Goal: Task Accomplishment & Management: Manage account settings

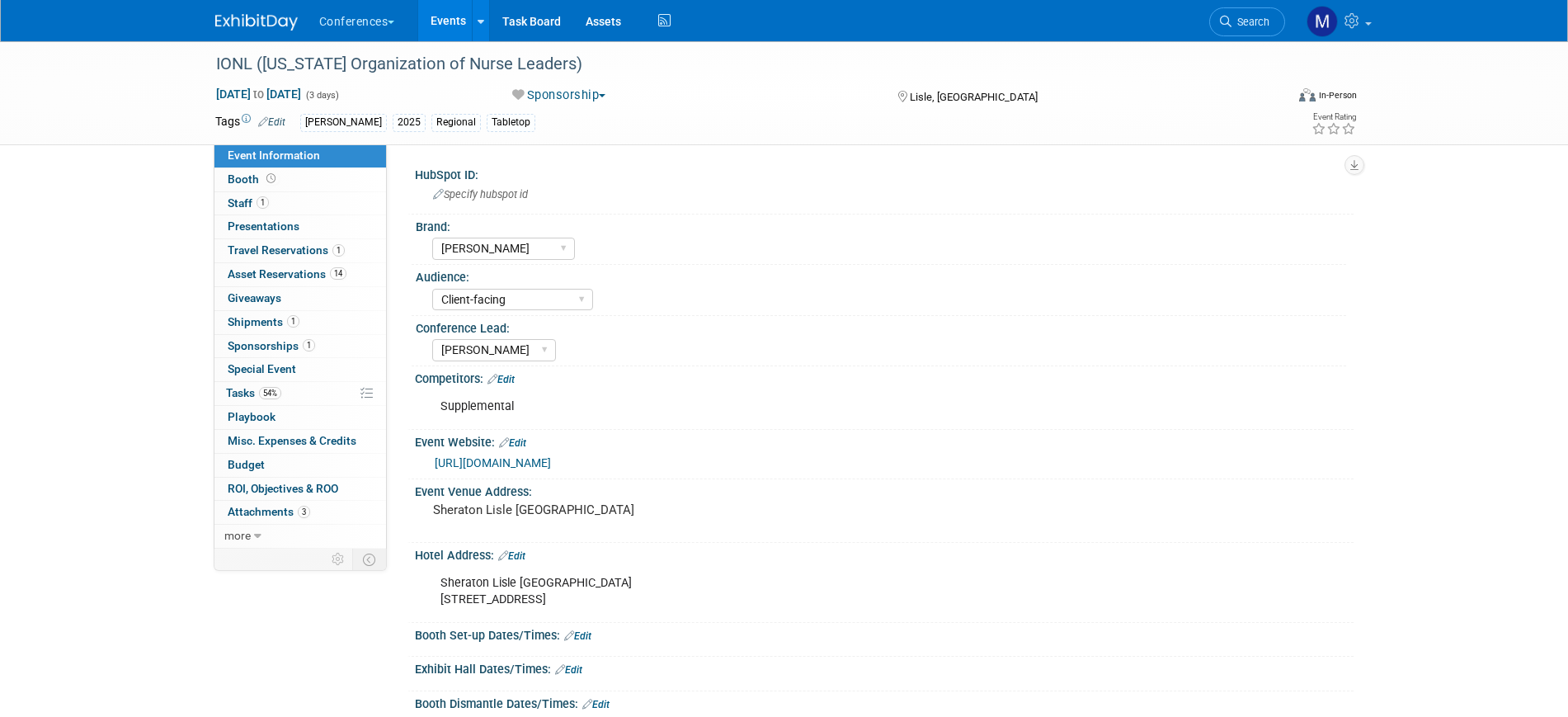
select select "[PERSON_NAME]"
select select "Client-facing"
select select "[PERSON_NAME]"
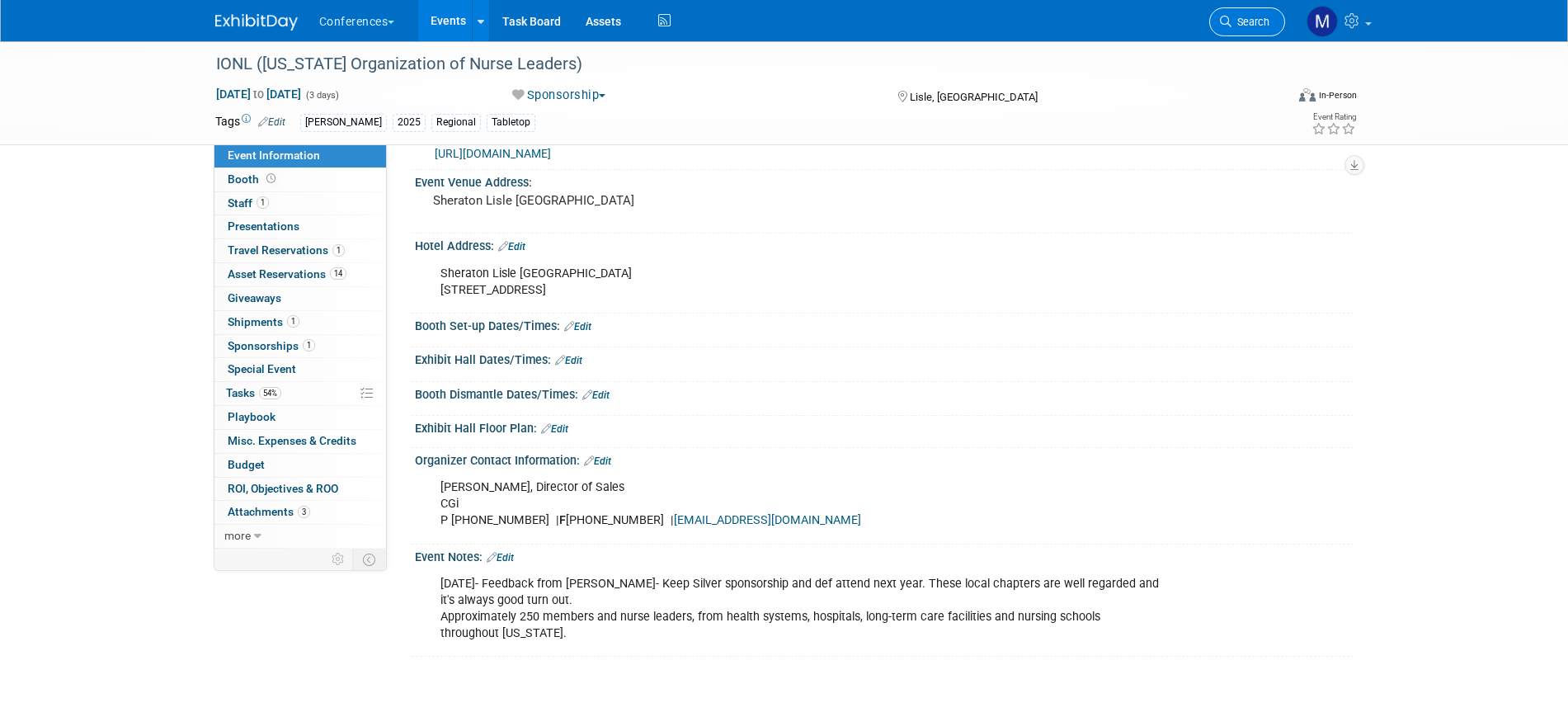
click at [1266, 25] on span "Search" at bounding box center [1250, 21] width 38 height 12
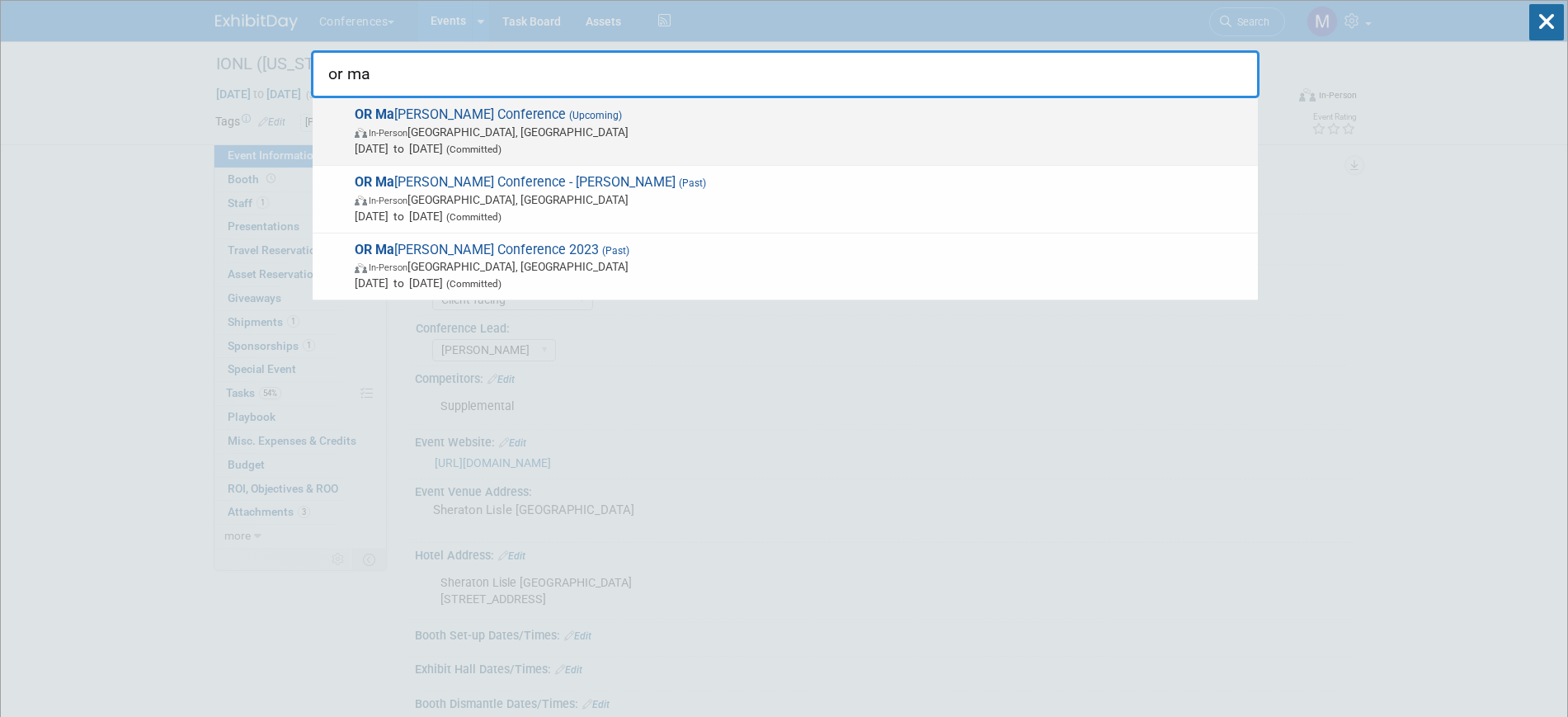
type input "or ma"
click at [495, 128] on span "In-Person [GEOGRAPHIC_DATA], [GEOGRAPHIC_DATA]" at bounding box center [802, 131] width 895 height 16
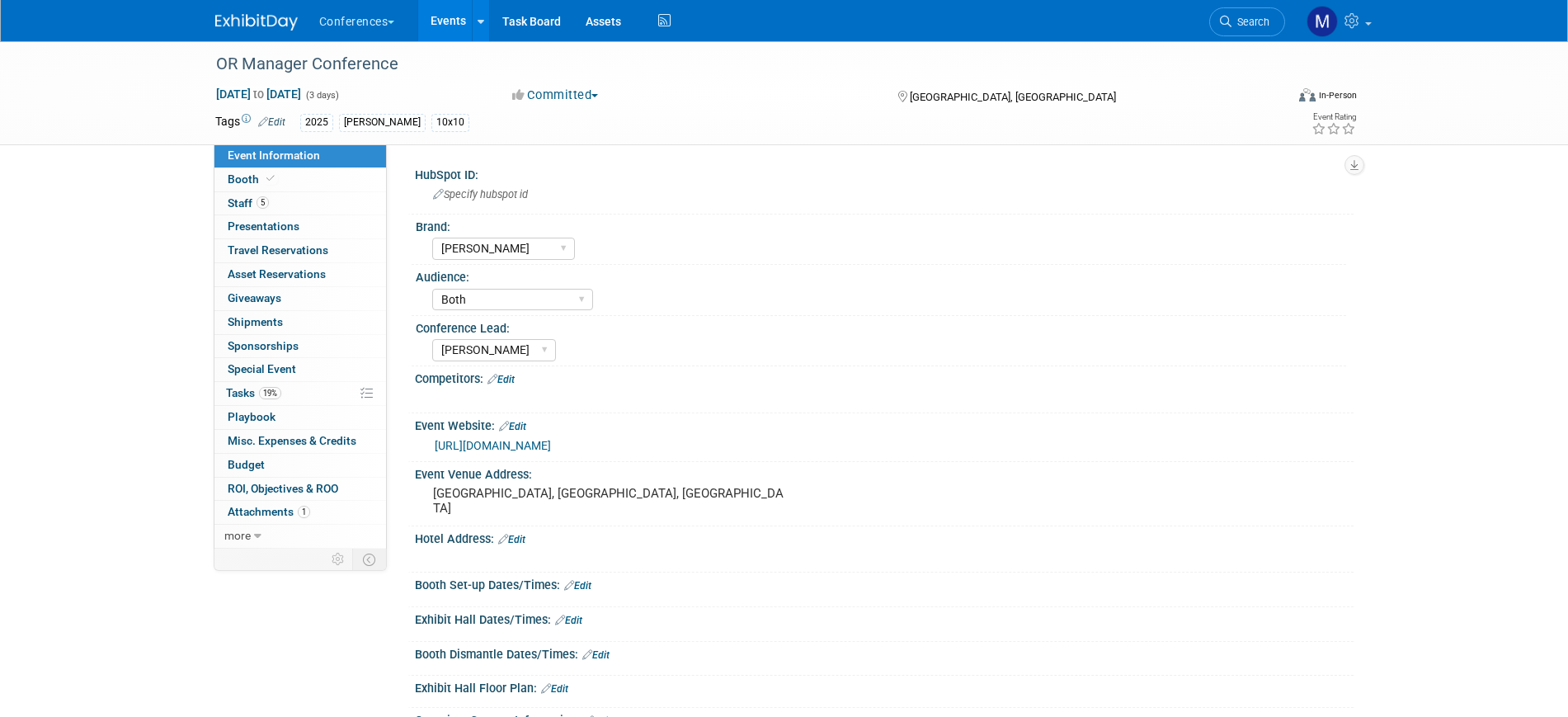
select select "[PERSON_NAME]"
select select "Both"
select select "Marygrace"
click at [280, 389] on span "19%" at bounding box center [270, 392] width 22 height 12
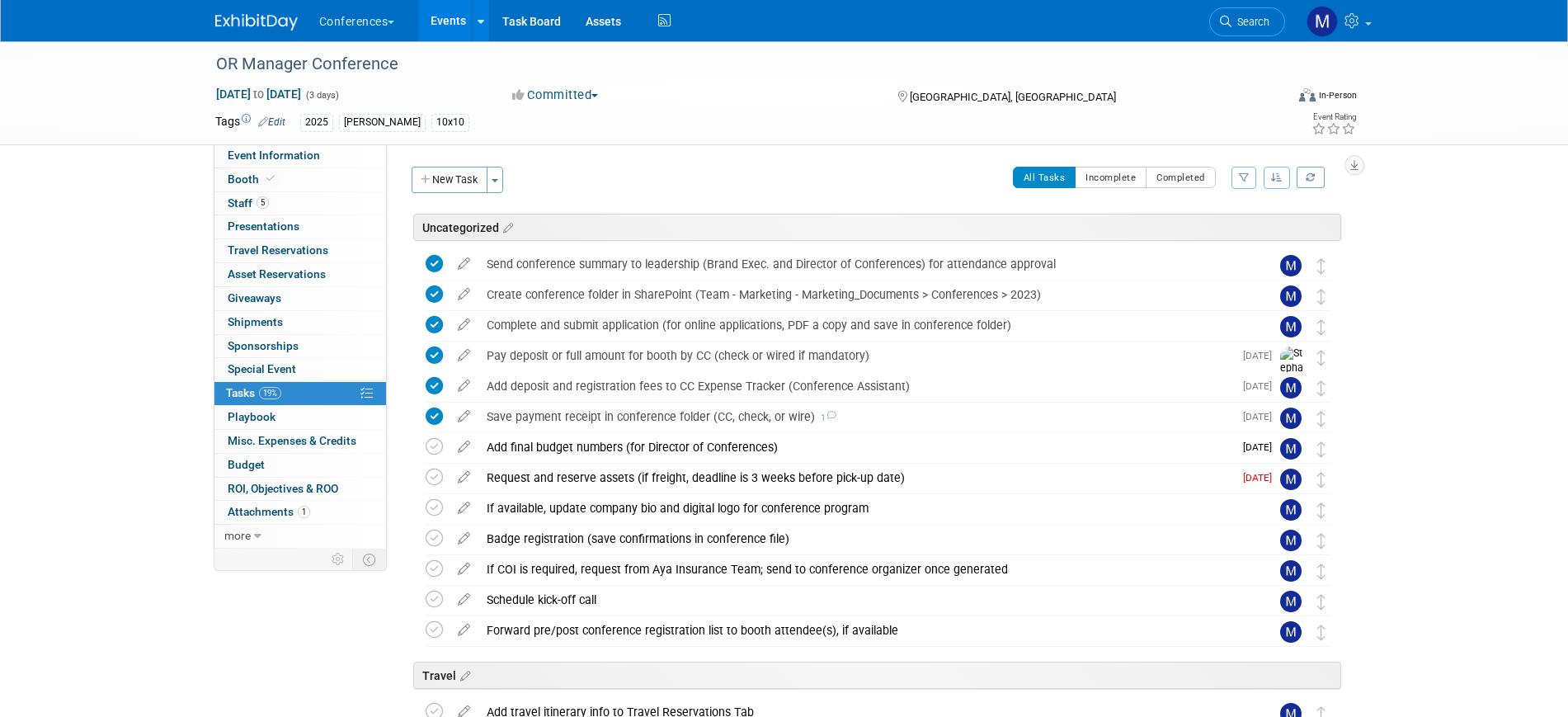
scroll to position [618, 0]
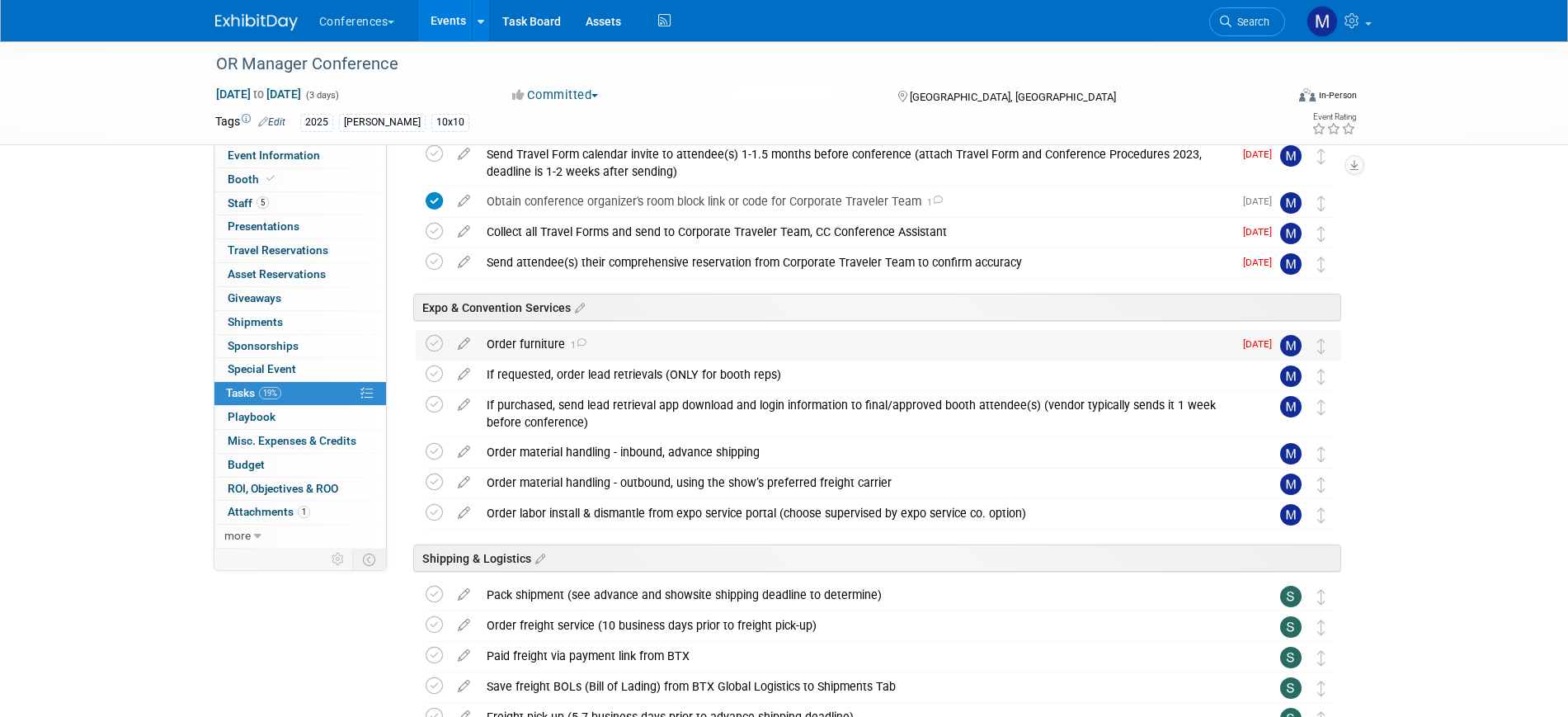
click at [545, 349] on div "Order furniture 1" at bounding box center [855, 343] width 755 height 28
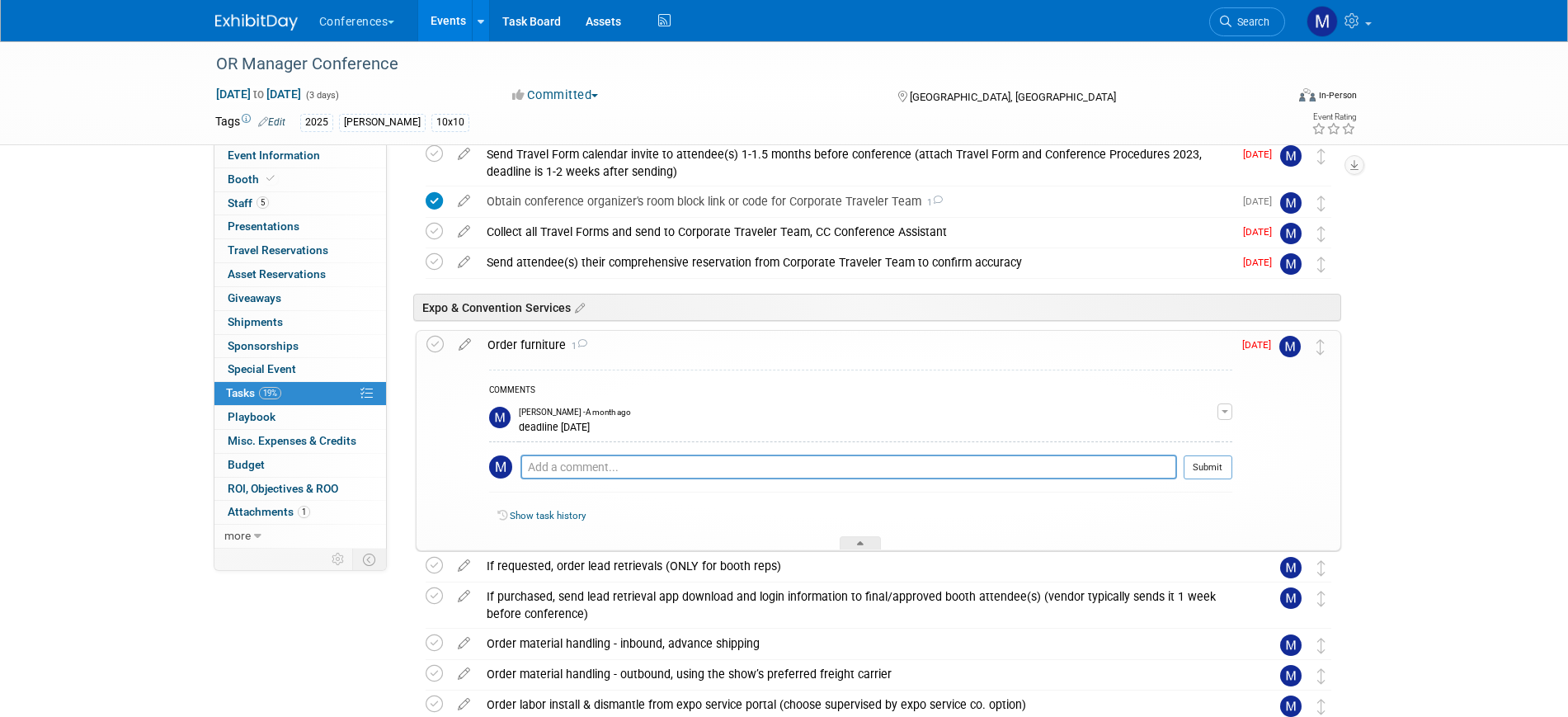
click at [545, 349] on div "Order furniture 1" at bounding box center [855, 344] width 753 height 28
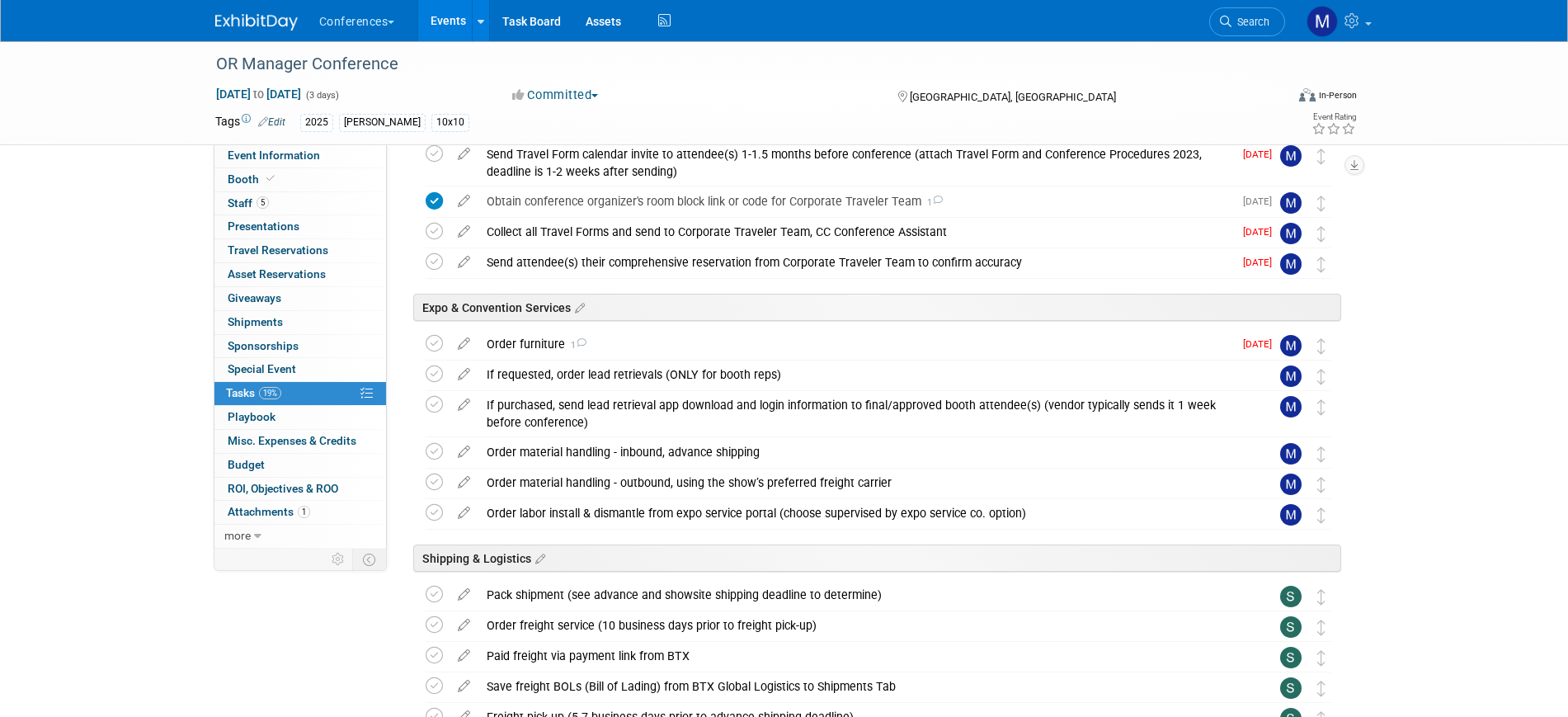
click at [275, 21] on img at bounding box center [257, 21] width 82 height 16
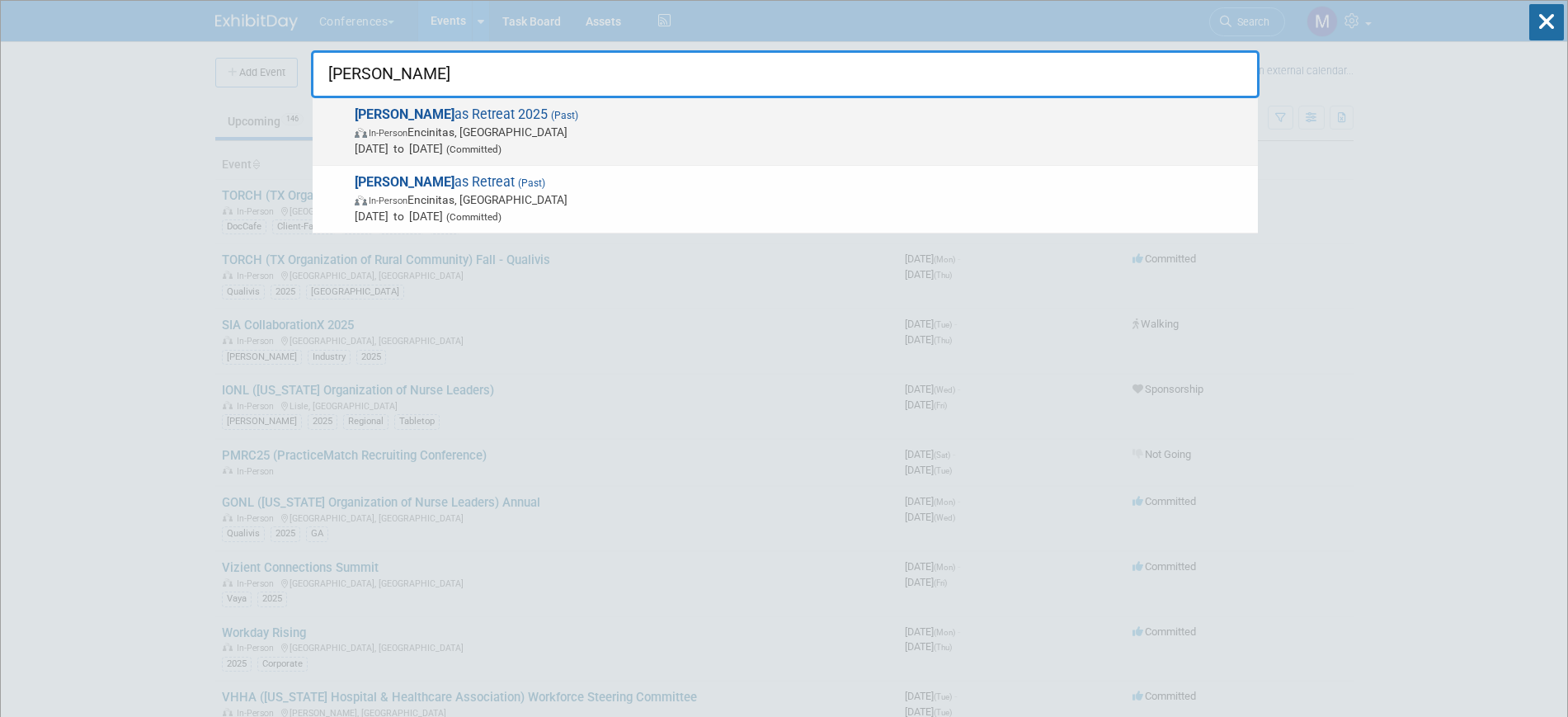
type input "aya ide"
click at [488, 134] on span "In-Person Encinitas, CA" at bounding box center [802, 131] width 895 height 16
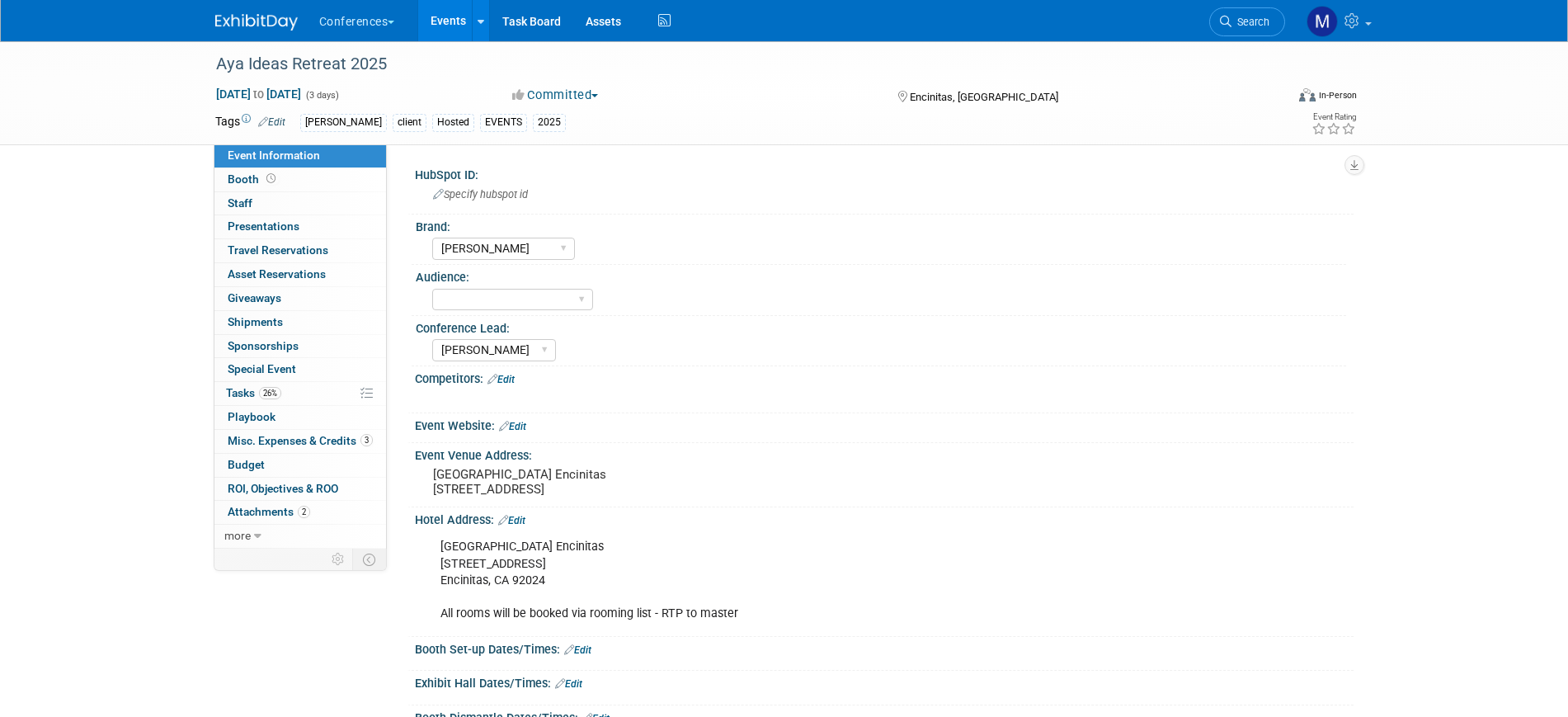
select select "[PERSON_NAME]"
click at [277, 440] on span "Misc. Expenses & Credits 3" at bounding box center [300, 440] width 145 height 13
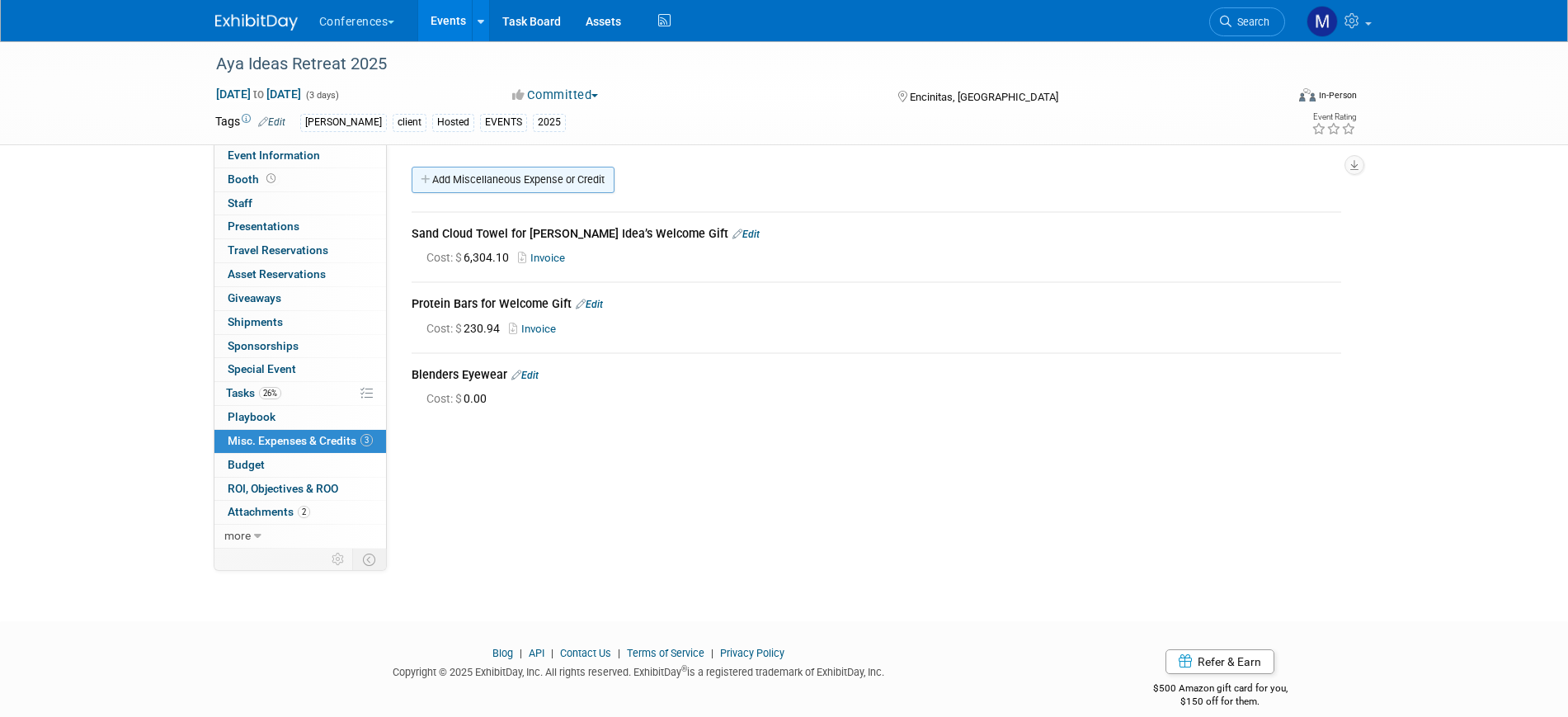
click at [526, 181] on link "Add Miscellaneous Expense or Credit" at bounding box center [513, 179] width 203 height 27
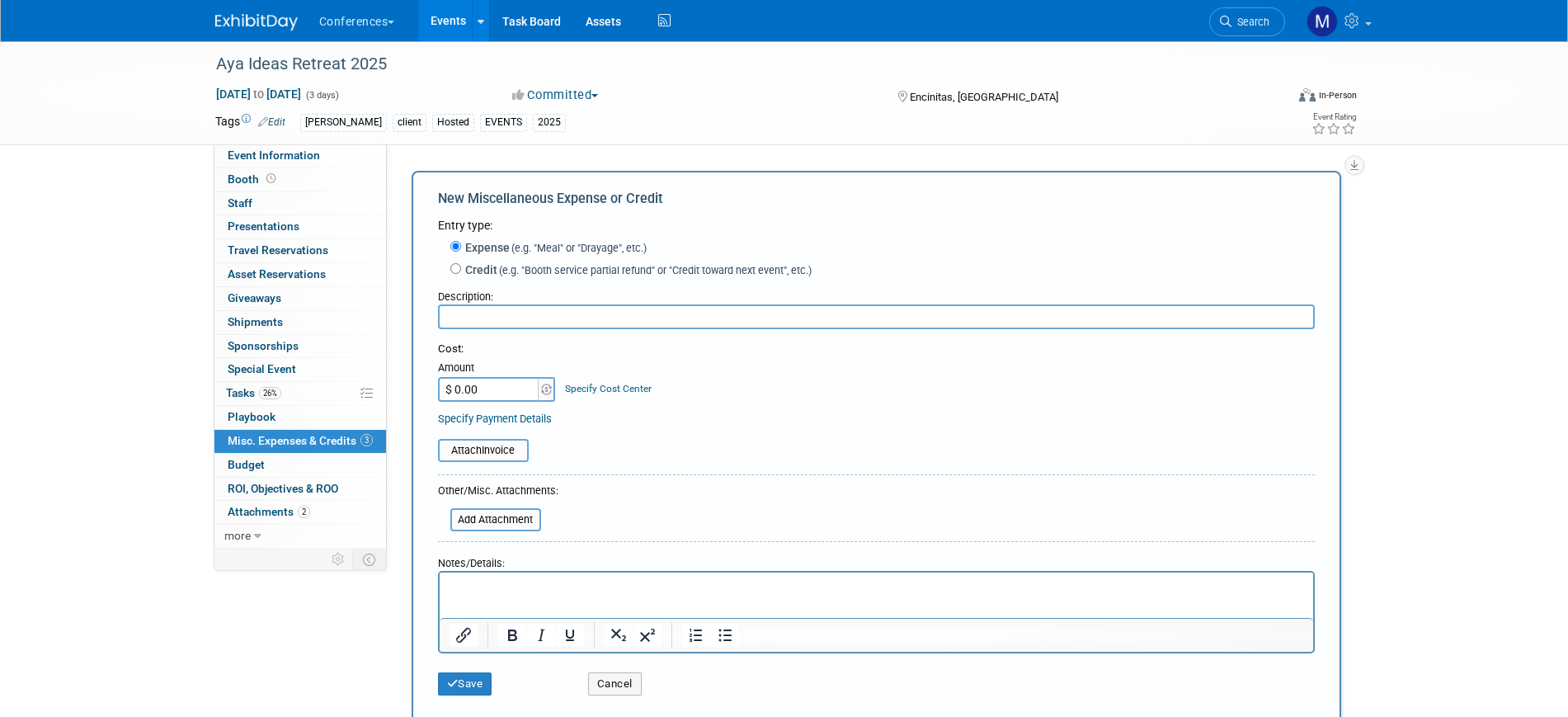
click at [486, 404] on div "Cost: Amount $ 0.00 Specify Cost Center Cost Center -- Not Specified -- Aya Edu…" at bounding box center [876, 384] width 877 height 85
click at [488, 398] on input "$ 0.00" at bounding box center [489, 389] width 103 height 25
paste input "3,511.08"
type input "$ 3,511.08"
click at [676, 432] on div "Attach Invoice" at bounding box center [876, 441] width 877 height 40
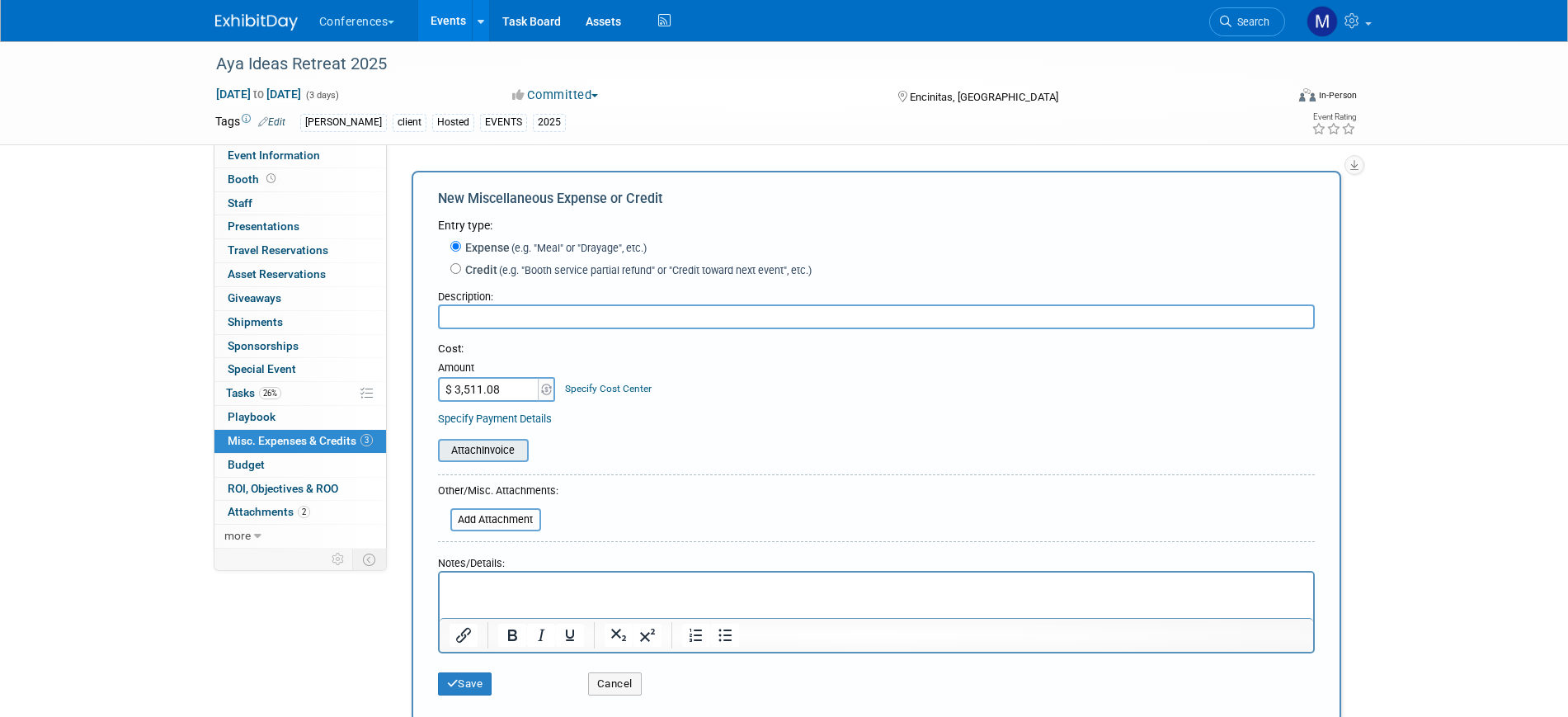
click at [483, 454] on input "file" at bounding box center [428, 450] width 197 height 20
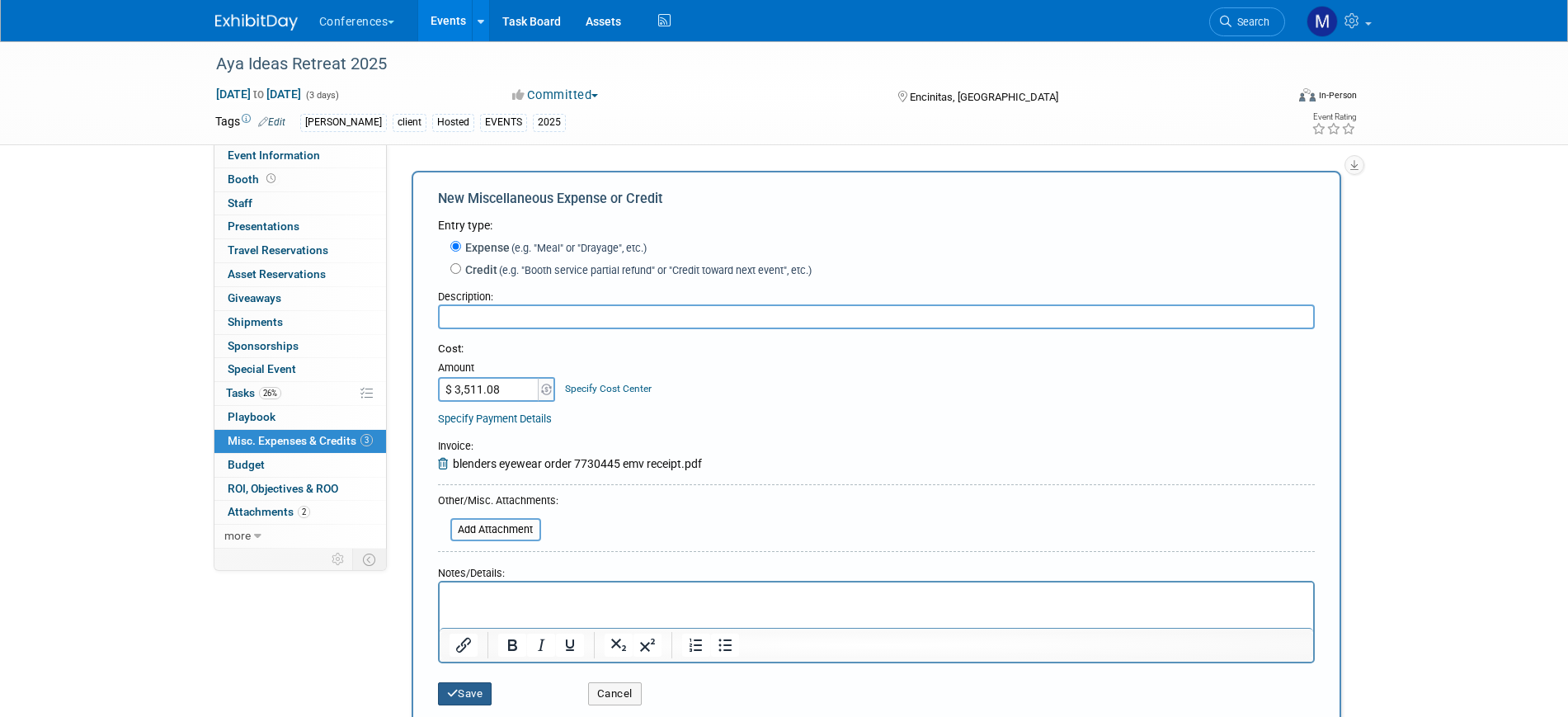
click at [477, 697] on button "Save" at bounding box center [465, 693] width 54 height 23
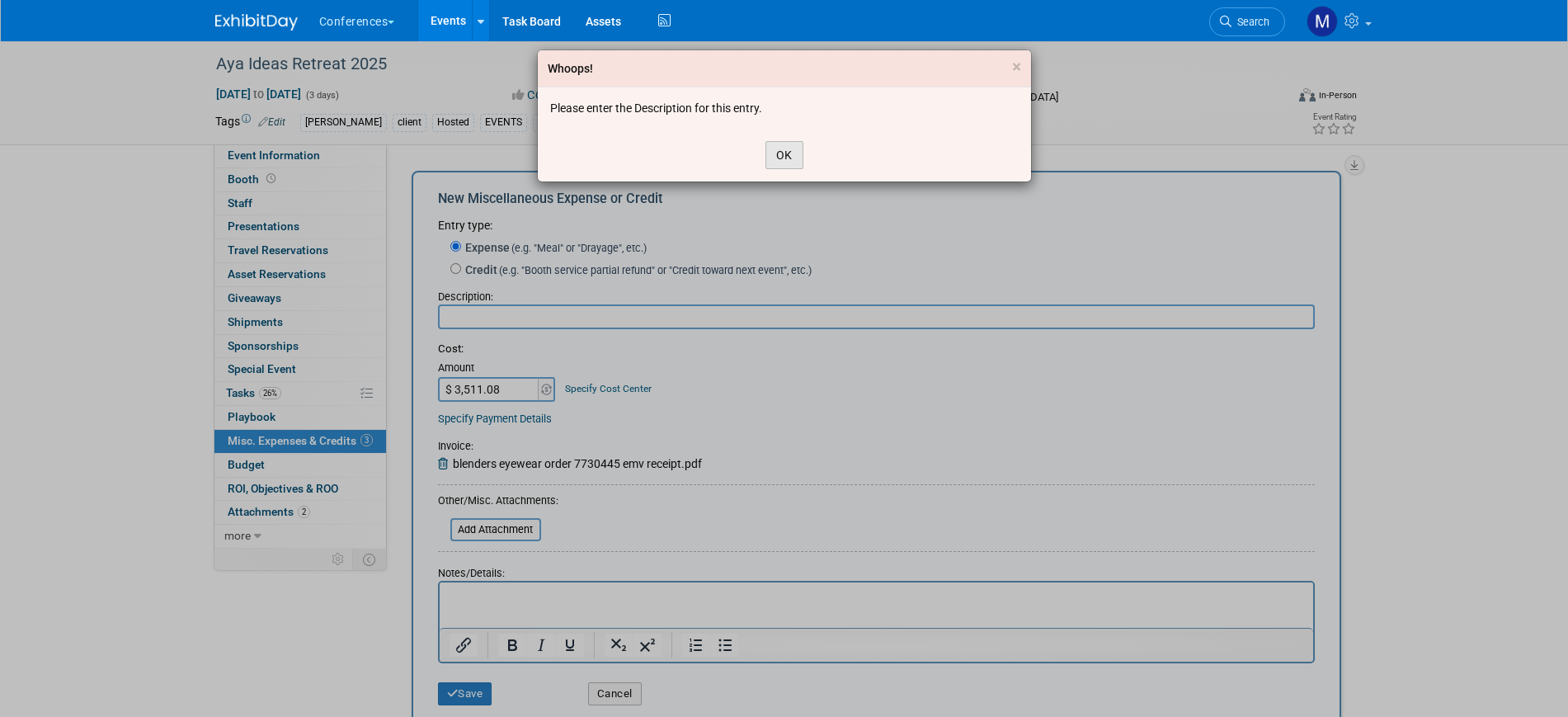
click at [788, 145] on button "OK" at bounding box center [784, 155] width 38 height 28
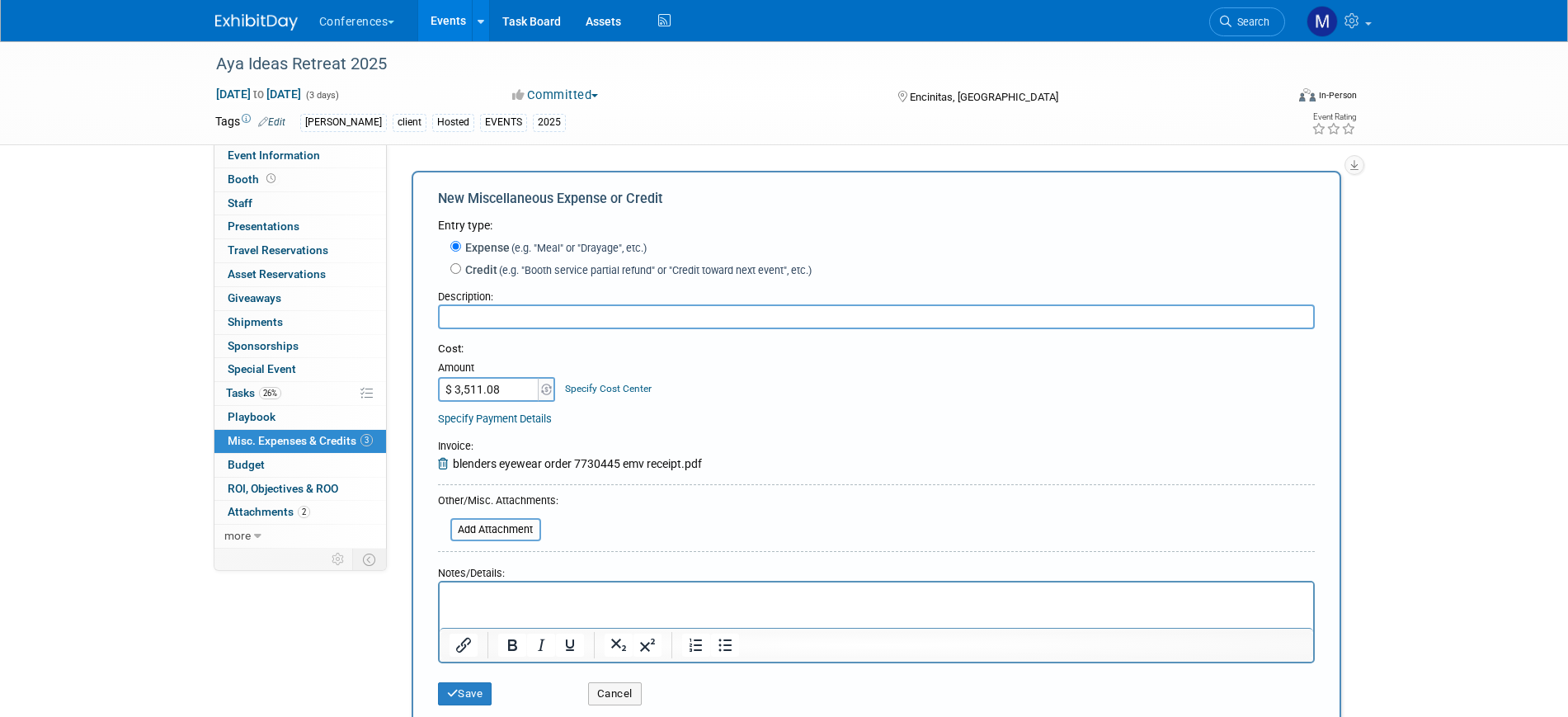
click at [472, 326] on input "text" at bounding box center [876, 316] width 877 height 25
type input "B"
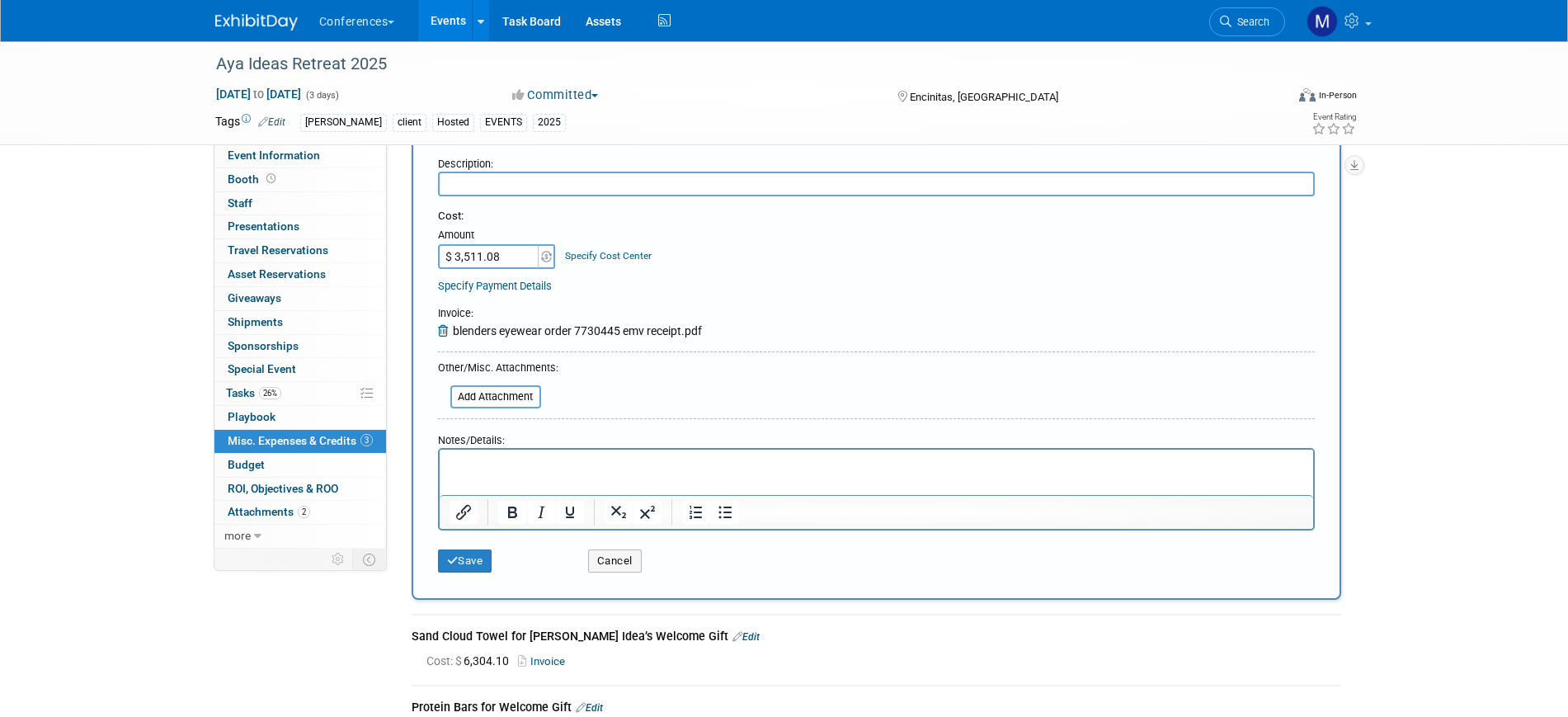
scroll to position [412, 0]
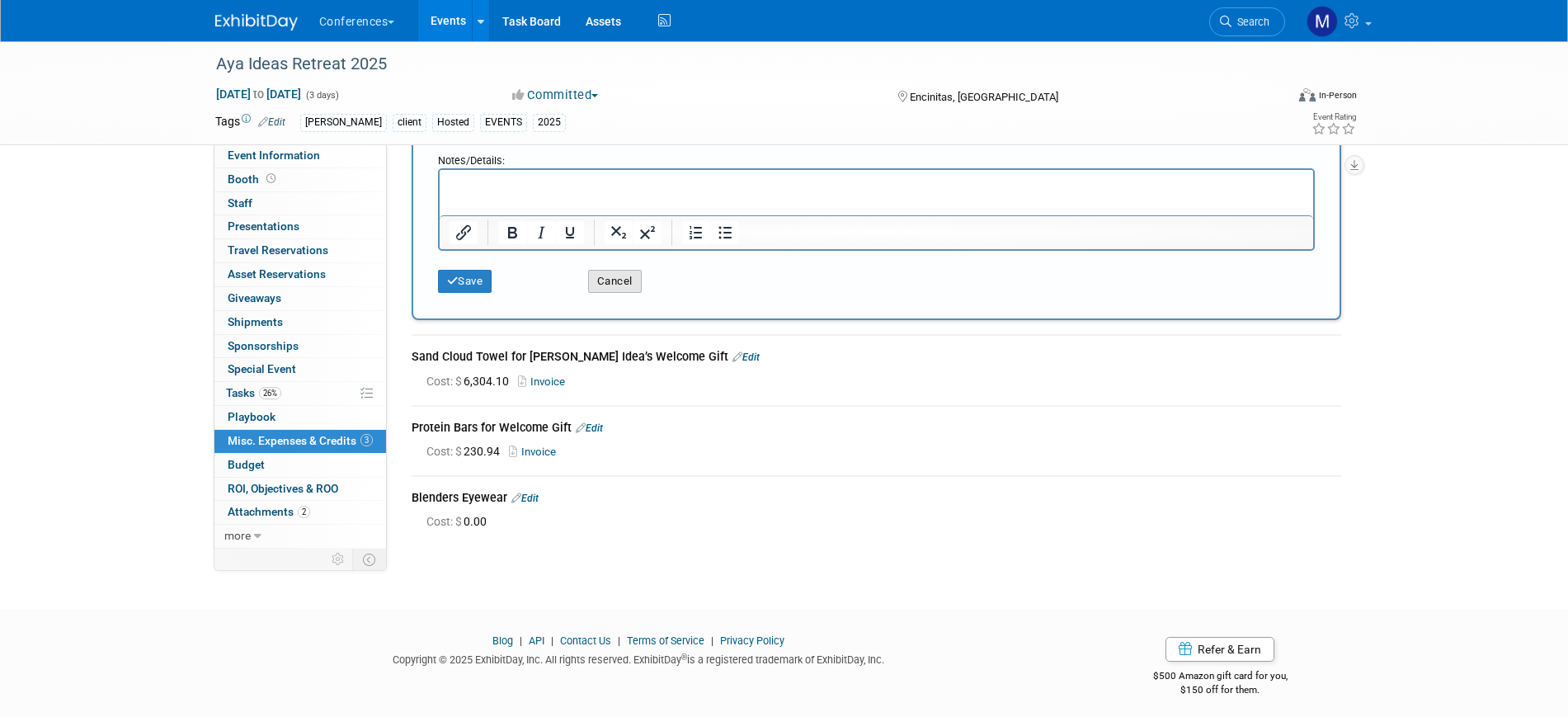
click at [611, 280] on button "Cancel" at bounding box center [615, 281] width 53 height 23
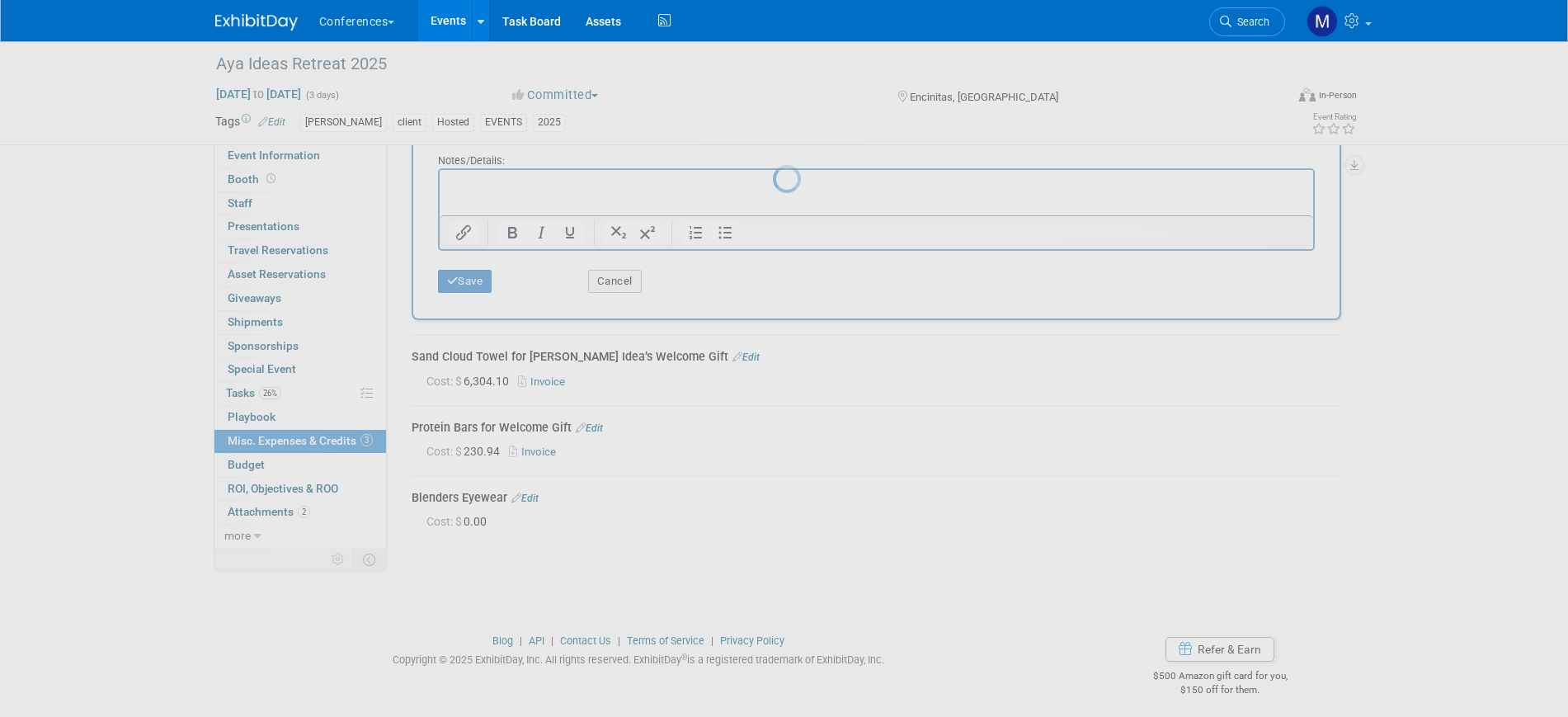
scroll to position [0, 0]
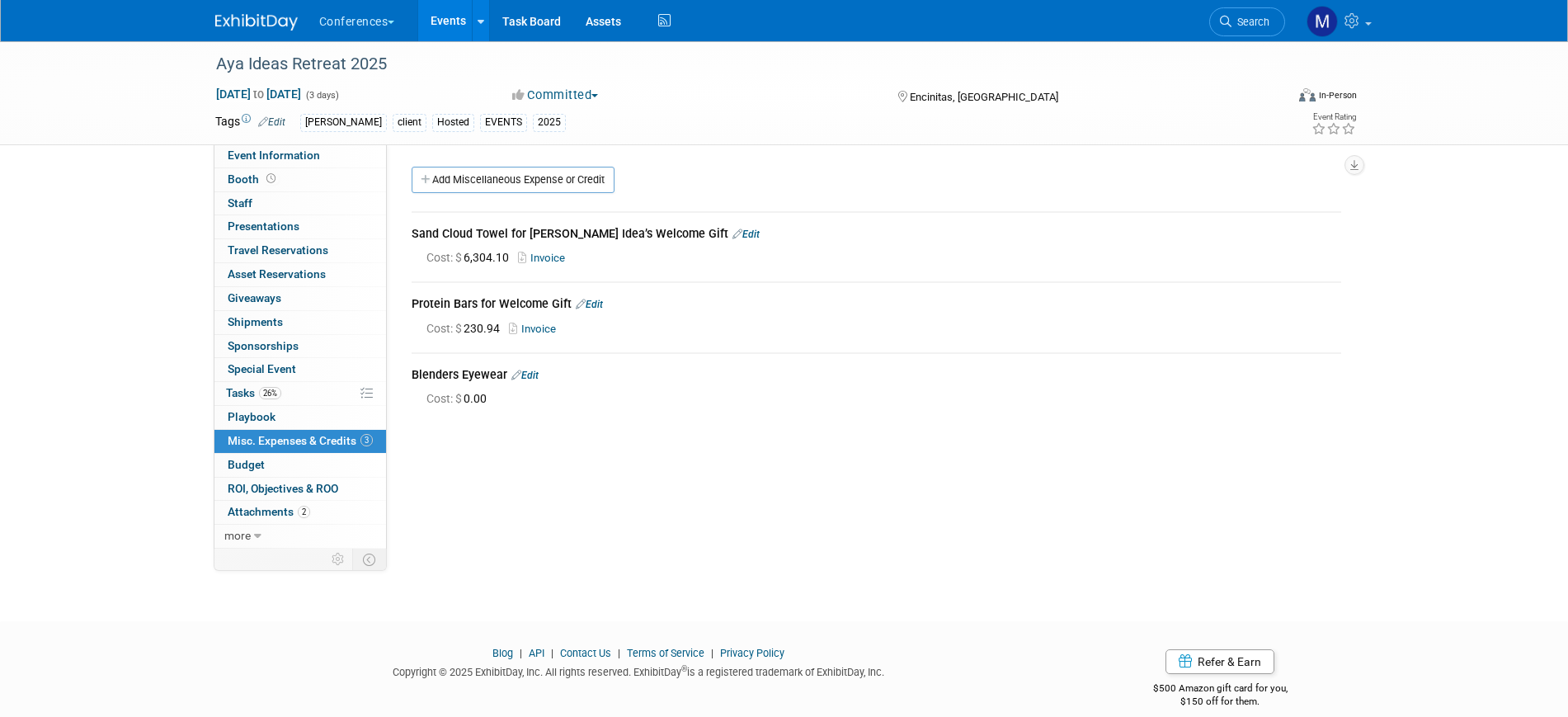
click at [532, 371] on link "Edit" at bounding box center [525, 374] width 27 height 11
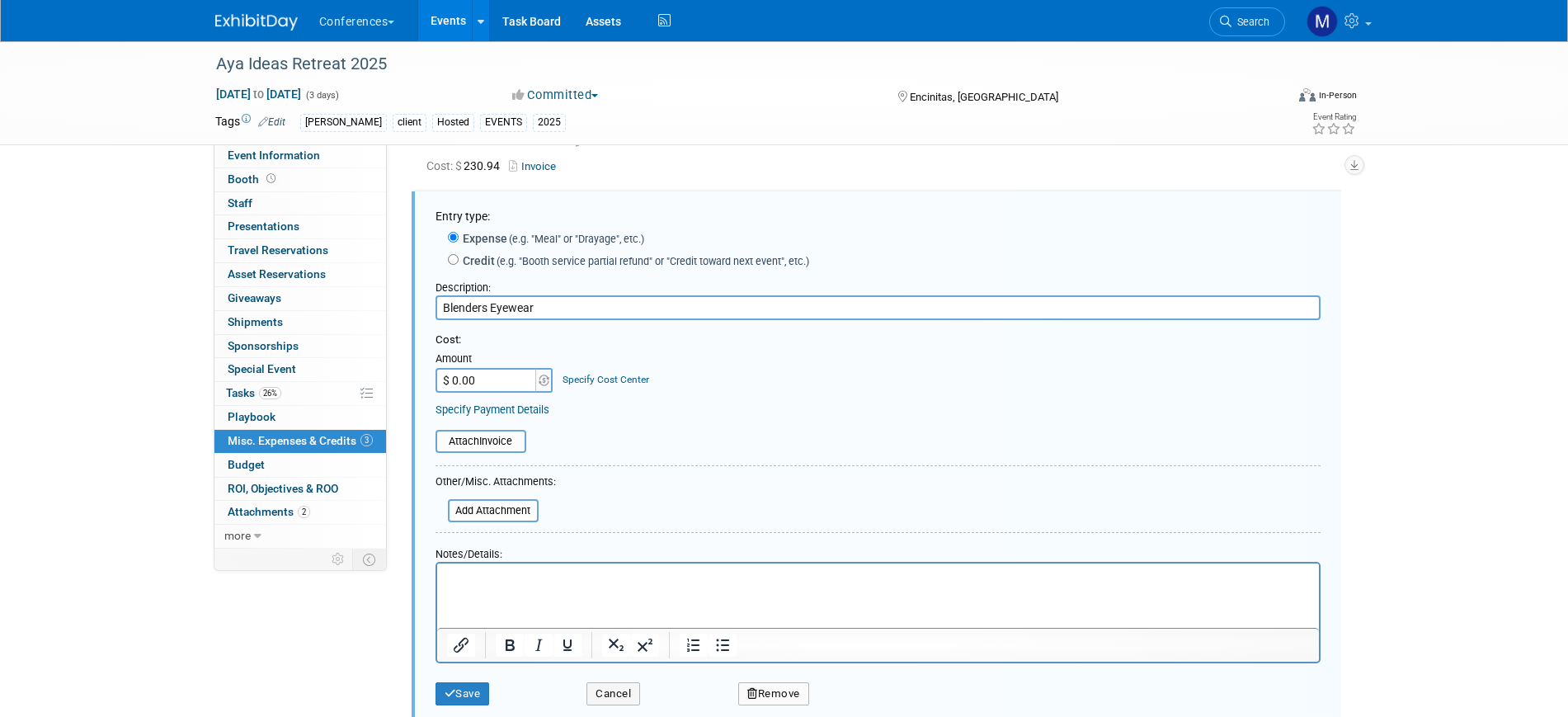
scroll to position [164, 0]
click at [504, 439] on input "file" at bounding box center [426, 439] width 197 height 20
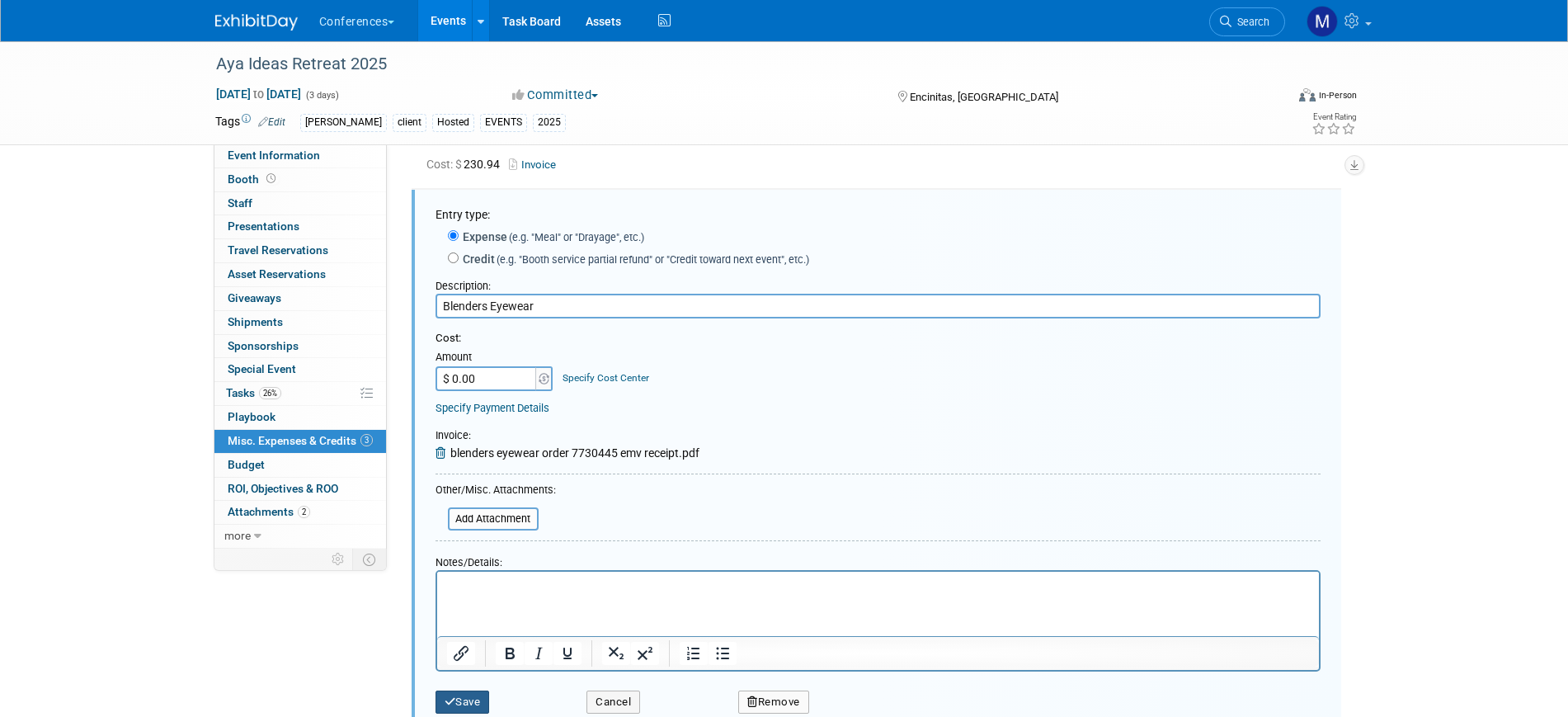
click at [465, 693] on button "Save" at bounding box center [462, 702] width 54 height 23
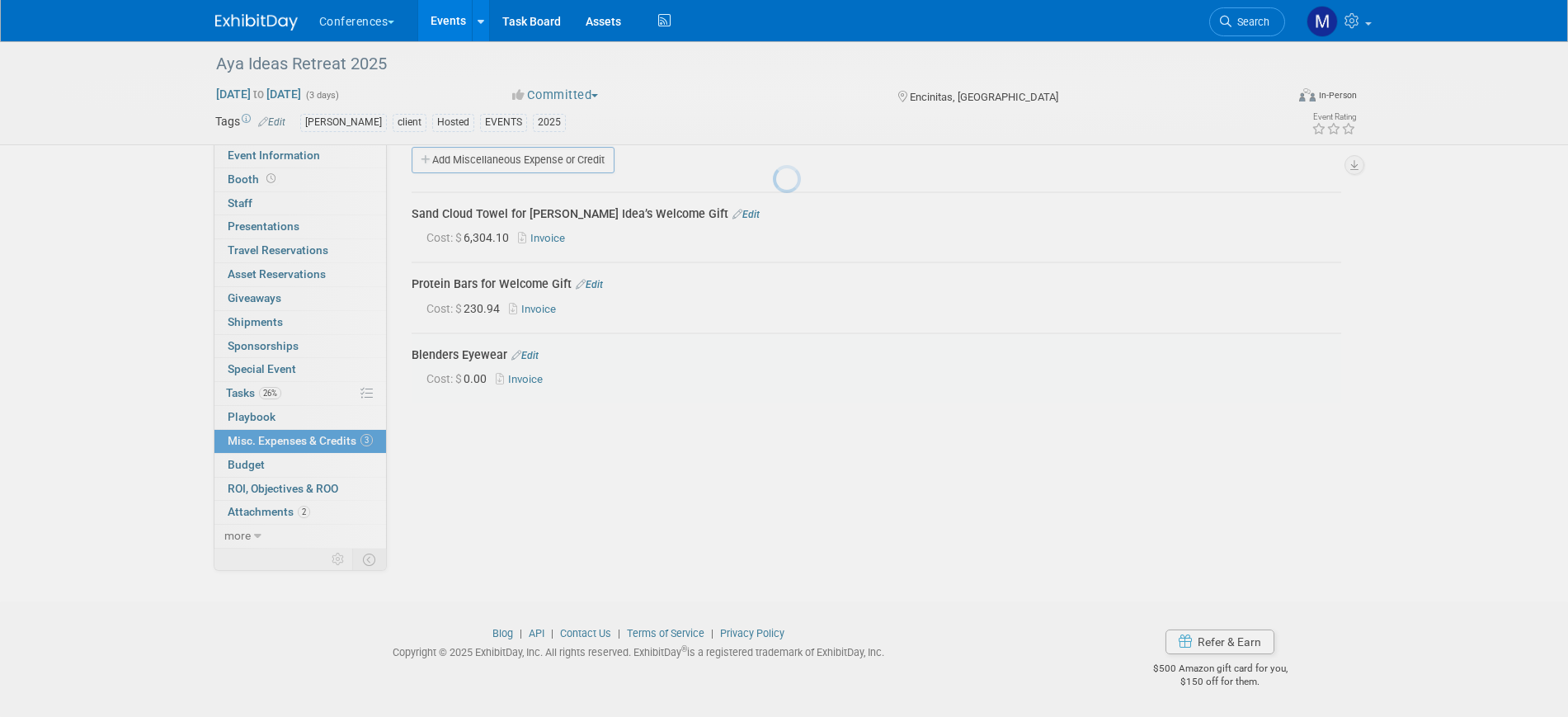
scroll to position [20, 0]
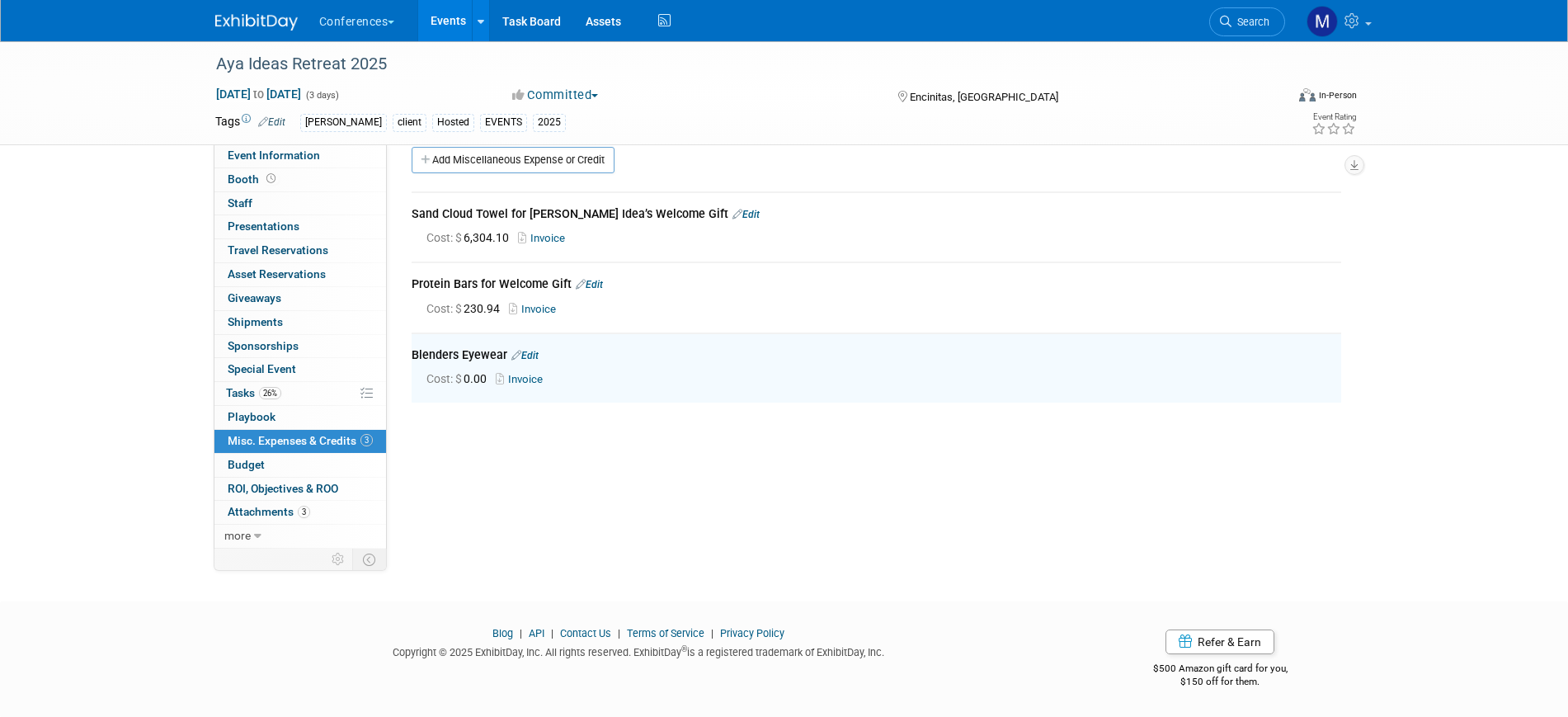
click at [532, 374] on link "Invoice" at bounding box center [522, 379] width 53 height 12
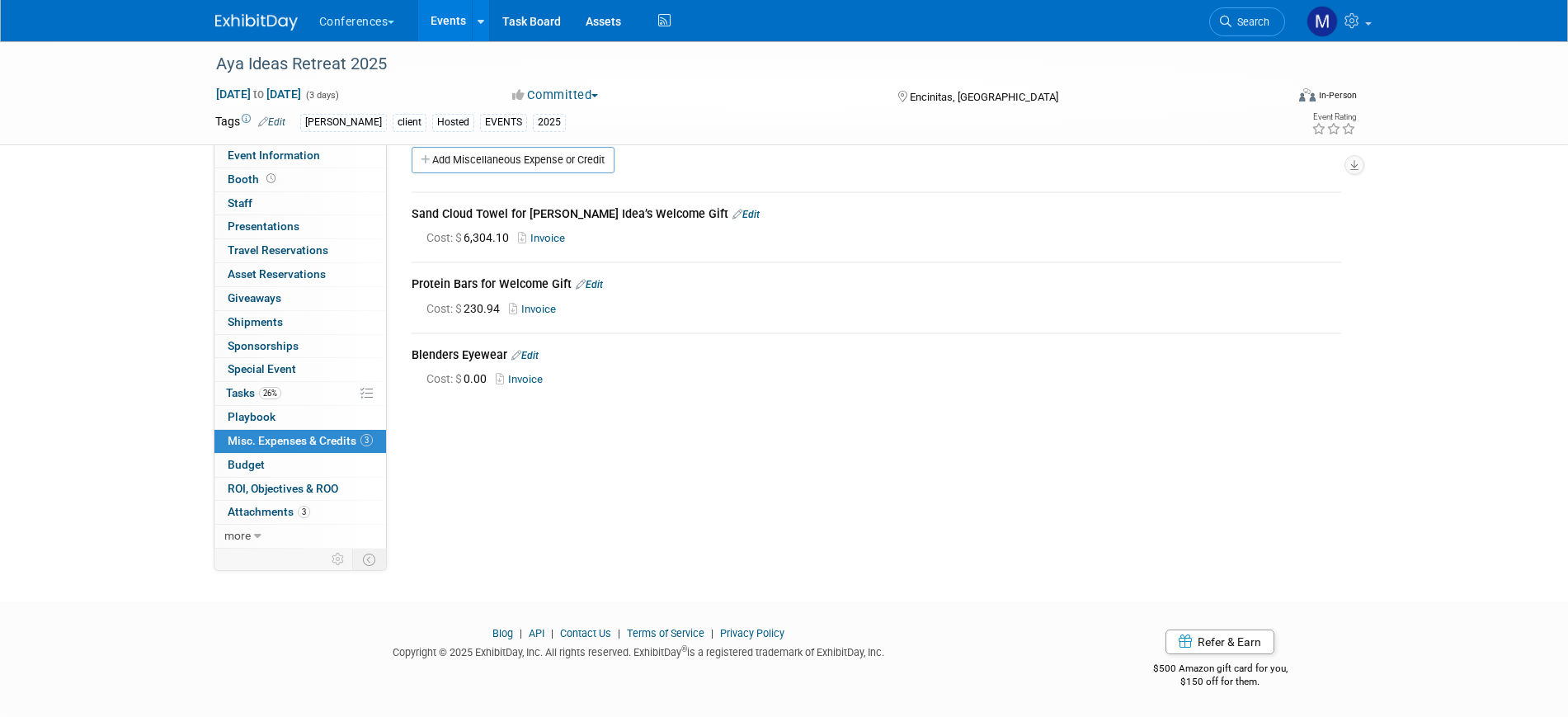
click at [528, 351] on link "Edit" at bounding box center [525, 355] width 27 height 11
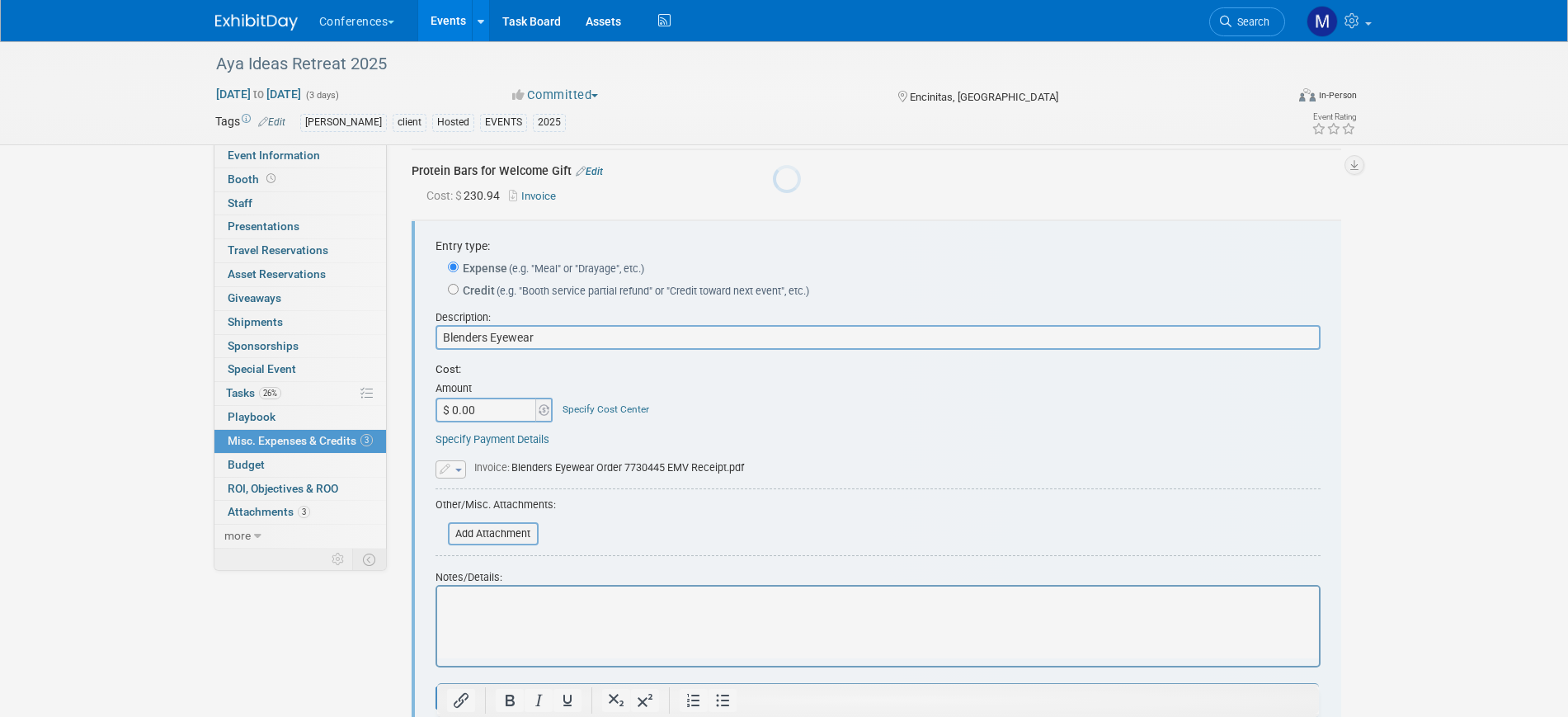
scroll to position [164, 0]
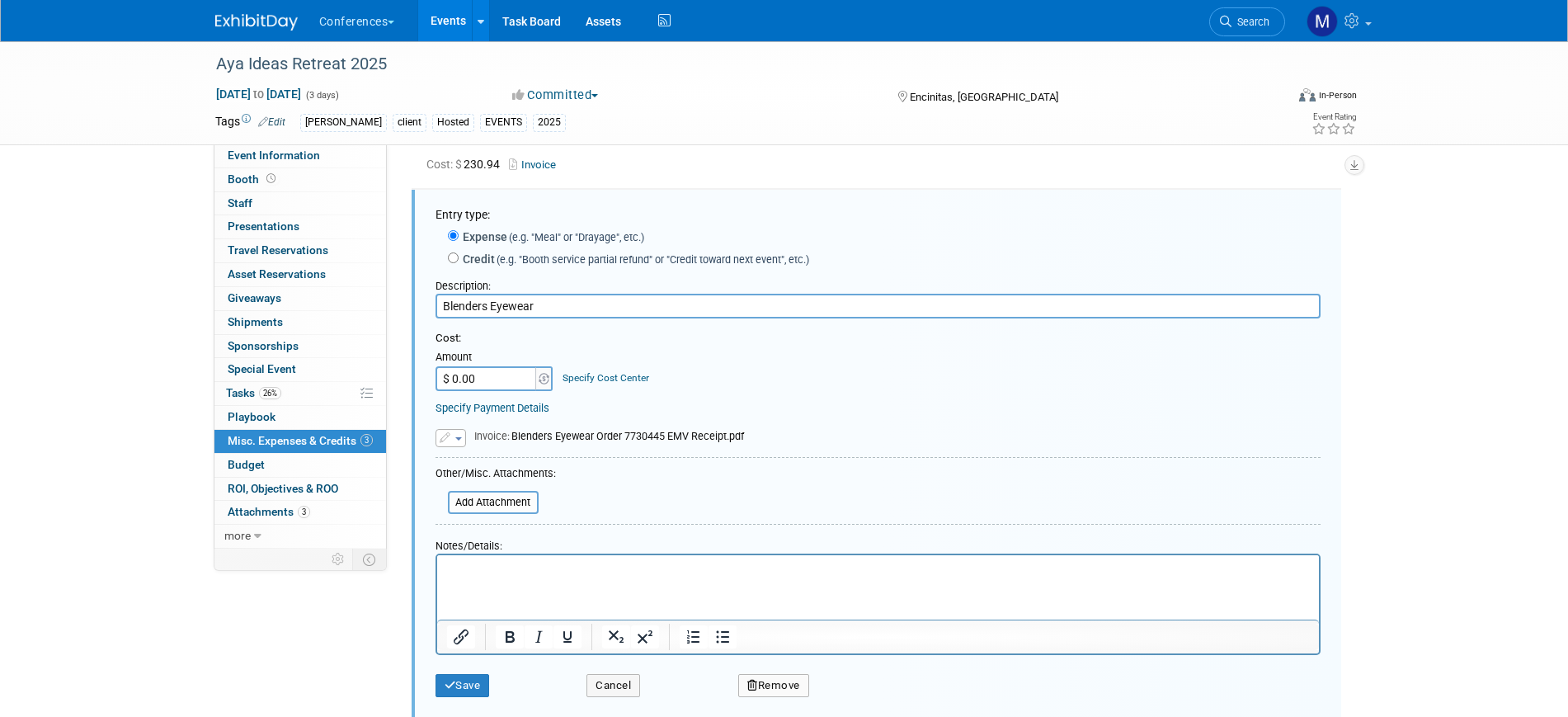
click at [504, 377] on input "$ 0.00" at bounding box center [487, 378] width 103 height 25
paste input "3,511.08"
type input "$ 3,511.08"
click at [460, 680] on button "Save" at bounding box center [462, 685] width 54 height 23
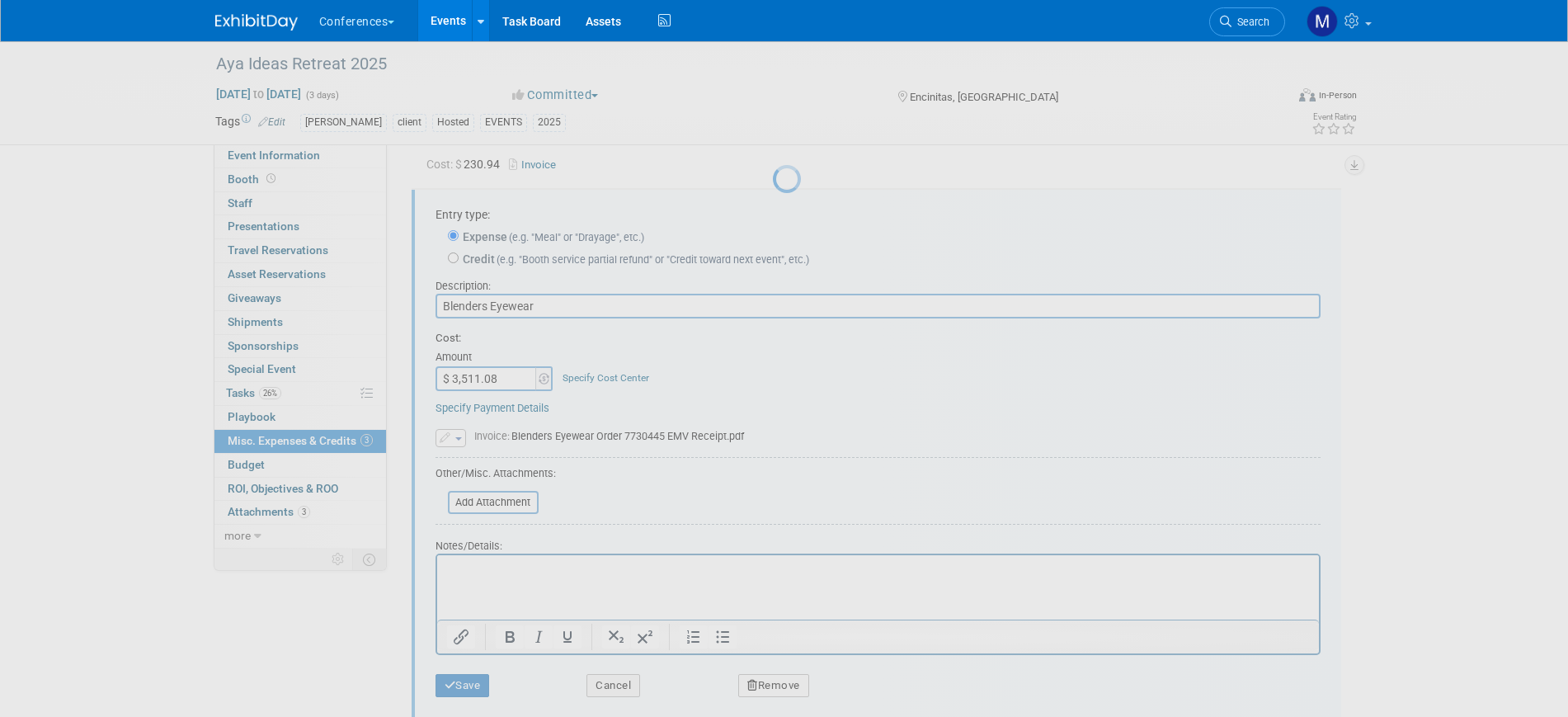
scroll to position [20, 0]
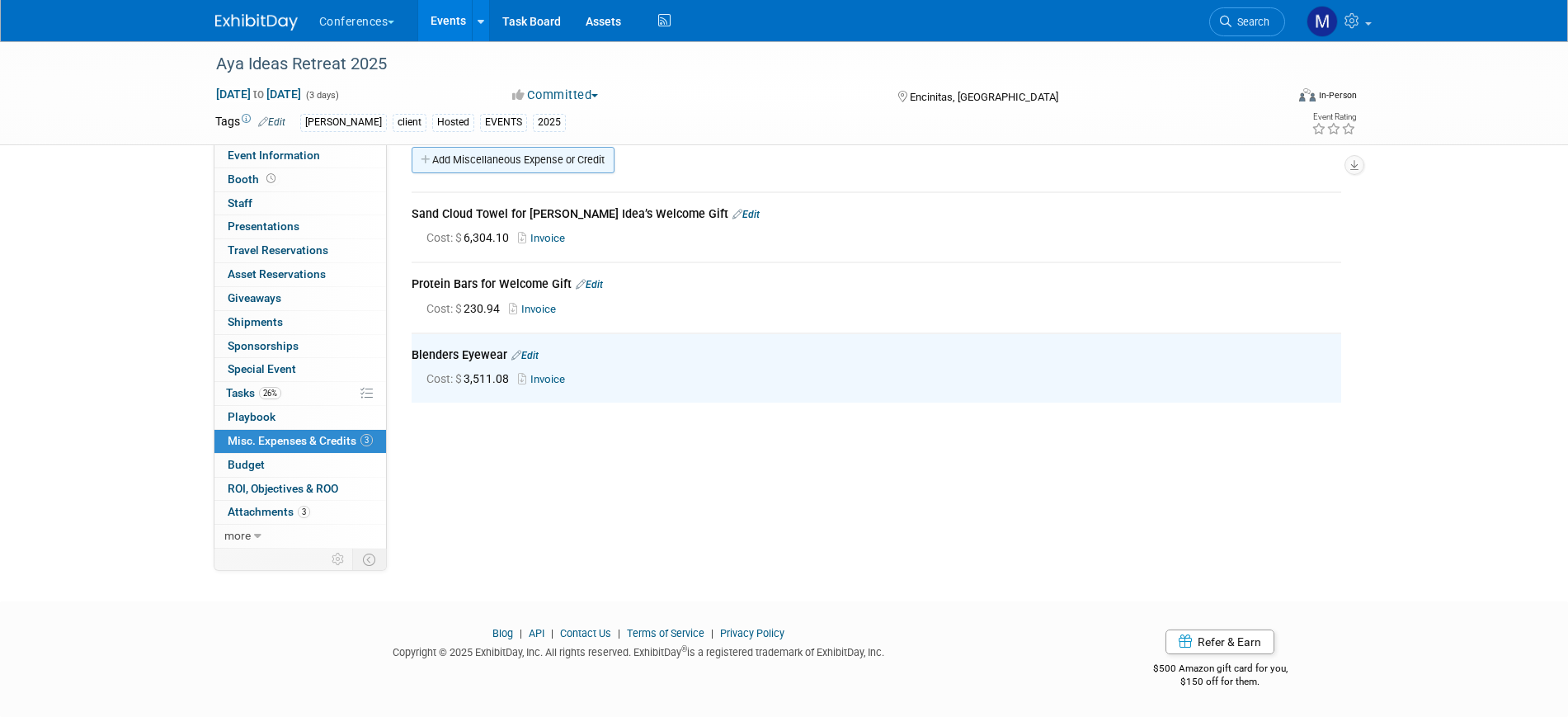
click at [535, 157] on link "Add Miscellaneous Expense or Credit" at bounding box center [513, 160] width 203 height 27
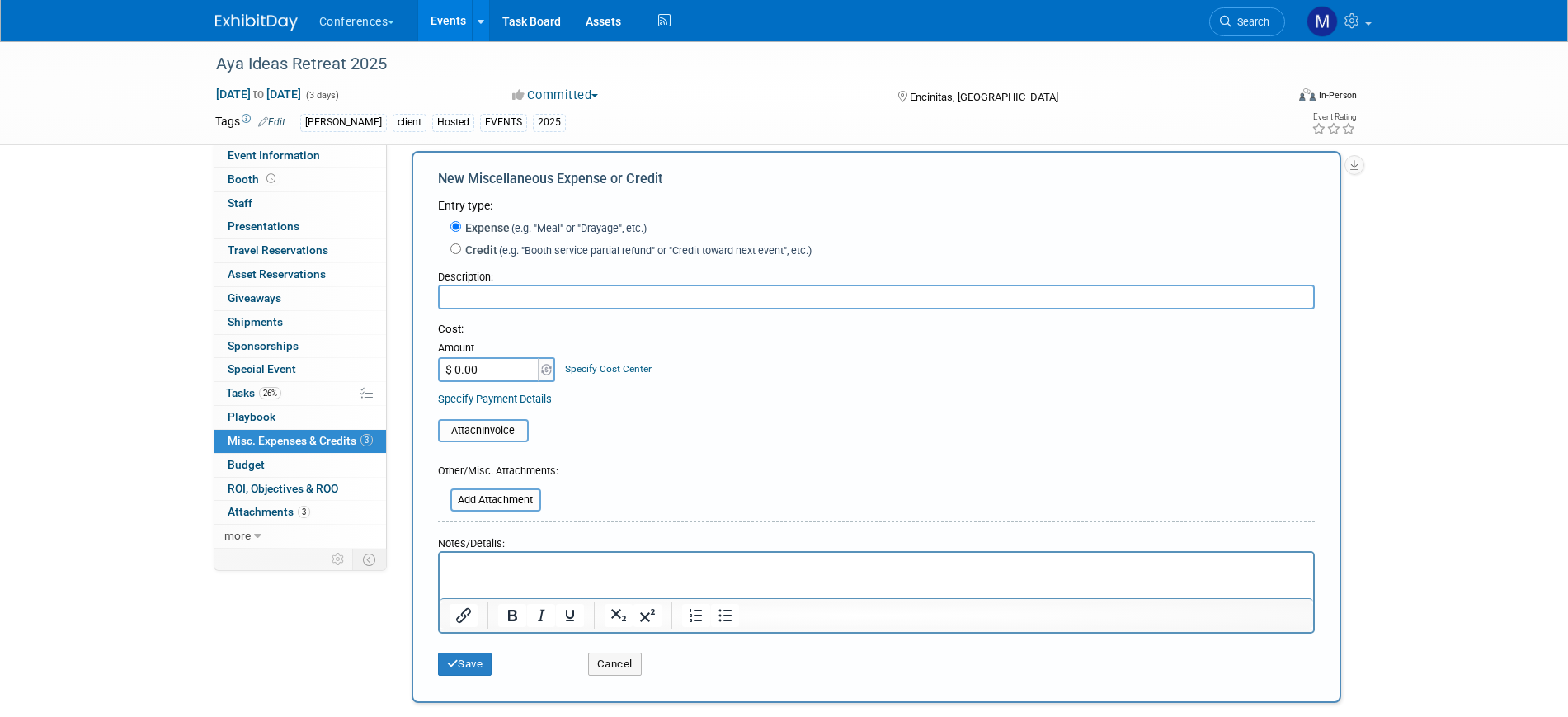
scroll to position [0, 0]
click at [465, 302] on input "text" at bounding box center [876, 296] width 877 height 25
type input "Note Bags"
click at [477, 659] on button "Save" at bounding box center [465, 664] width 54 height 23
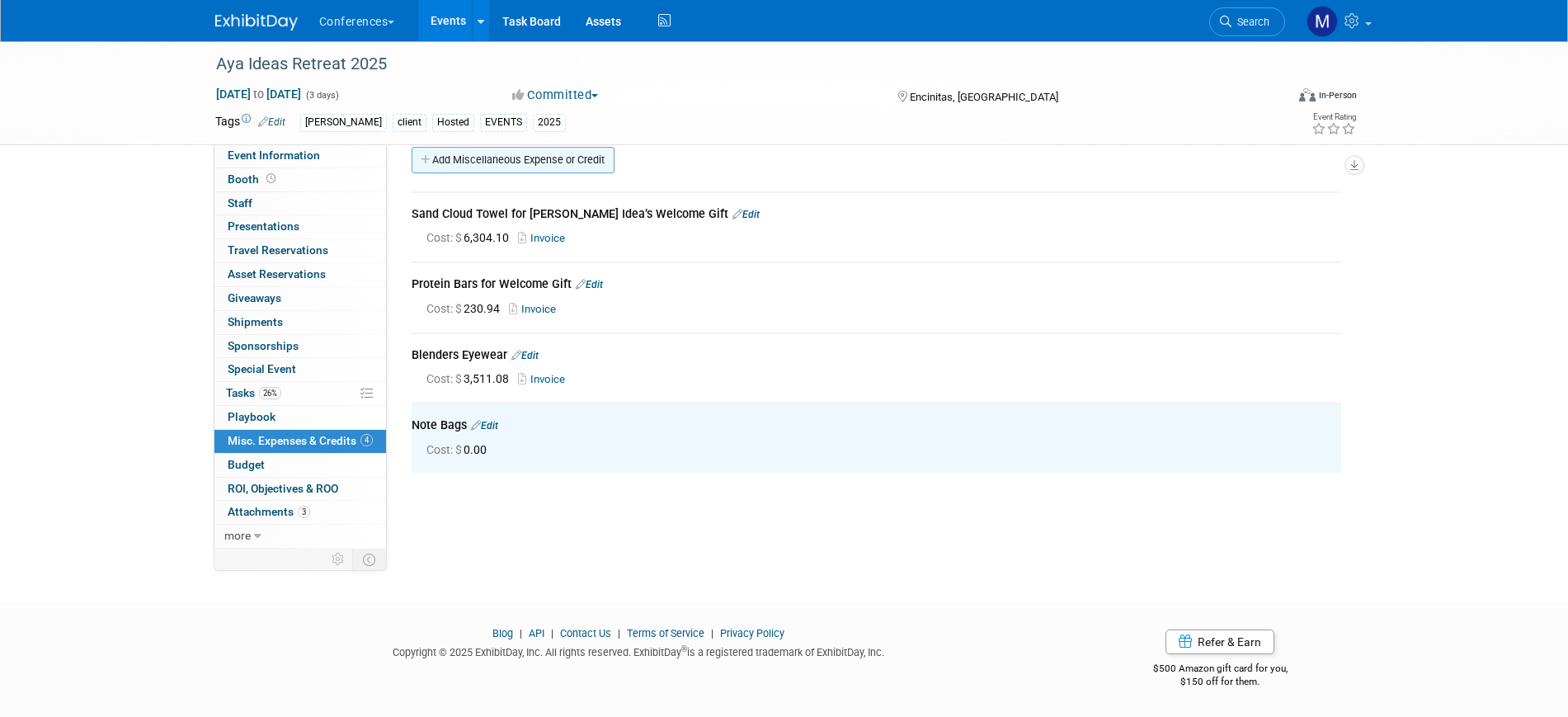
click at [530, 158] on link "Add Miscellaneous Expense or Credit" at bounding box center [513, 160] width 203 height 27
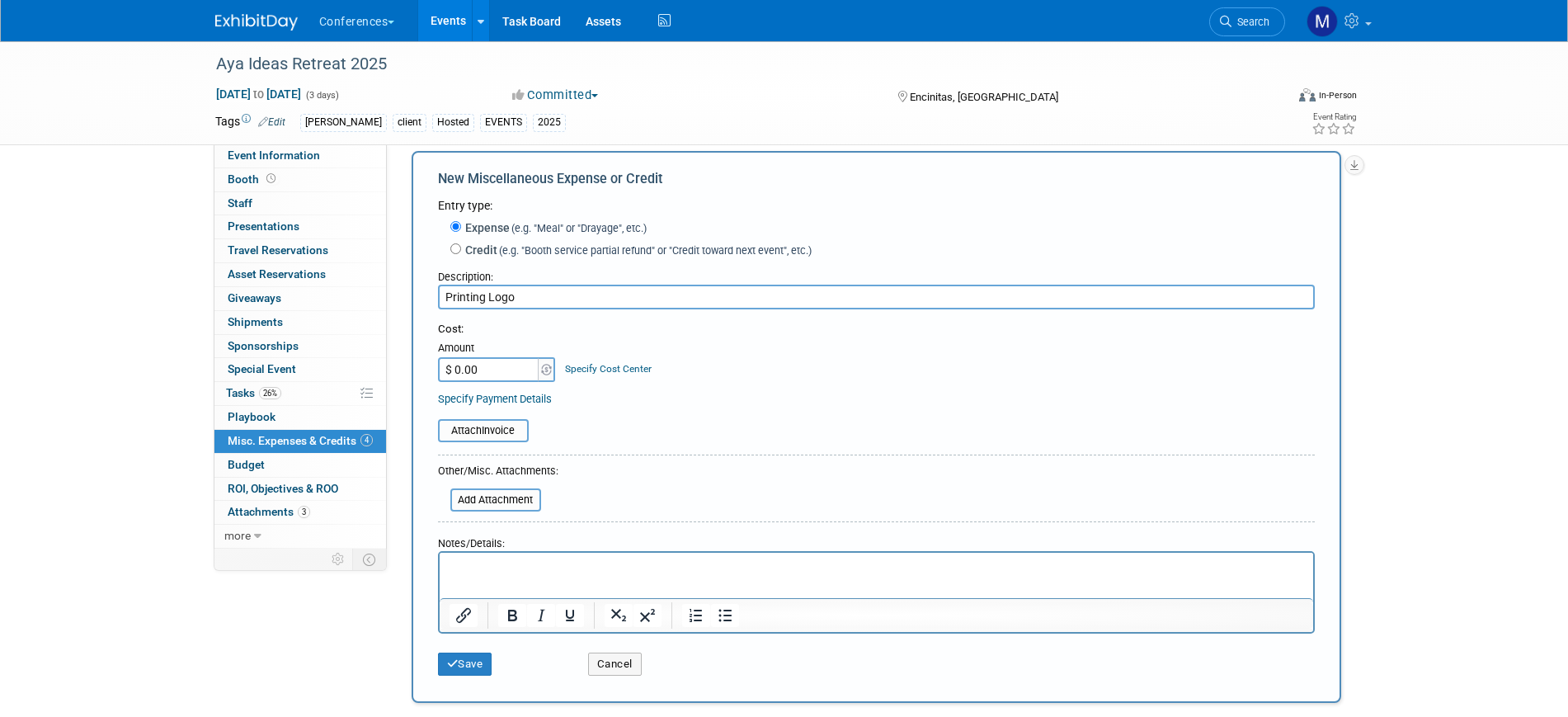
drag, startPoint x: 520, startPoint y: 295, endPoint x: 414, endPoint y: 295, distance: 106.0
click at [414, 295] on div "New Miscellaneous Expense or Credit Entry type: Expense (e.g. "Meal" or "Drayag…" at bounding box center [876, 427] width 929 height 552
type input "Screen Print Logo"
click at [489, 664] on button "Save" at bounding box center [465, 664] width 54 height 23
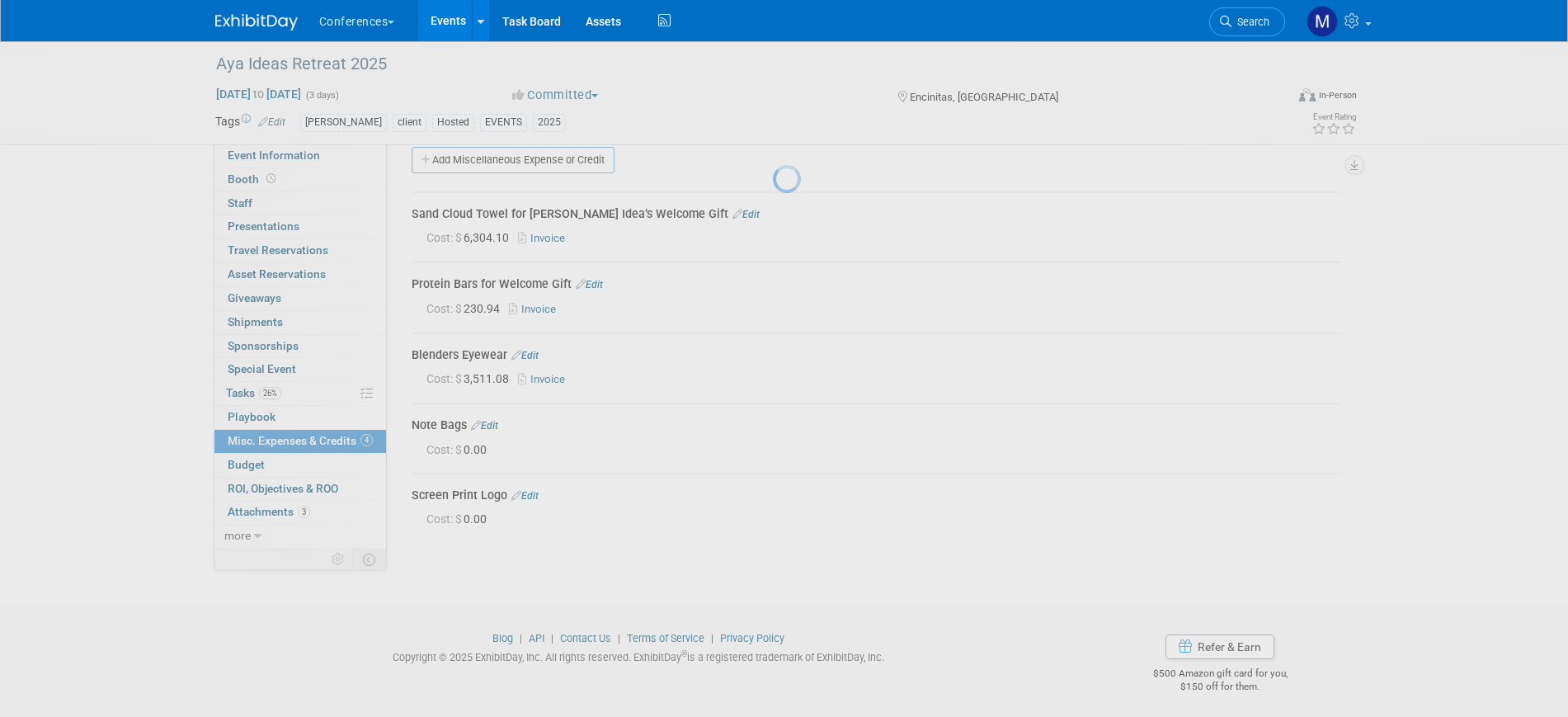
scroll to position [22, 0]
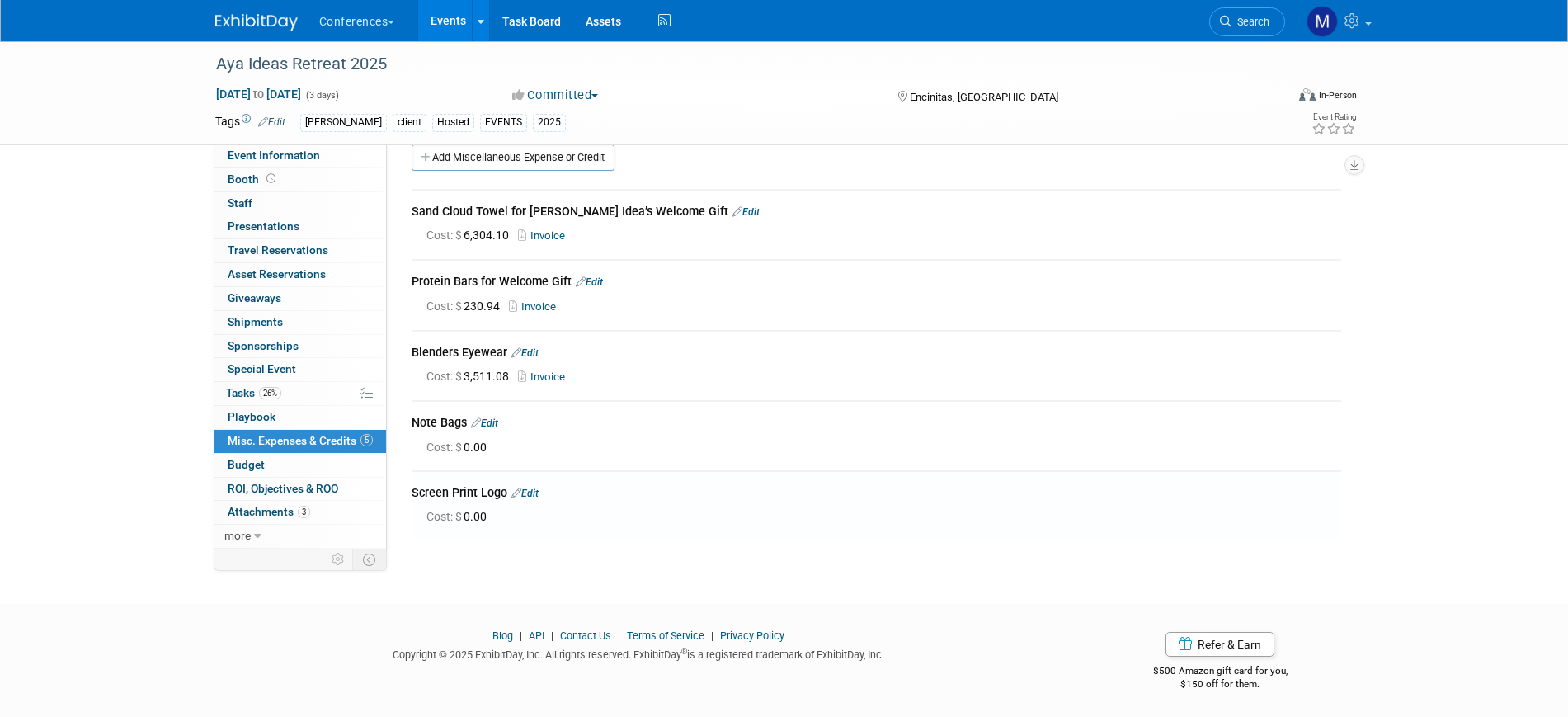
click at [530, 492] on link "Edit" at bounding box center [525, 493] width 27 height 11
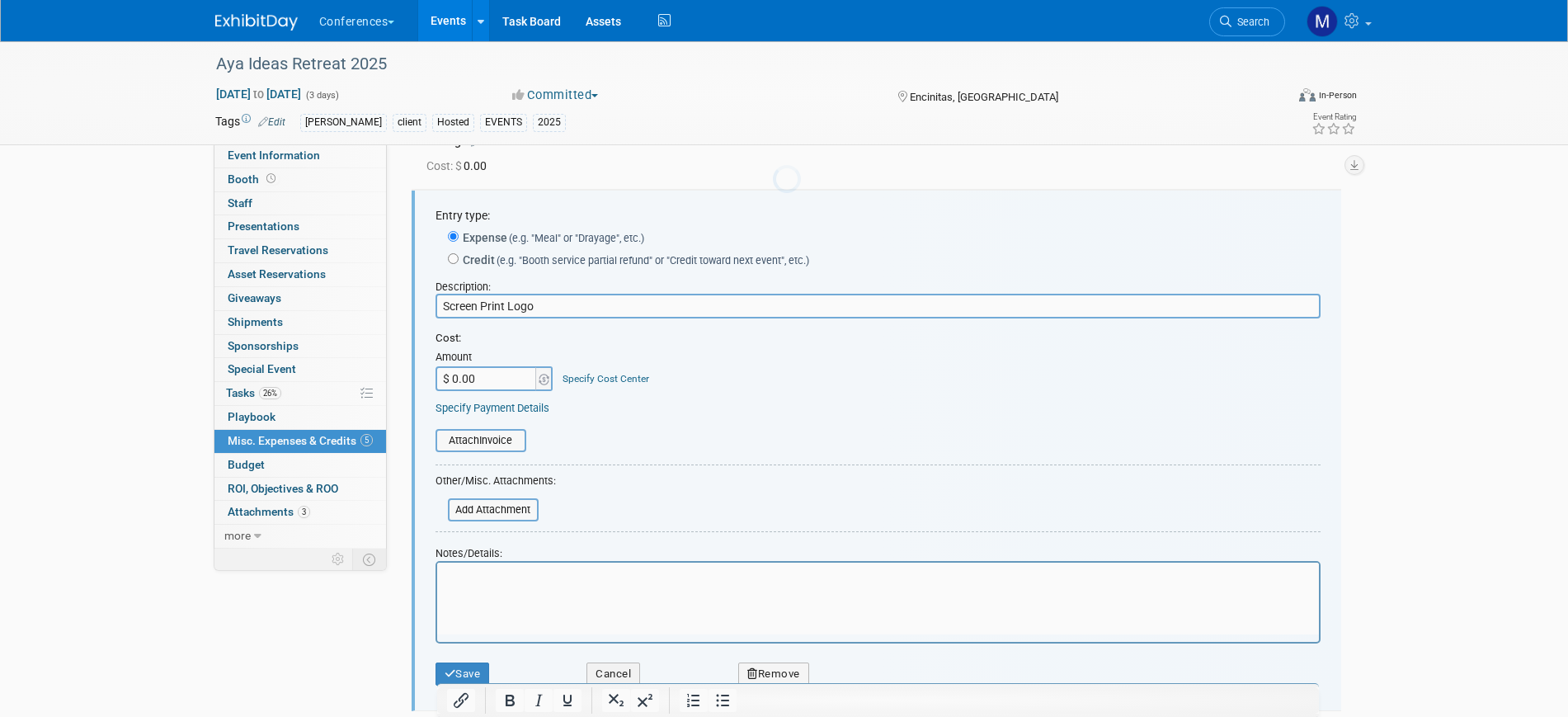
scroll to position [0, 0]
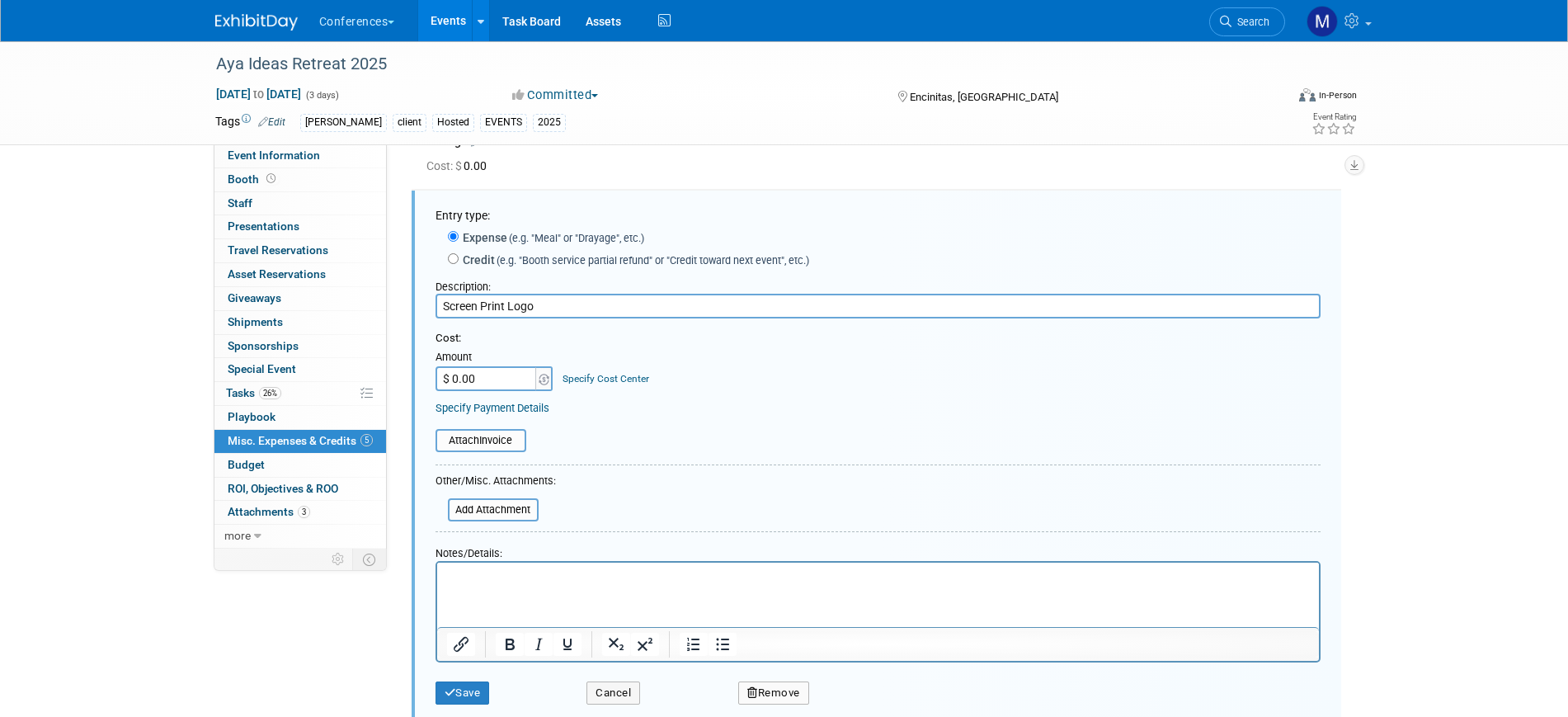
click at [469, 585] on html at bounding box center [877, 573] width 882 height 23
click at [477, 692] on button "Save" at bounding box center [462, 692] width 54 height 23
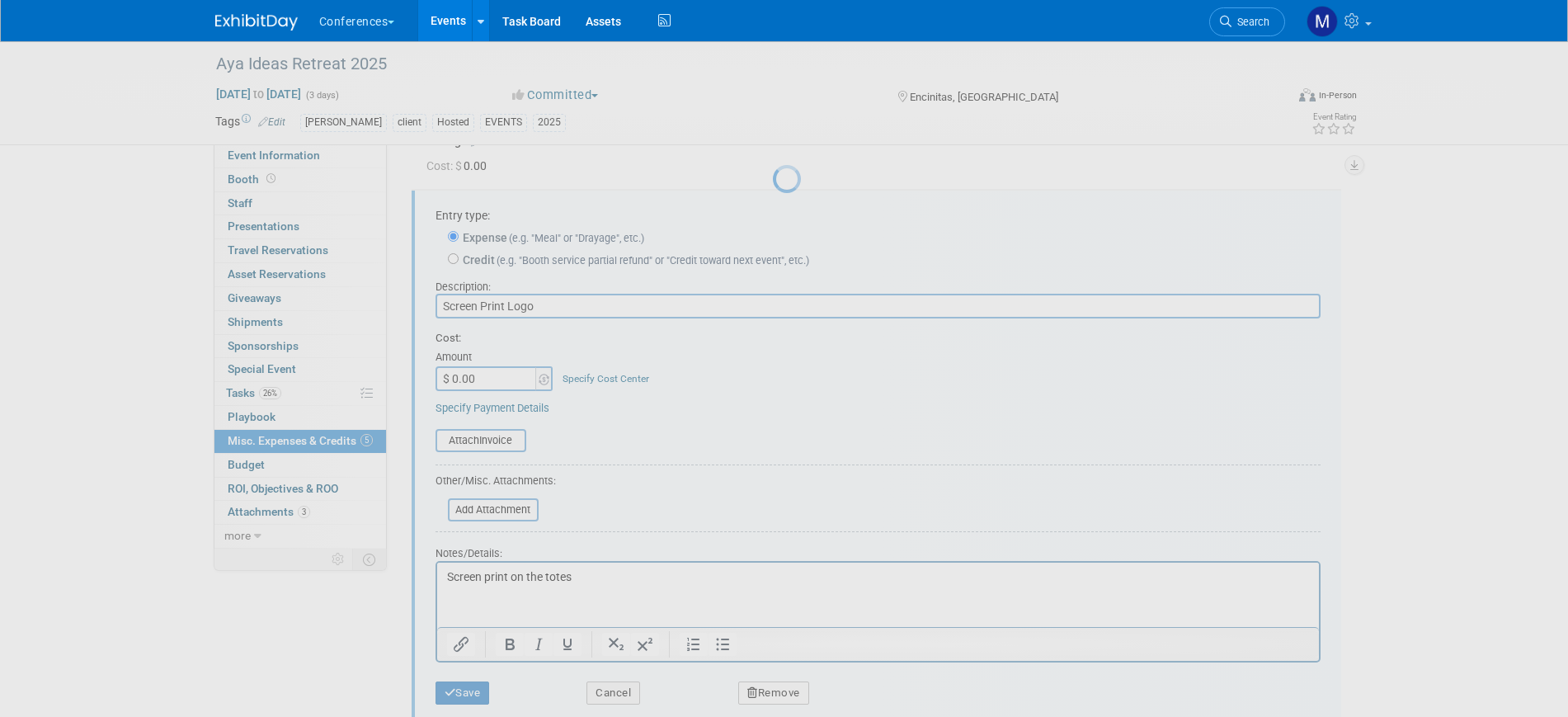
scroll to position [41, 0]
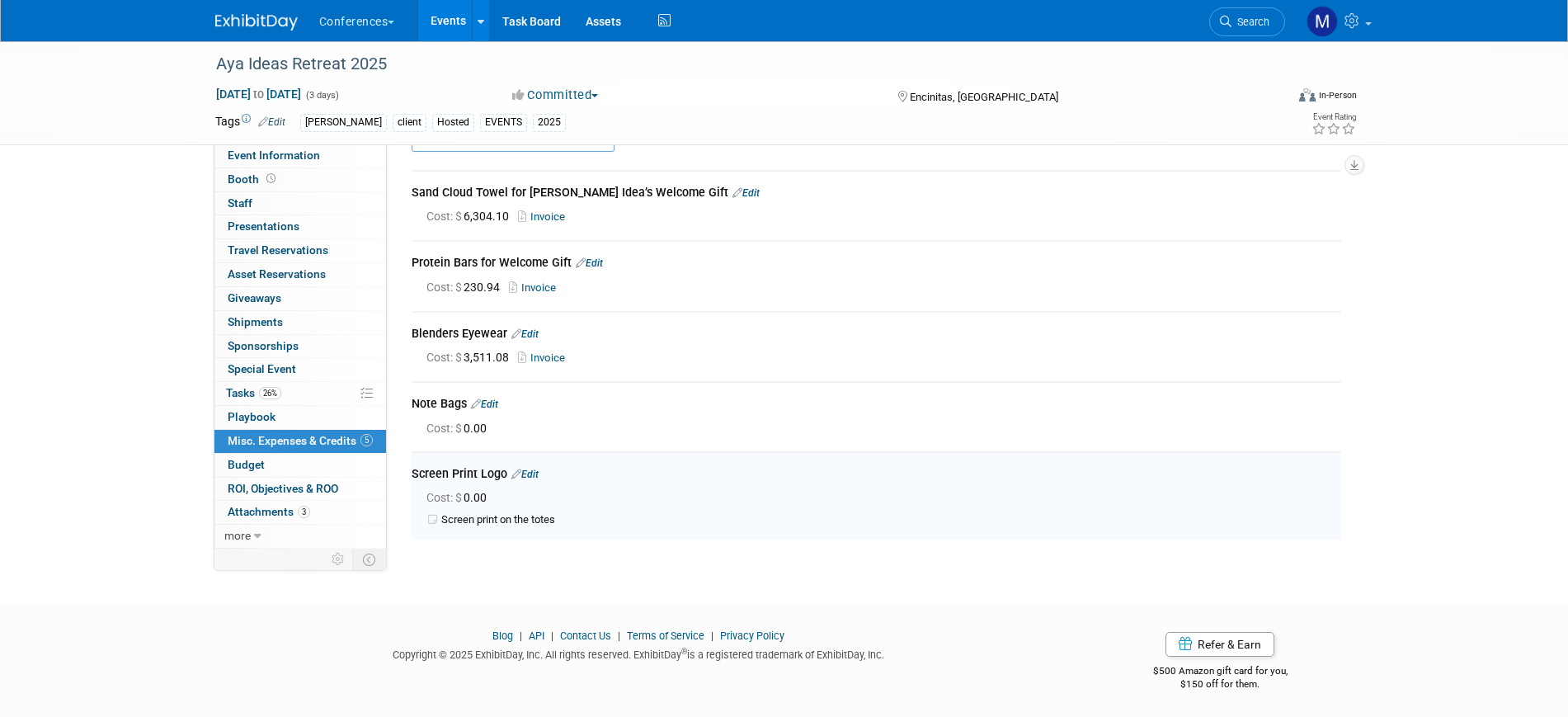
click at [527, 469] on link "Edit" at bounding box center [525, 474] width 27 height 11
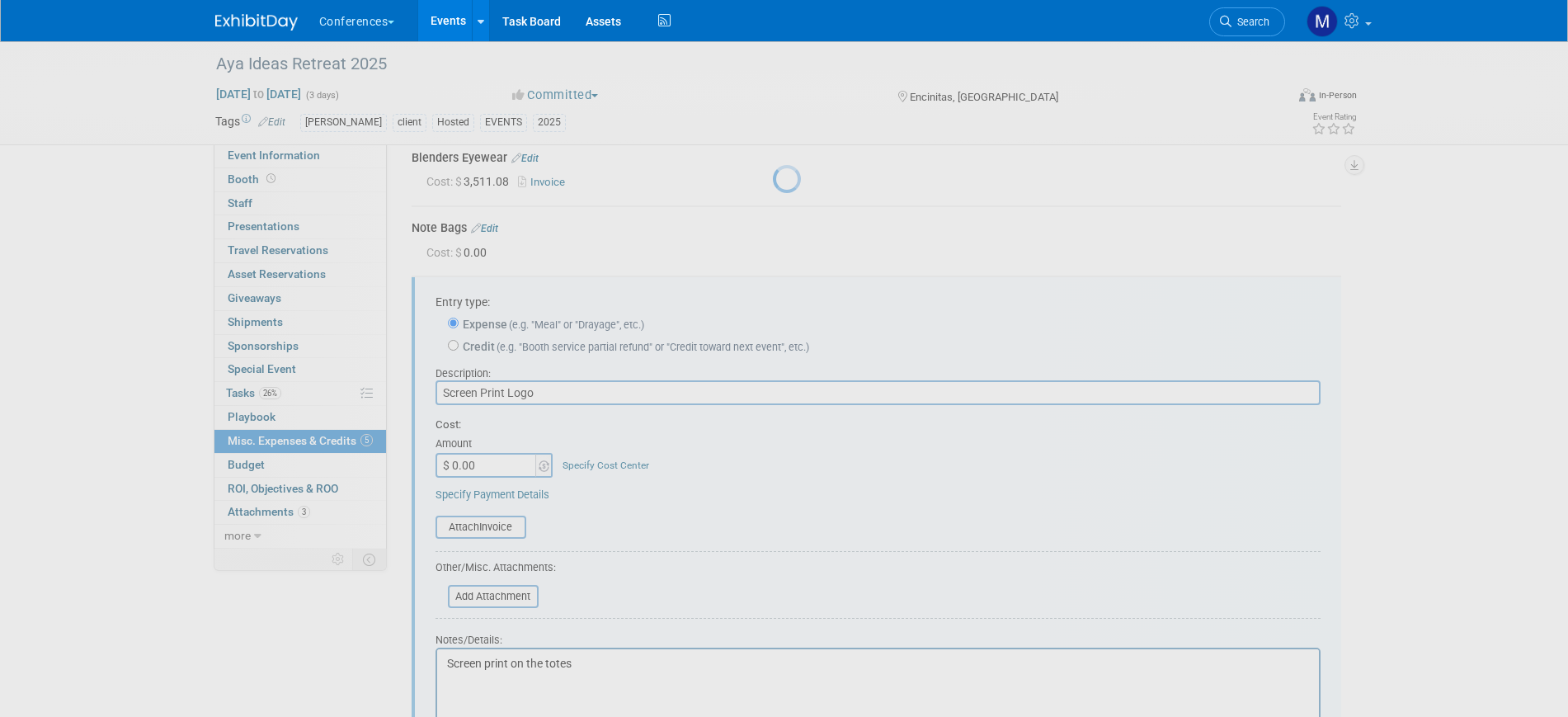
scroll to position [303, 0]
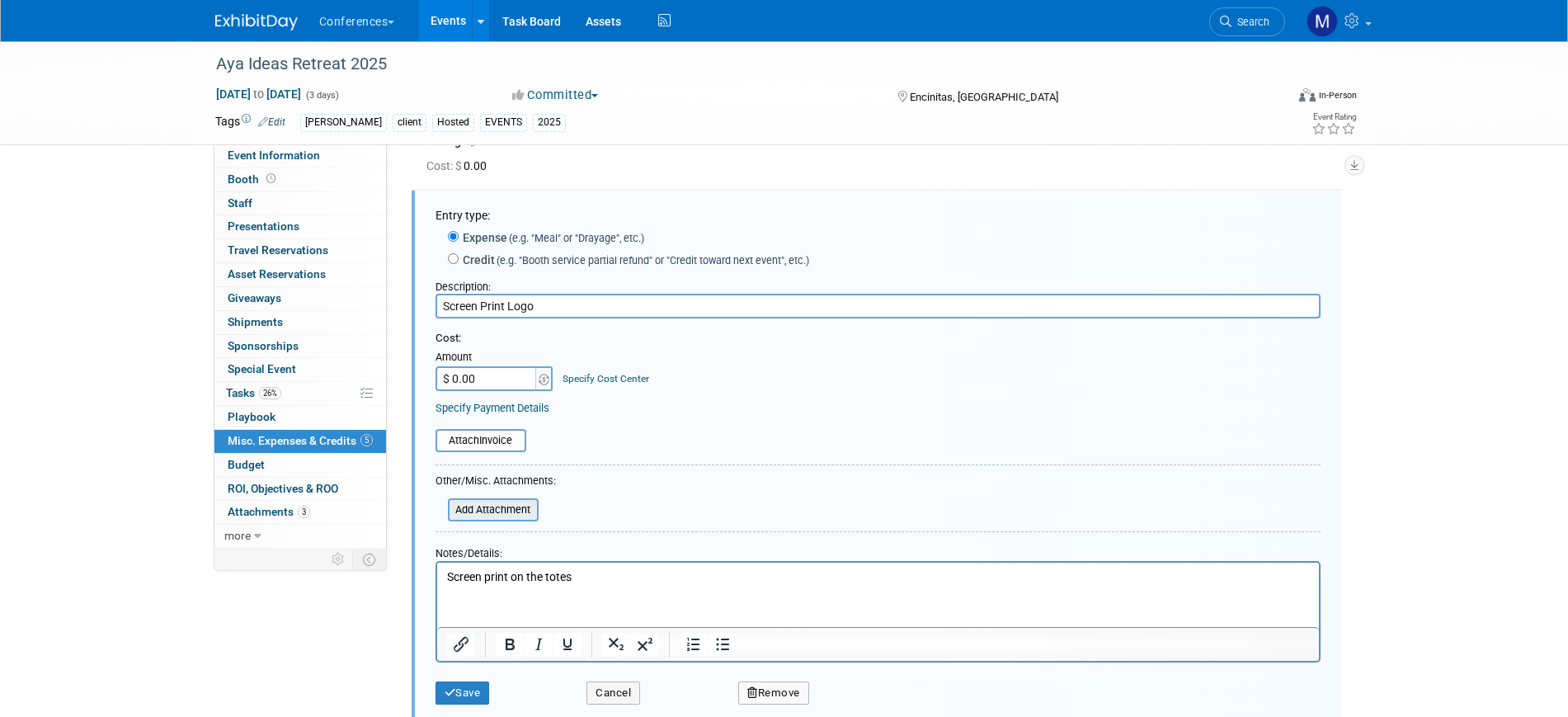
click at [497, 504] on input "file" at bounding box center [439, 509] width 197 height 20
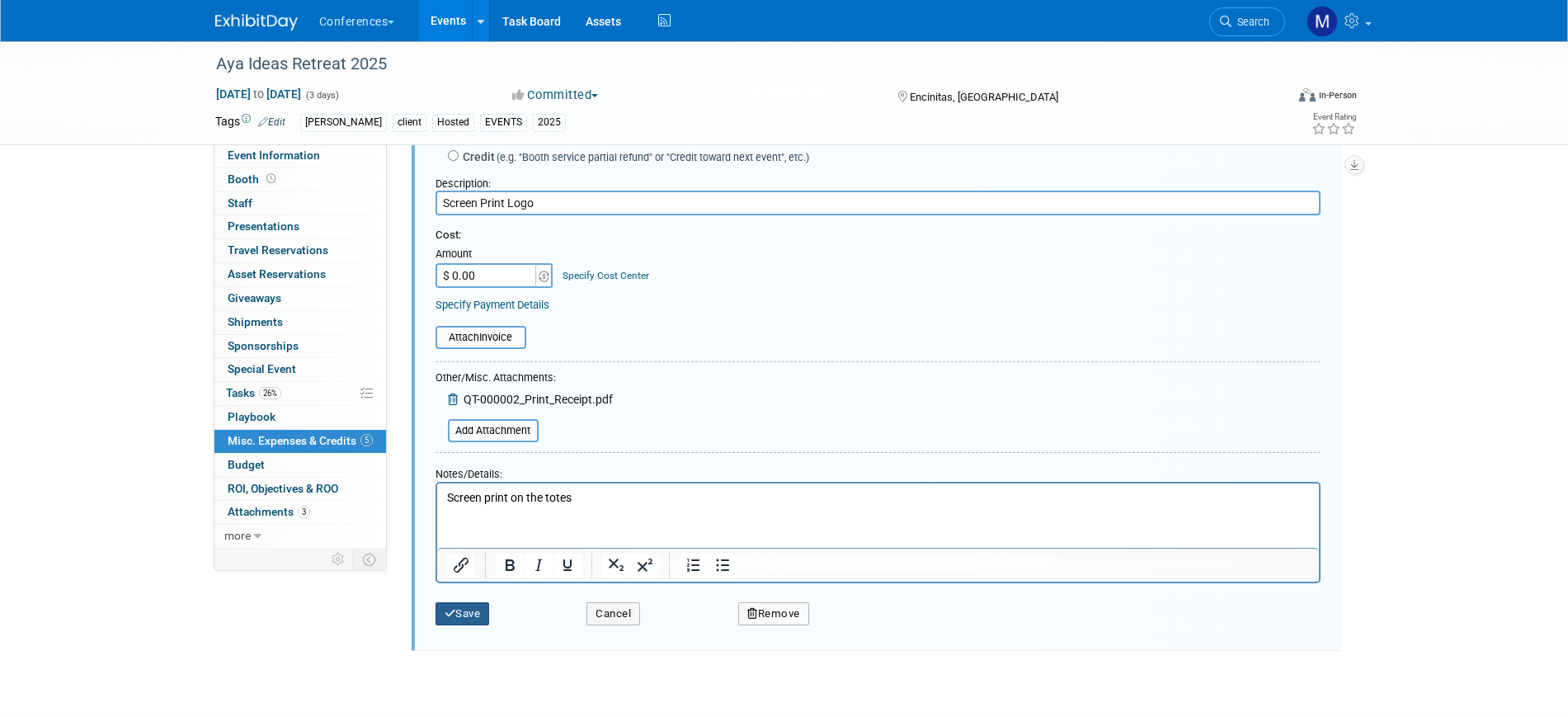
click at [471, 619] on button "Save" at bounding box center [462, 613] width 54 height 23
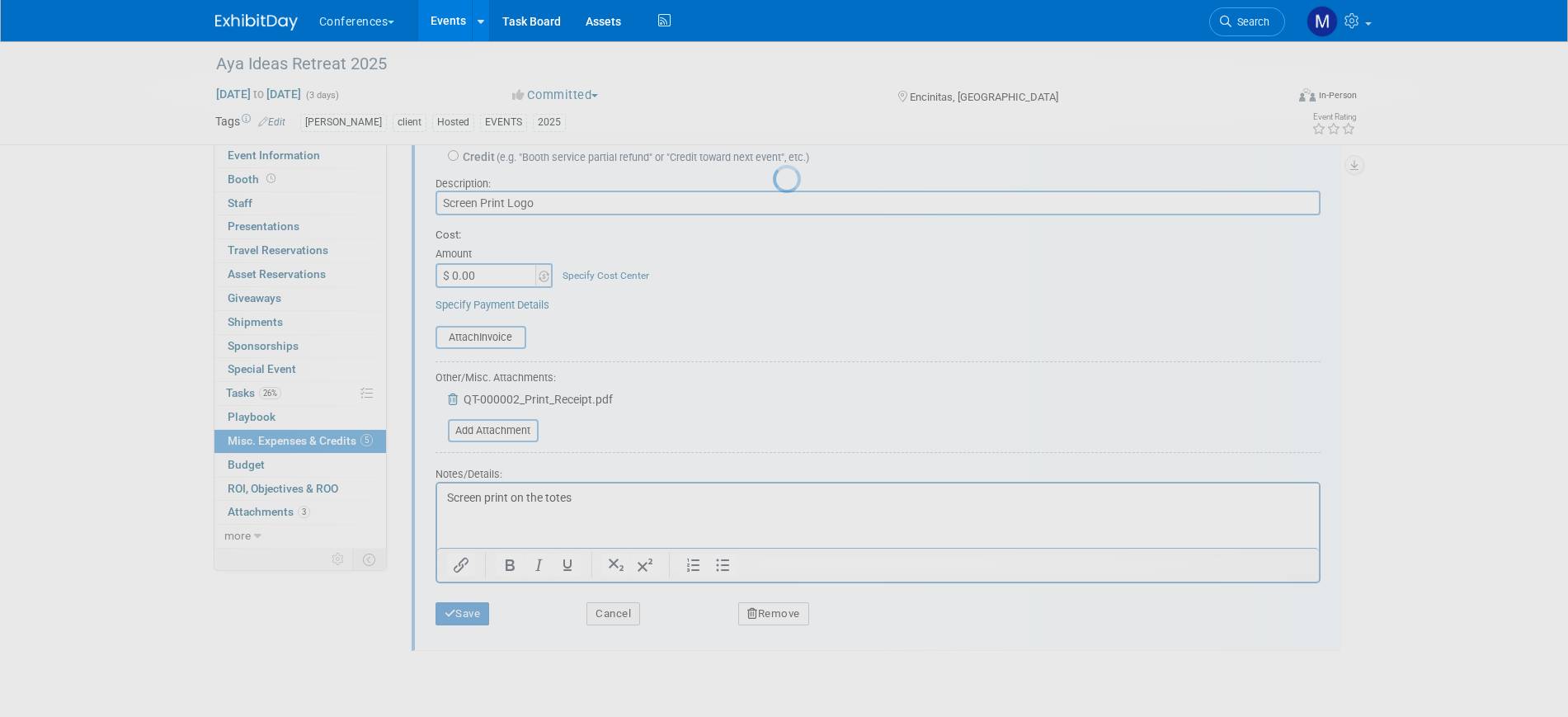
scroll to position [82, 0]
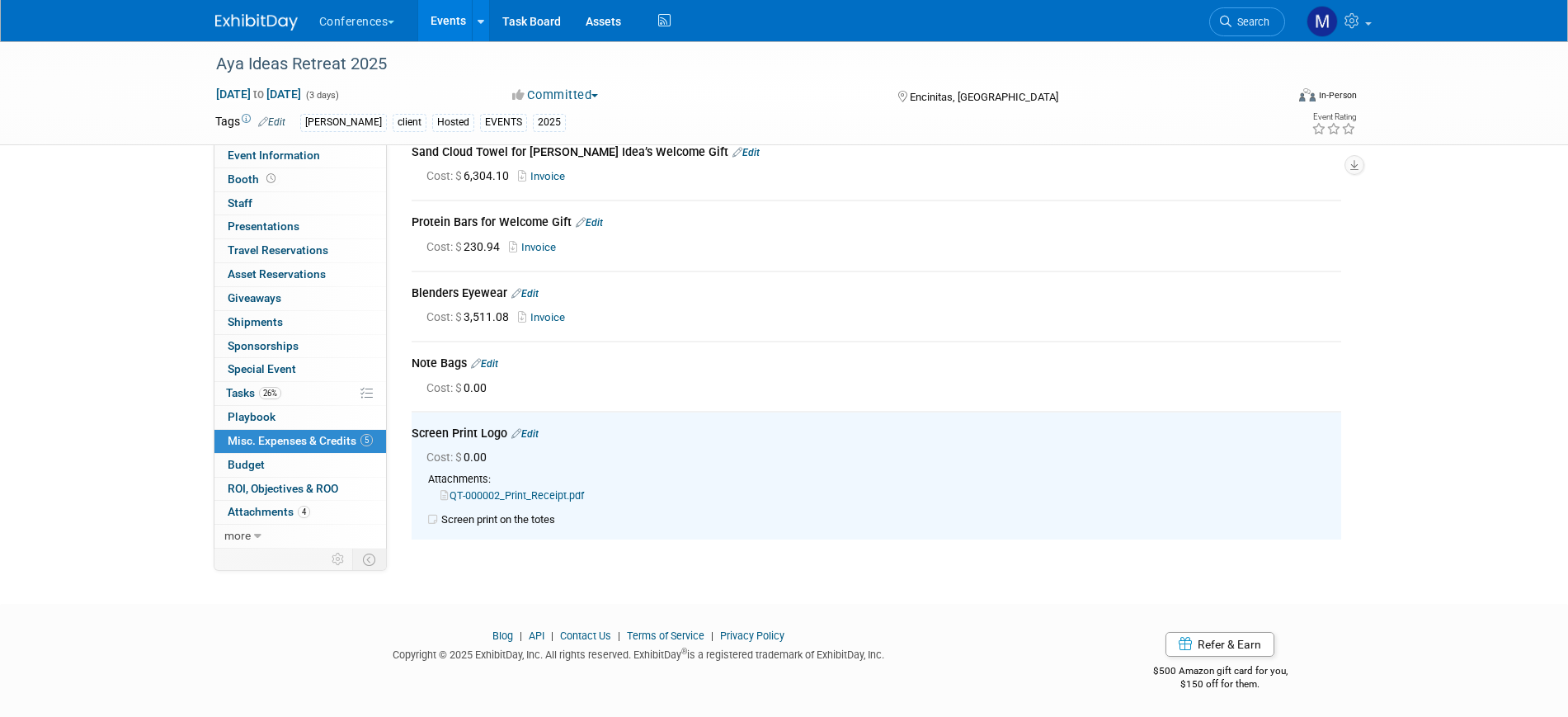
click at [548, 489] on link "QT-000002_Print_Receipt.pdf" at bounding box center [512, 495] width 143 height 12
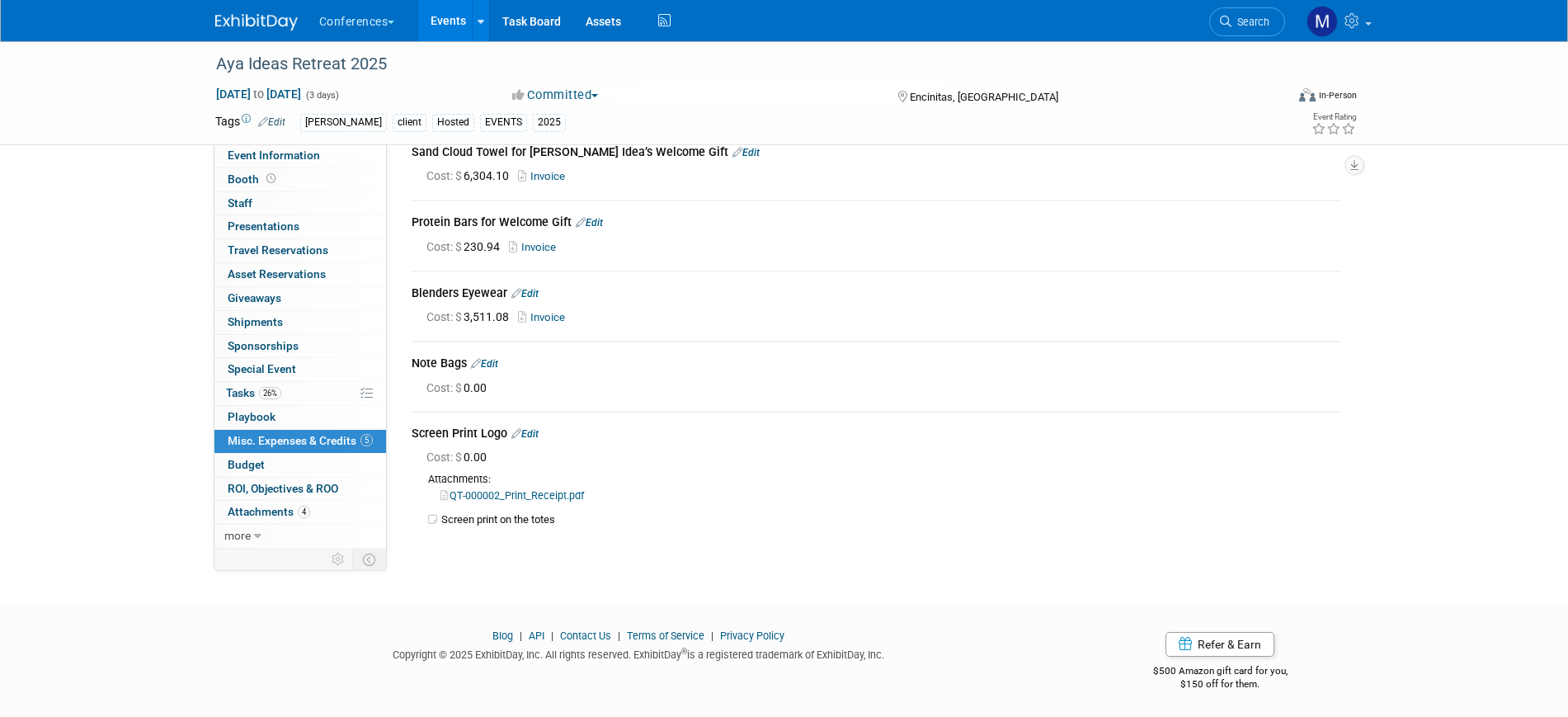
click at [533, 428] on link "Edit" at bounding box center [525, 433] width 27 height 11
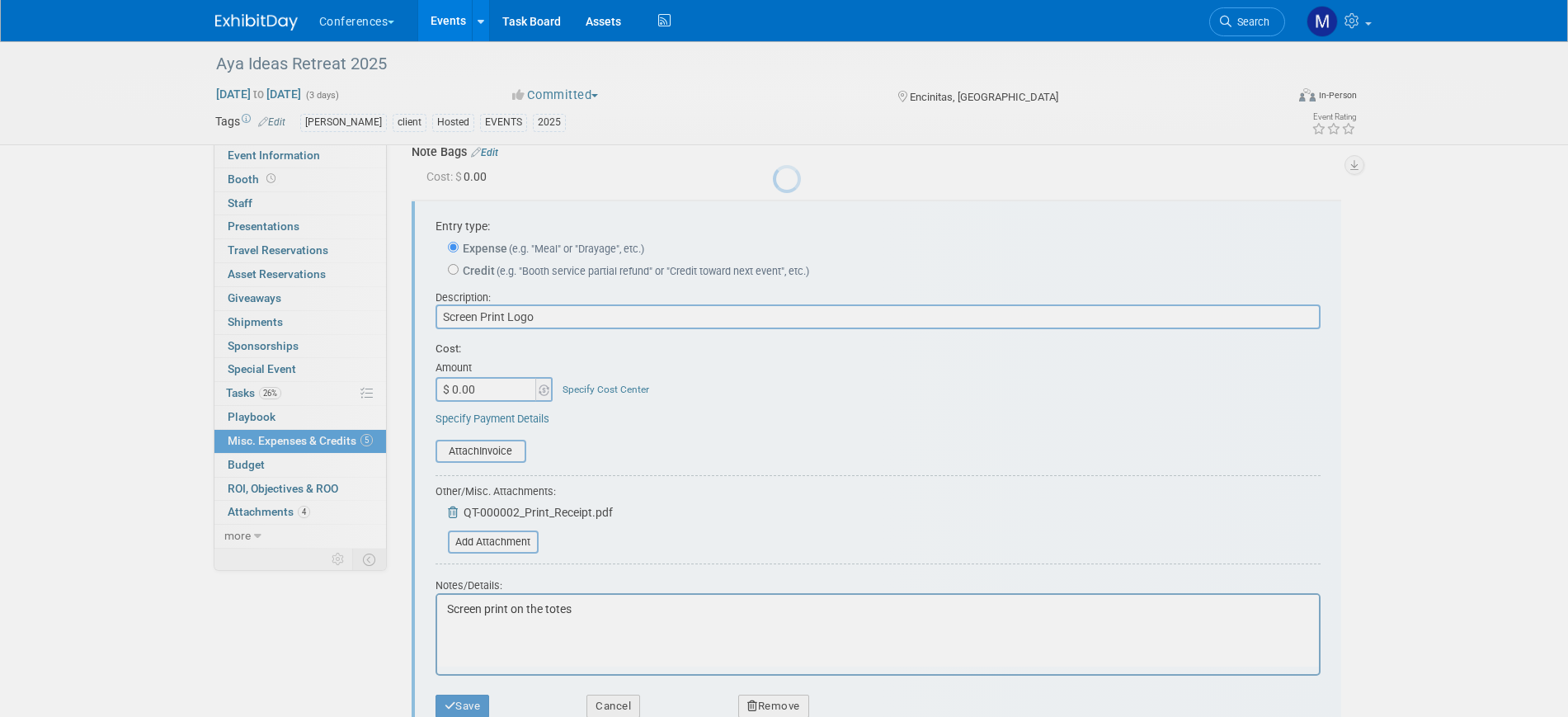
scroll to position [303, 0]
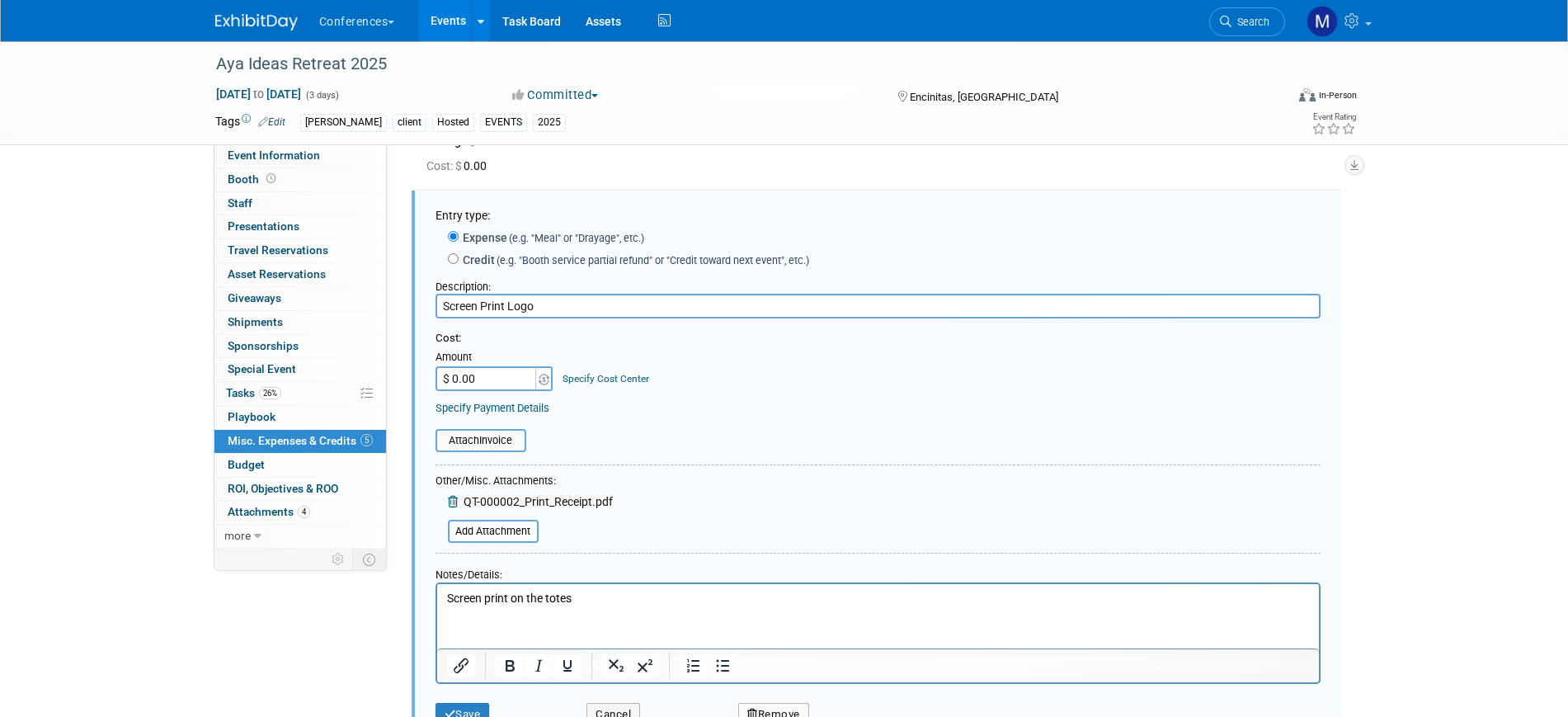
click at [491, 382] on input "$ 0.00" at bounding box center [487, 378] width 103 height 25
paste input "2,424.38"
type input "$ 2,424.38"
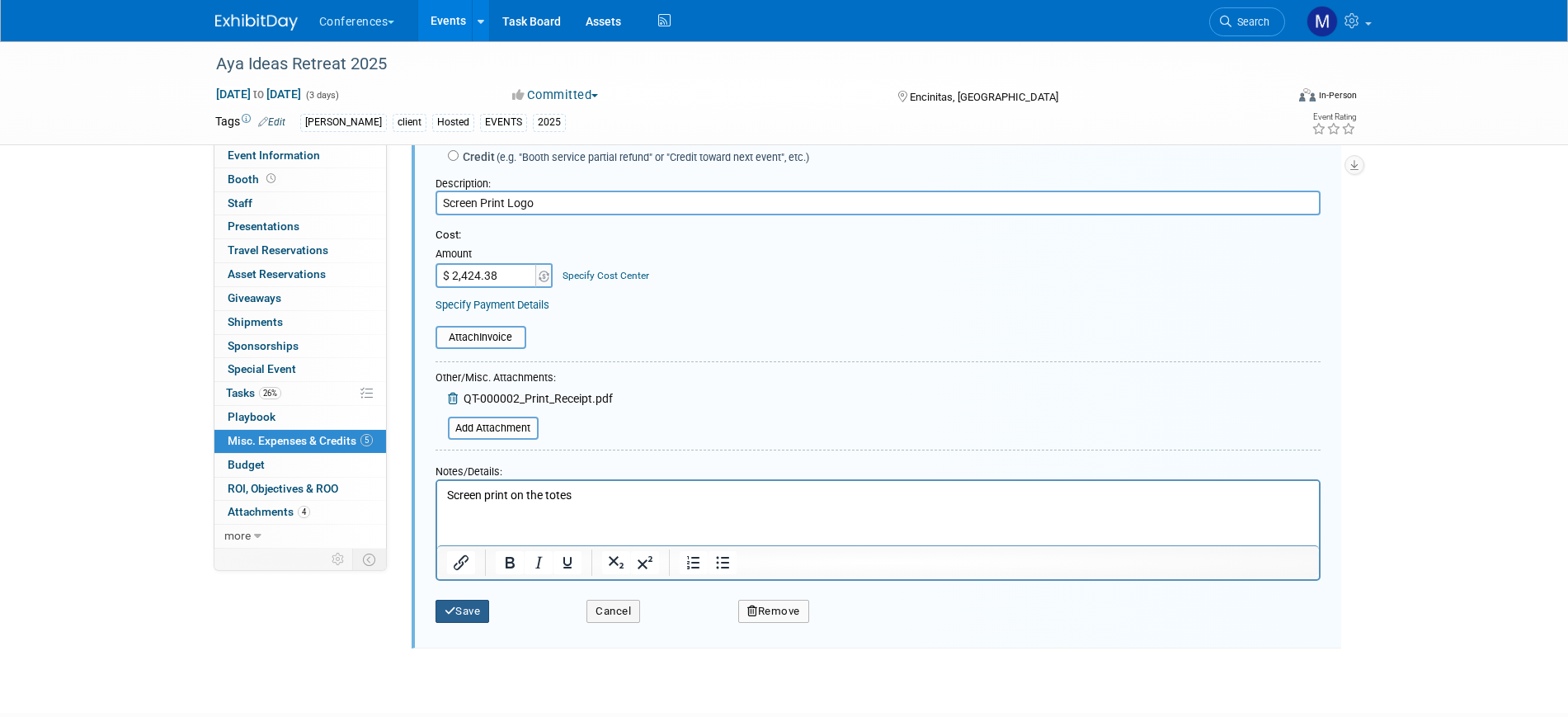
click at [474, 616] on button "Save" at bounding box center [462, 611] width 54 height 23
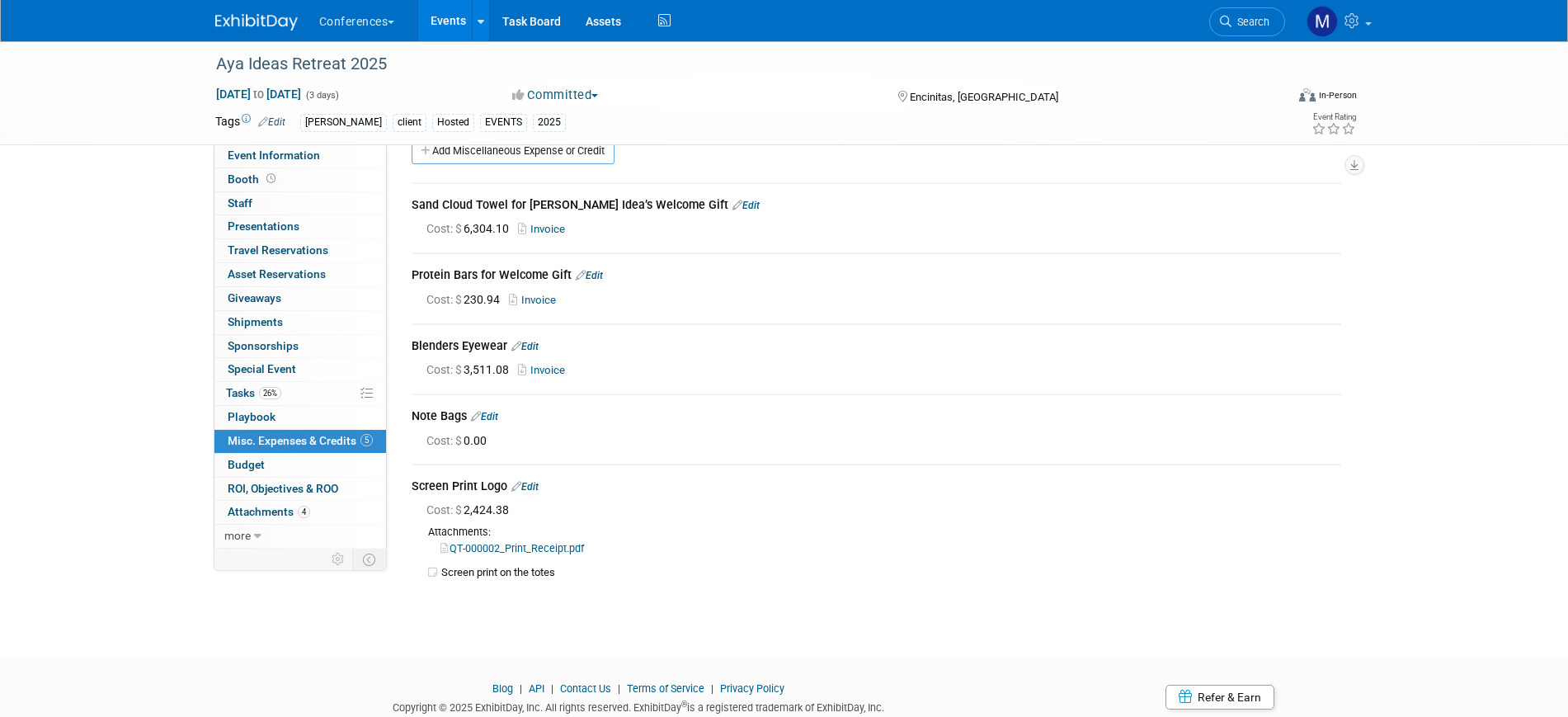
scroll to position [0, 0]
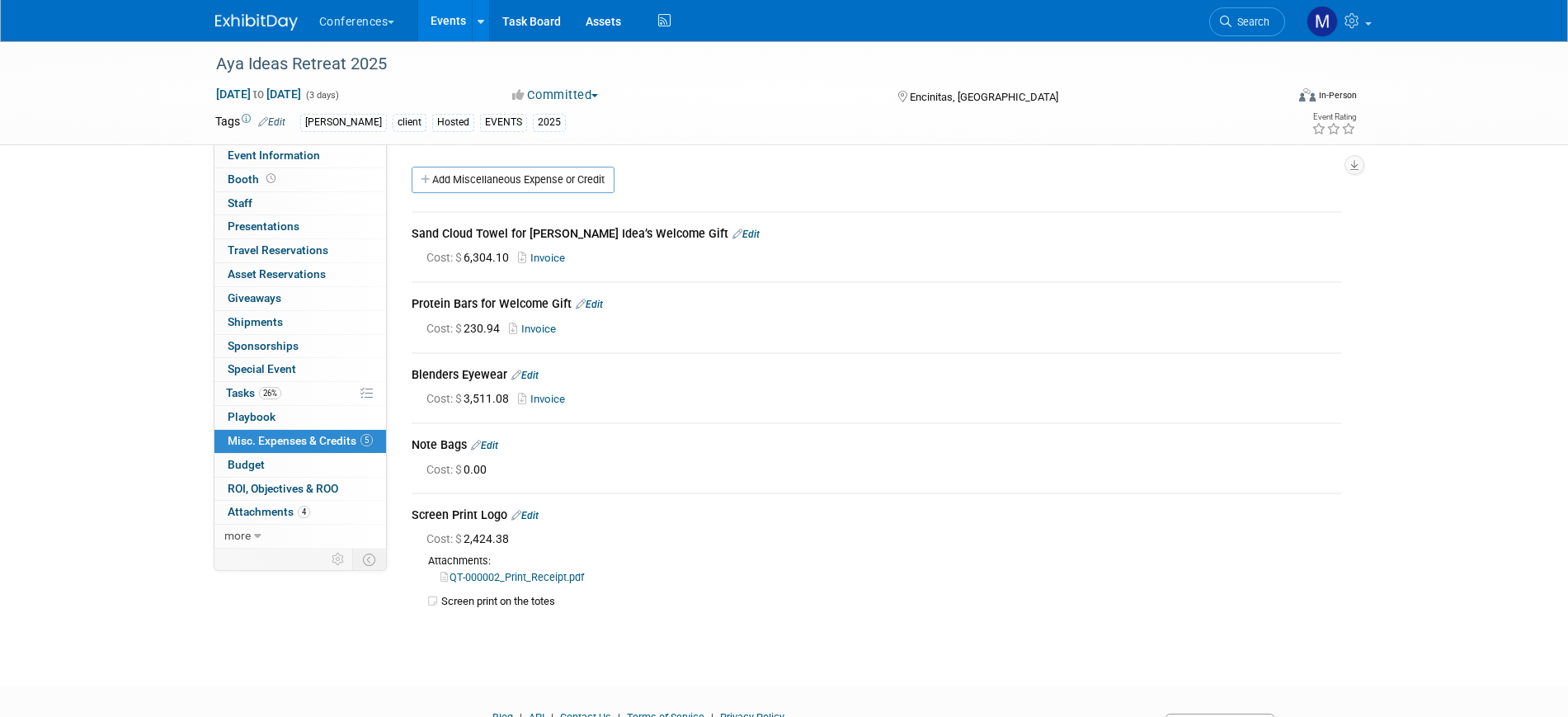
click at [493, 440] on link "Edit" at bounding box center [484, 445] width 27 height 11
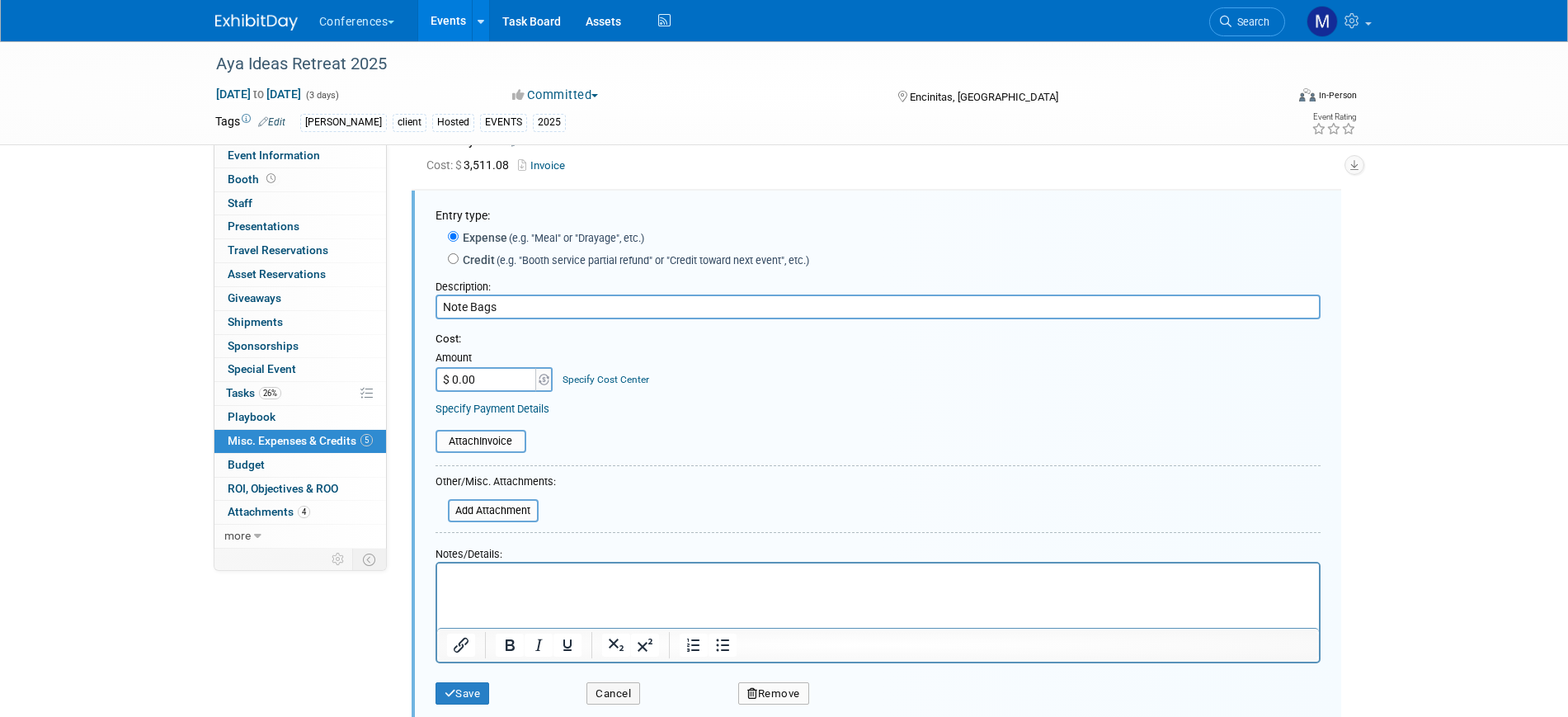
click at [458, 301] on input "Note Bags" at bounding box center [878, 307] width 885 height 25
type input "Blank Tote Bags"
click at [499, 383] on input "$ 0.00" at bounding box center [487, 379] width 103 height 25
type input "$ 594.00"
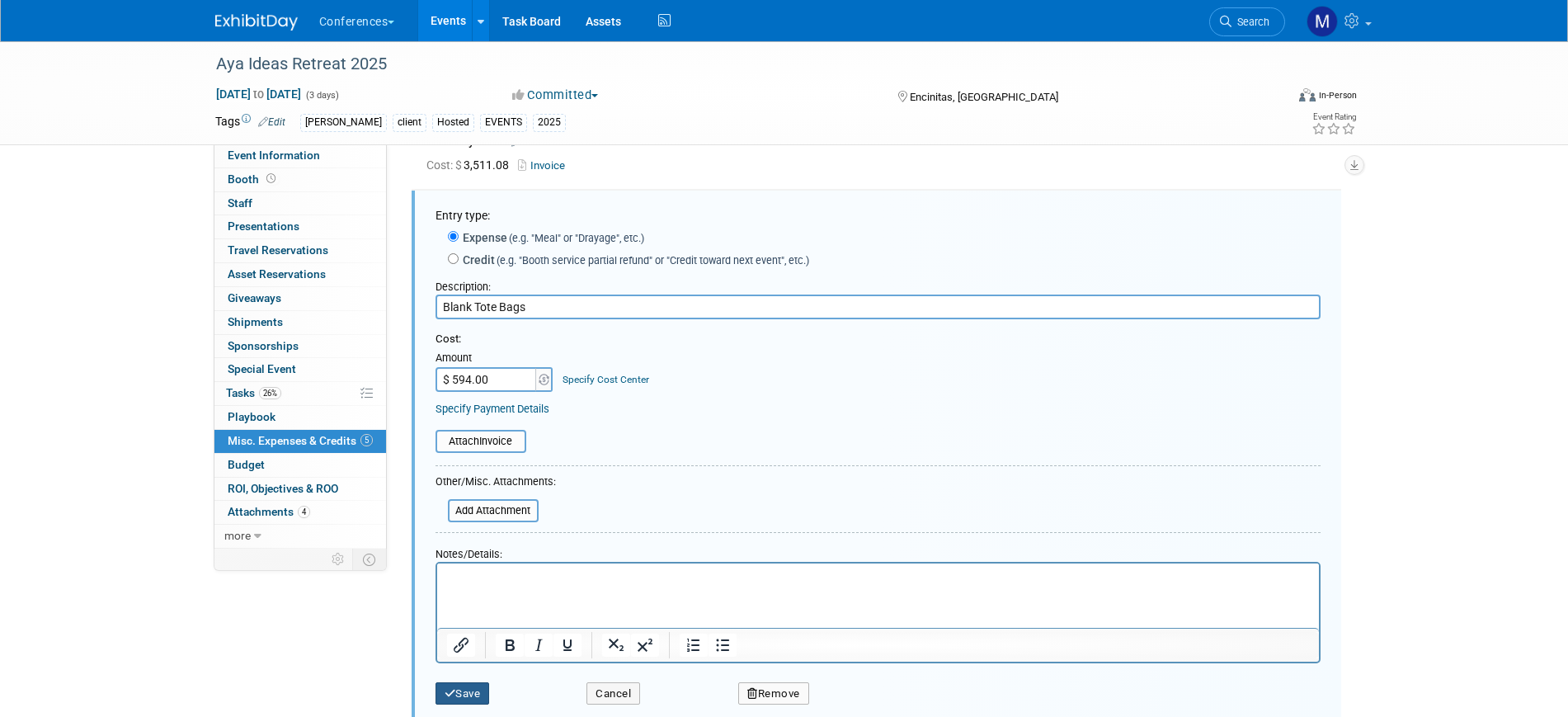
click at [474, 690] on button "Save" at bounding box center [462, 693] width 54 height 23
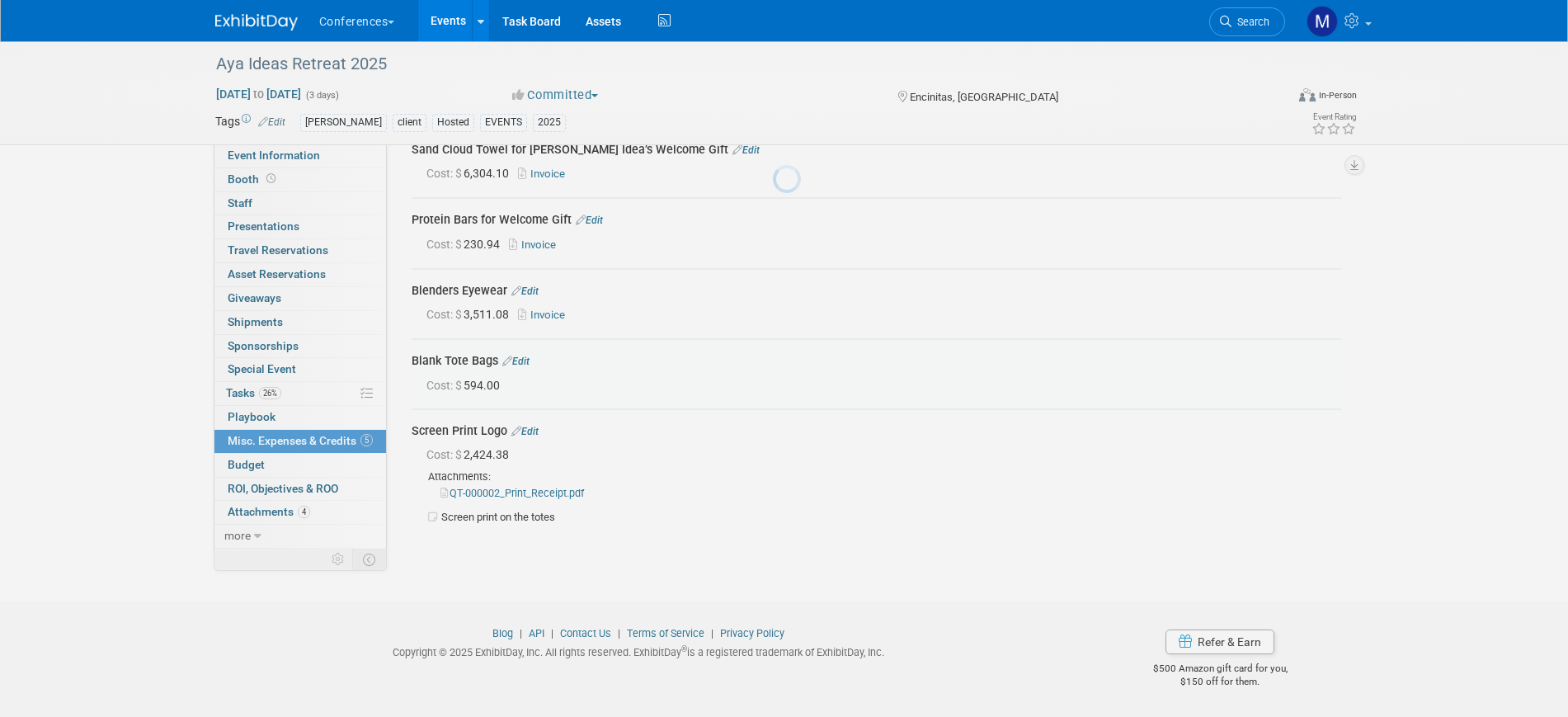
scroll to position [82, 0]
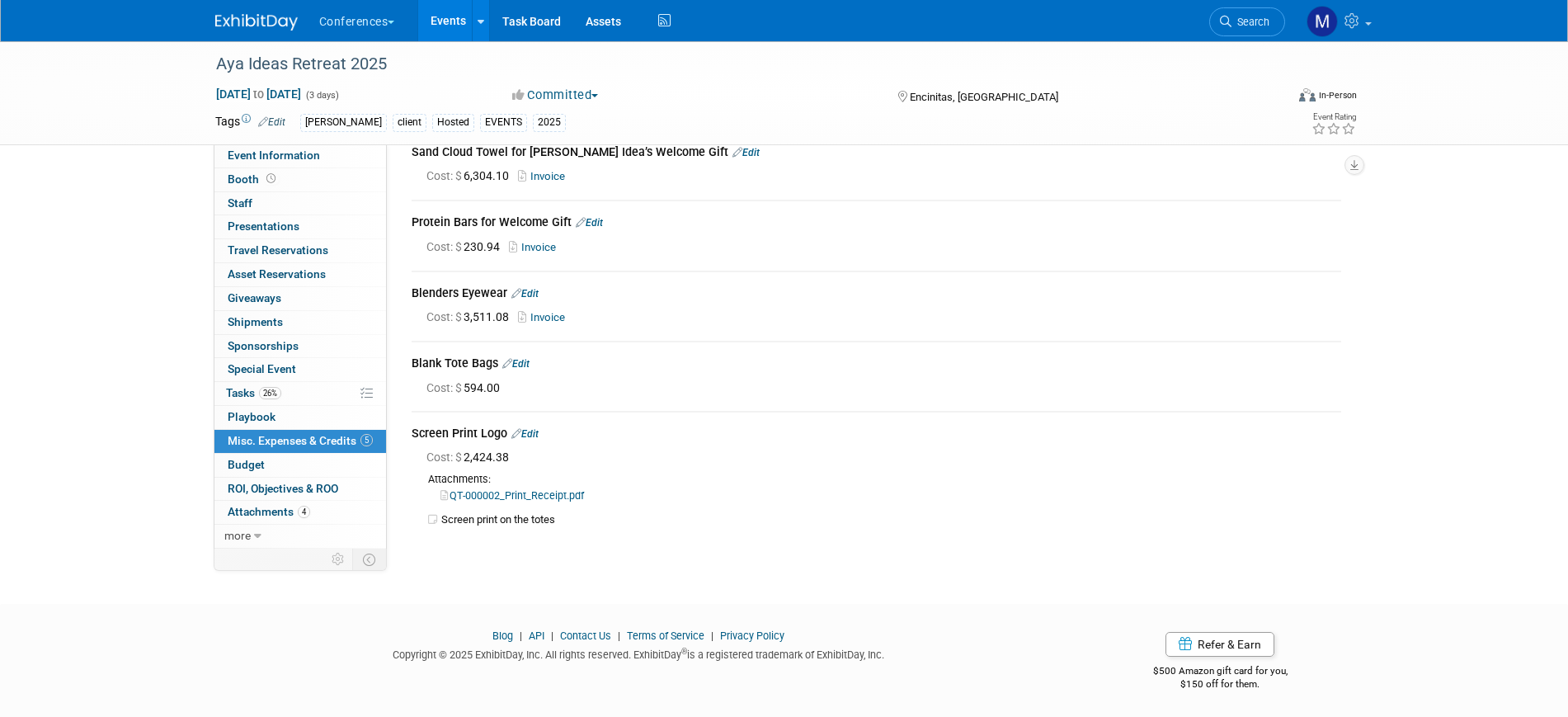
click at [525, 362] on link "Edit" at bounding box center [516, 363] width 27 height 11
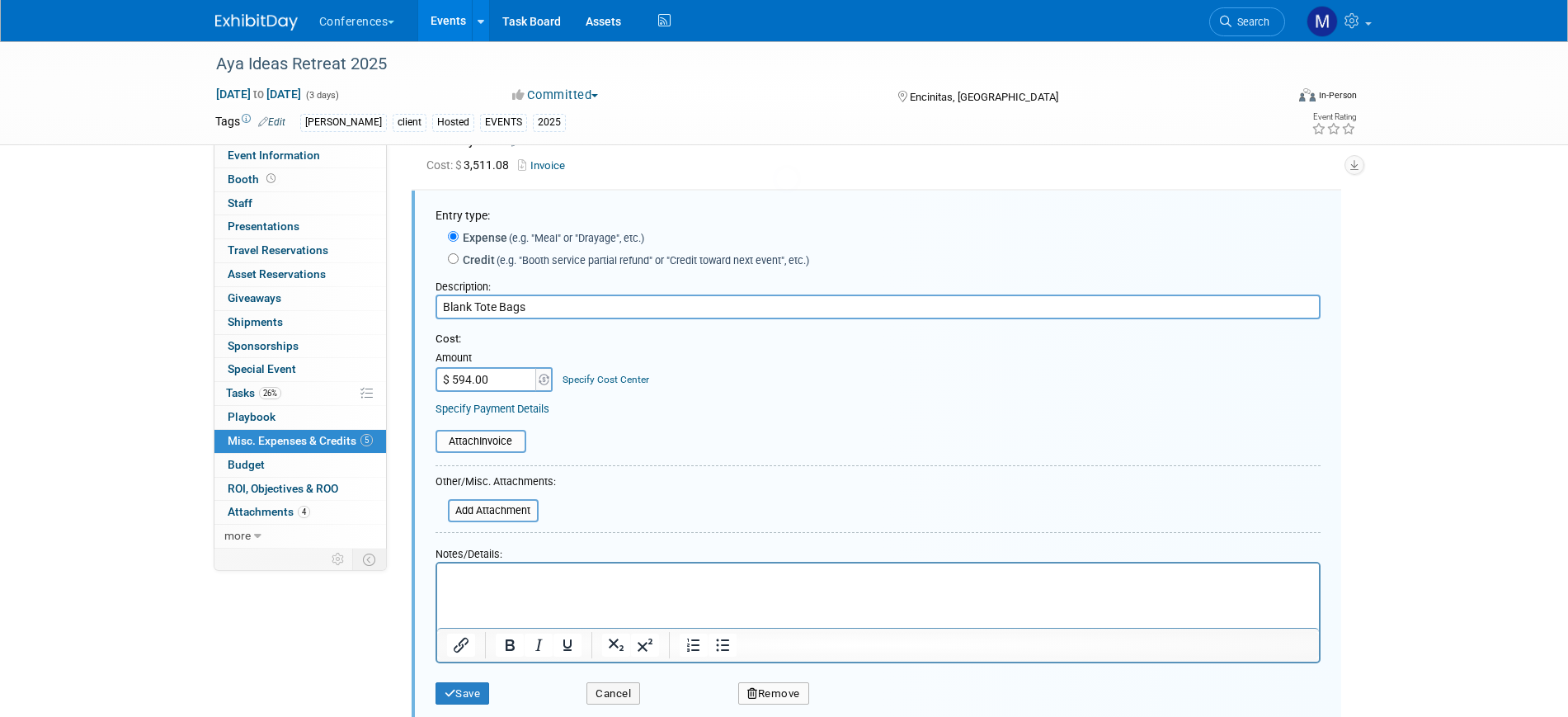
scroll to position [0, 0]
click at [502, 508] on input "file" at bounding box center [439, 510] width 197 height 20
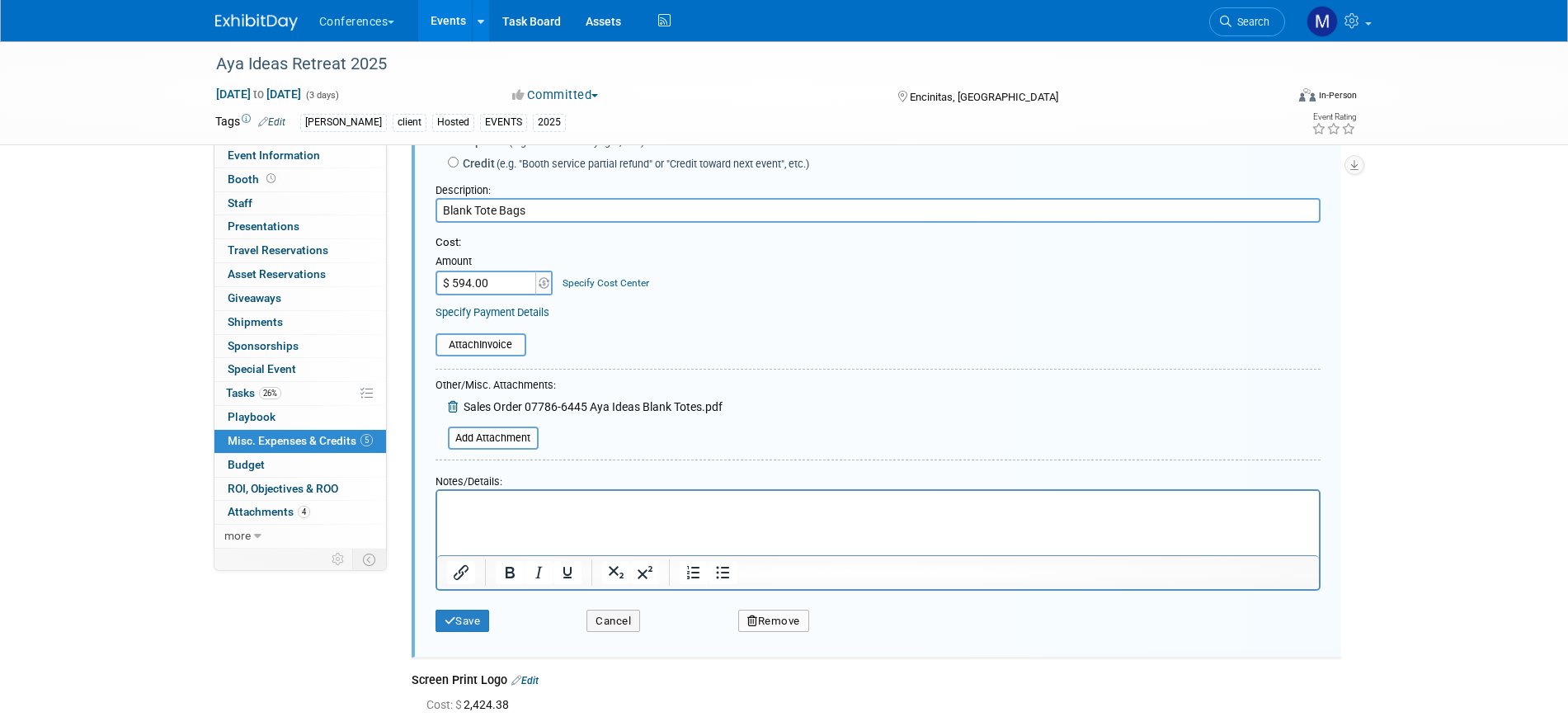
scroll to position [440, 0]
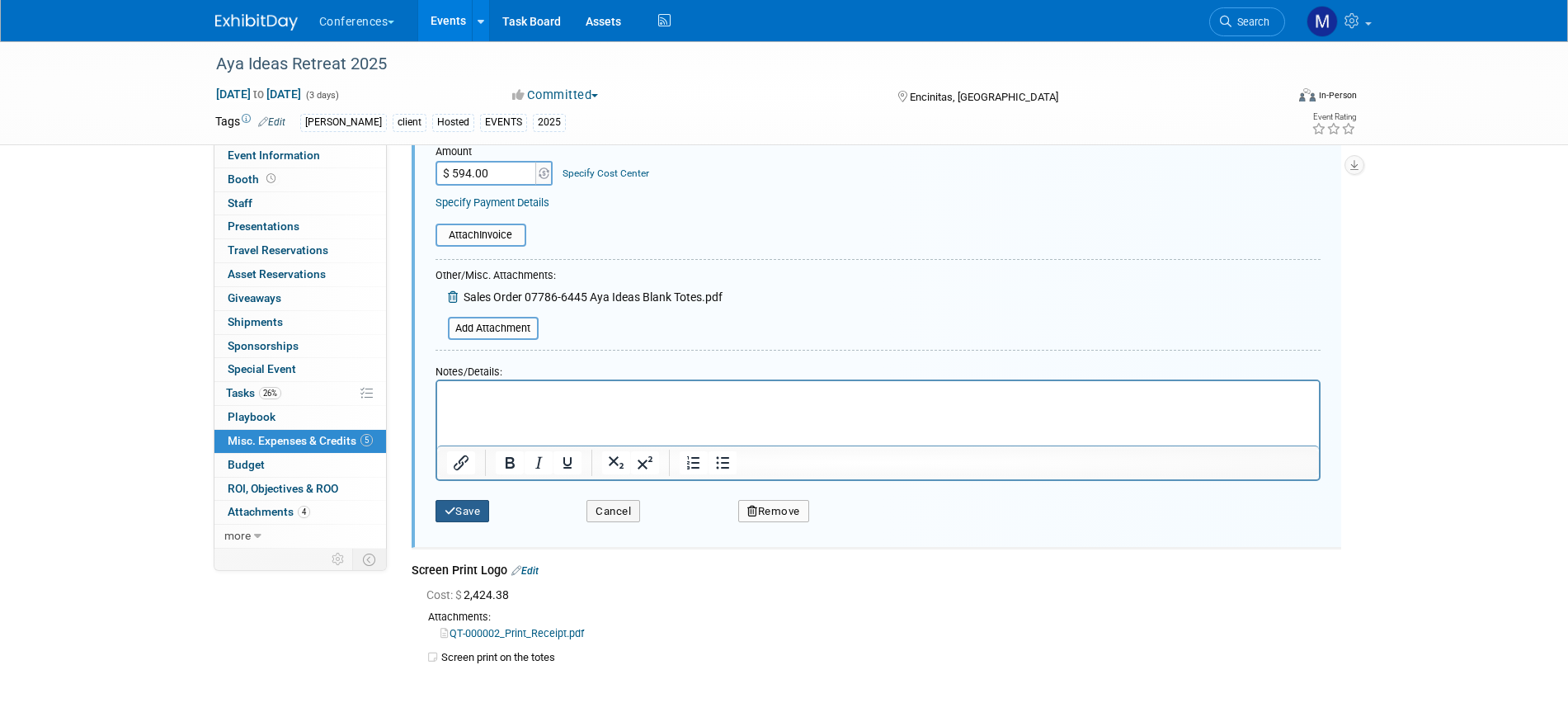
click at [467, 511] on button "Save" at bounding box center [462, 511] width 54 height 23
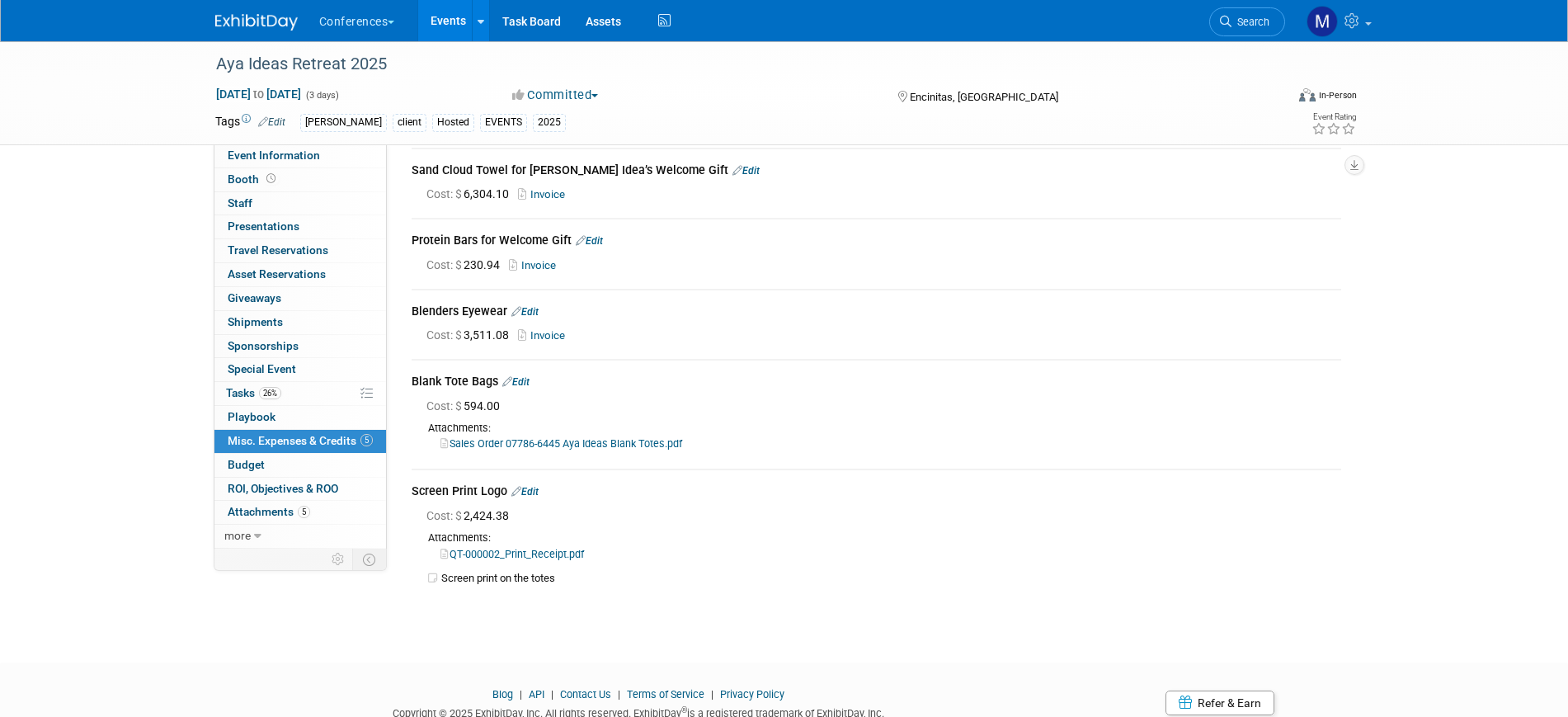
scroll to position [122, 0]
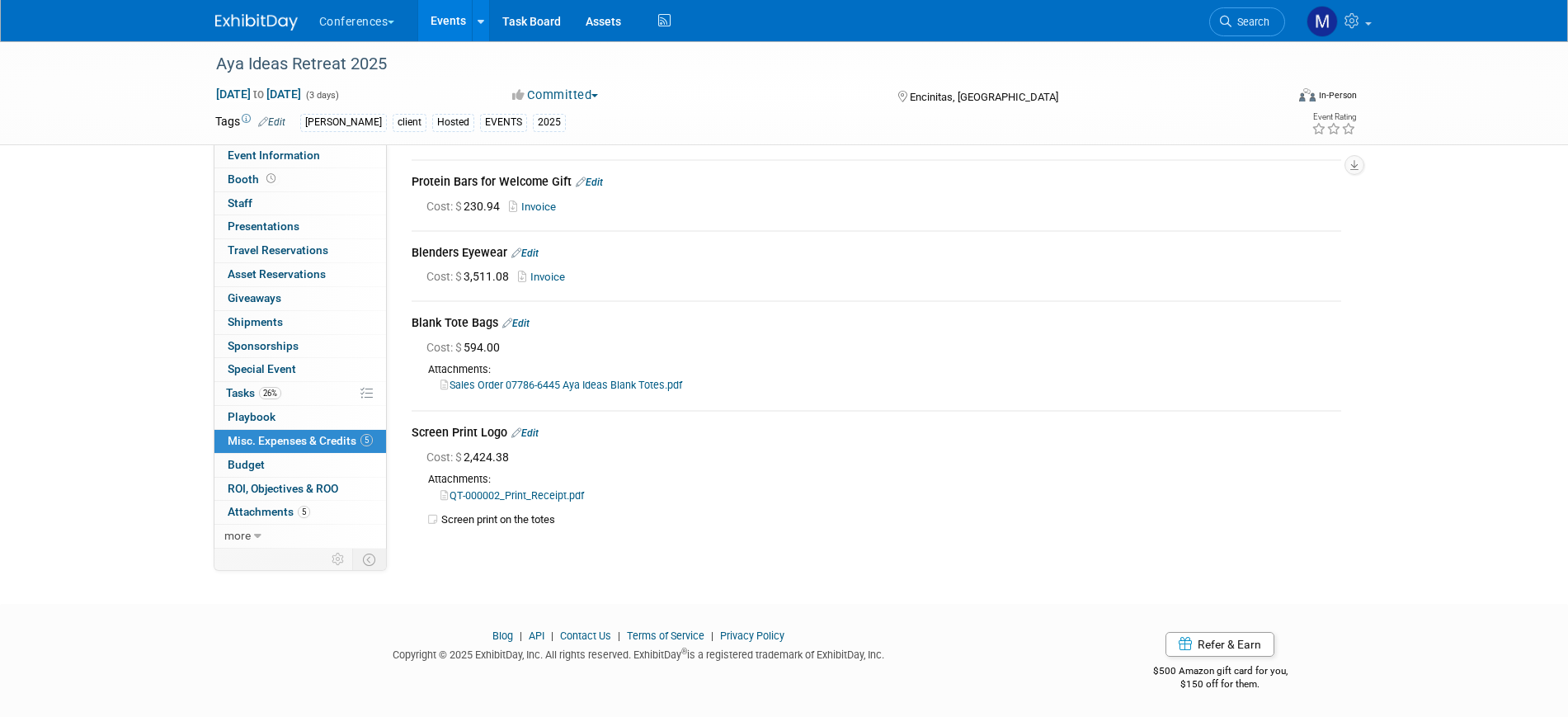
click at [523, 319] on link "Edit" at bounding box center [516, 323] width 27 height 11
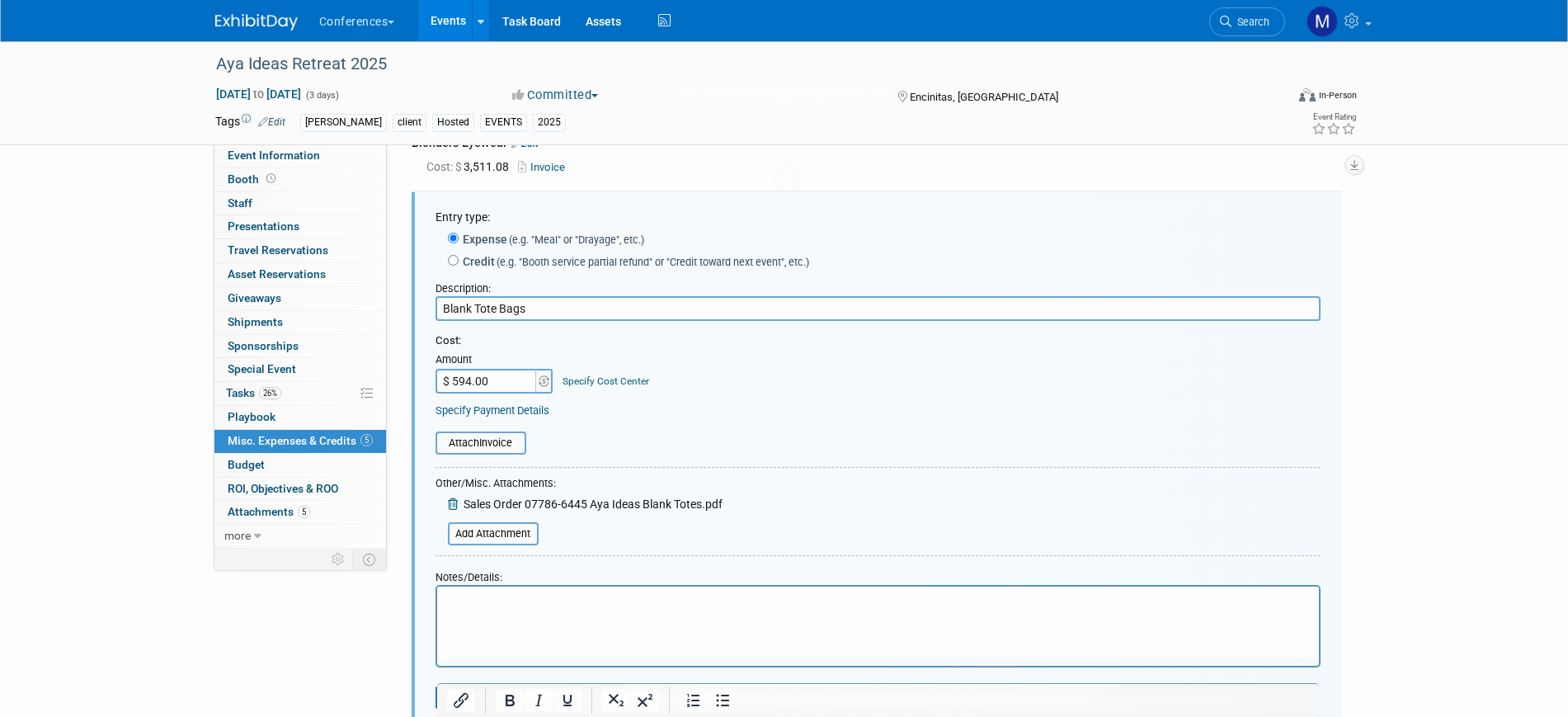
scroll to position [0, 0]
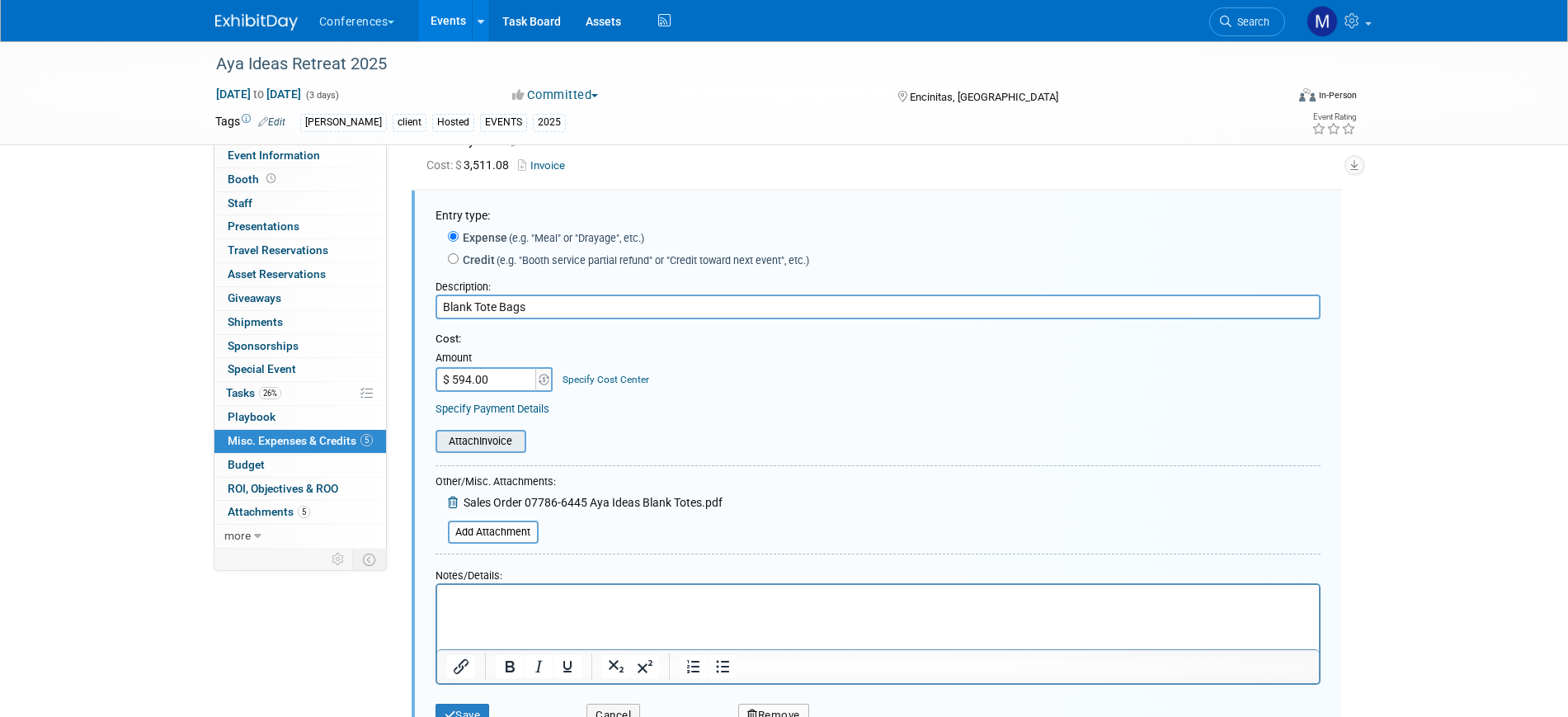
click at [491, 441] on input "file" at bounding box center [426, 441] width 197 height 20
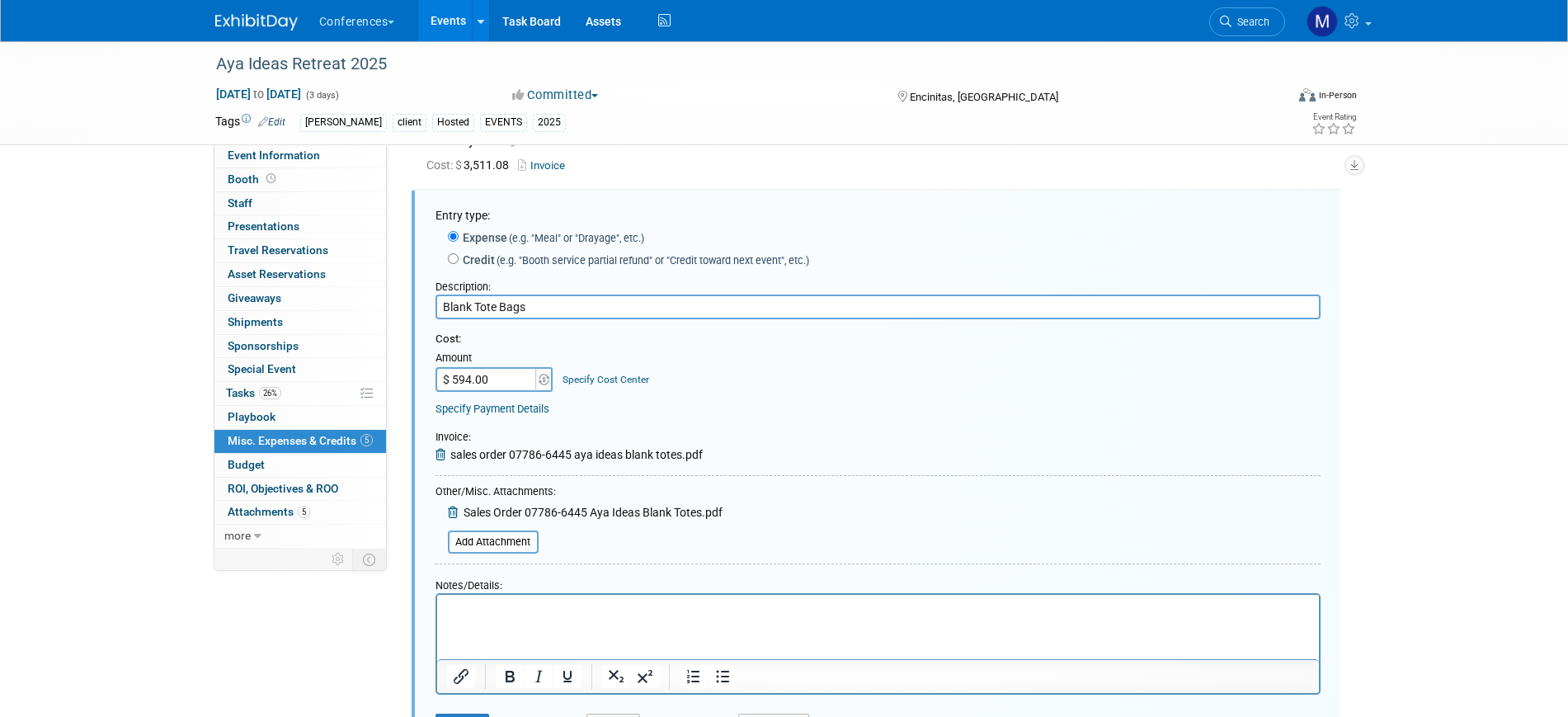
click at [453, 507] on icon at bounding box center [454, 512] width 13 height 11
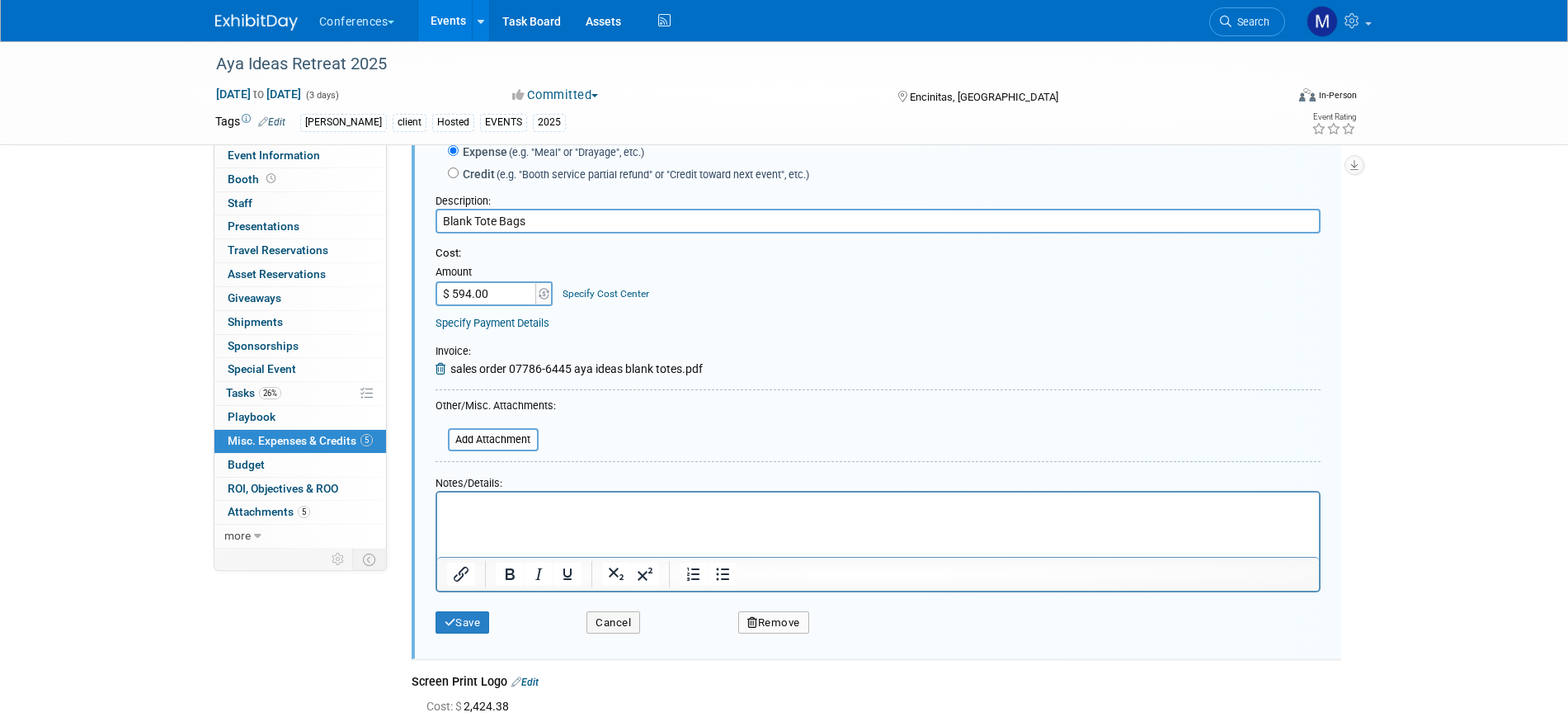
scroll to position [440, 0]
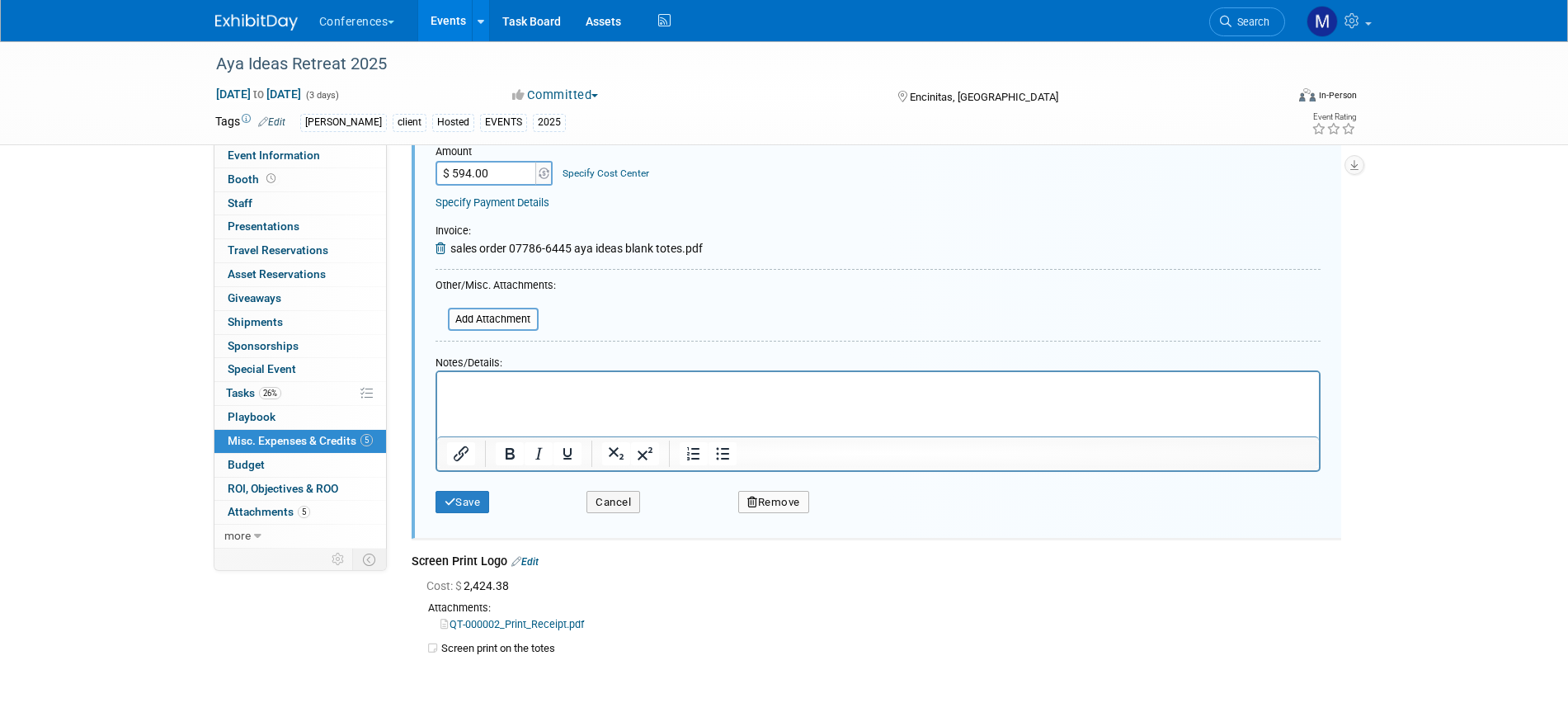
click at [457, 516] on div "Save Cancel Remove" at bounding box center [878, 496] width 885 height 51
click at [464, 507] on button "Save" at bounding box center [462, 501] width 54 height 23
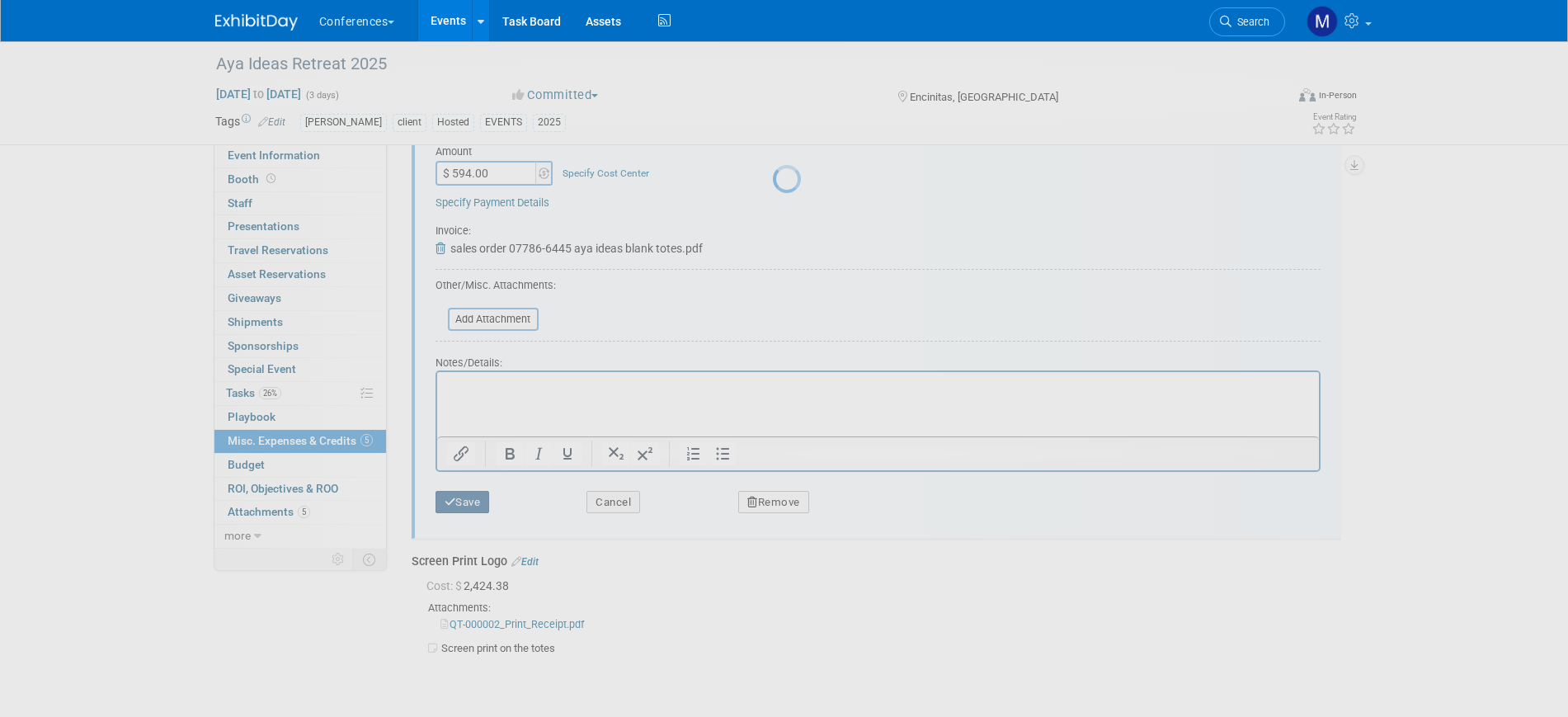
scroll to position [82, 0]
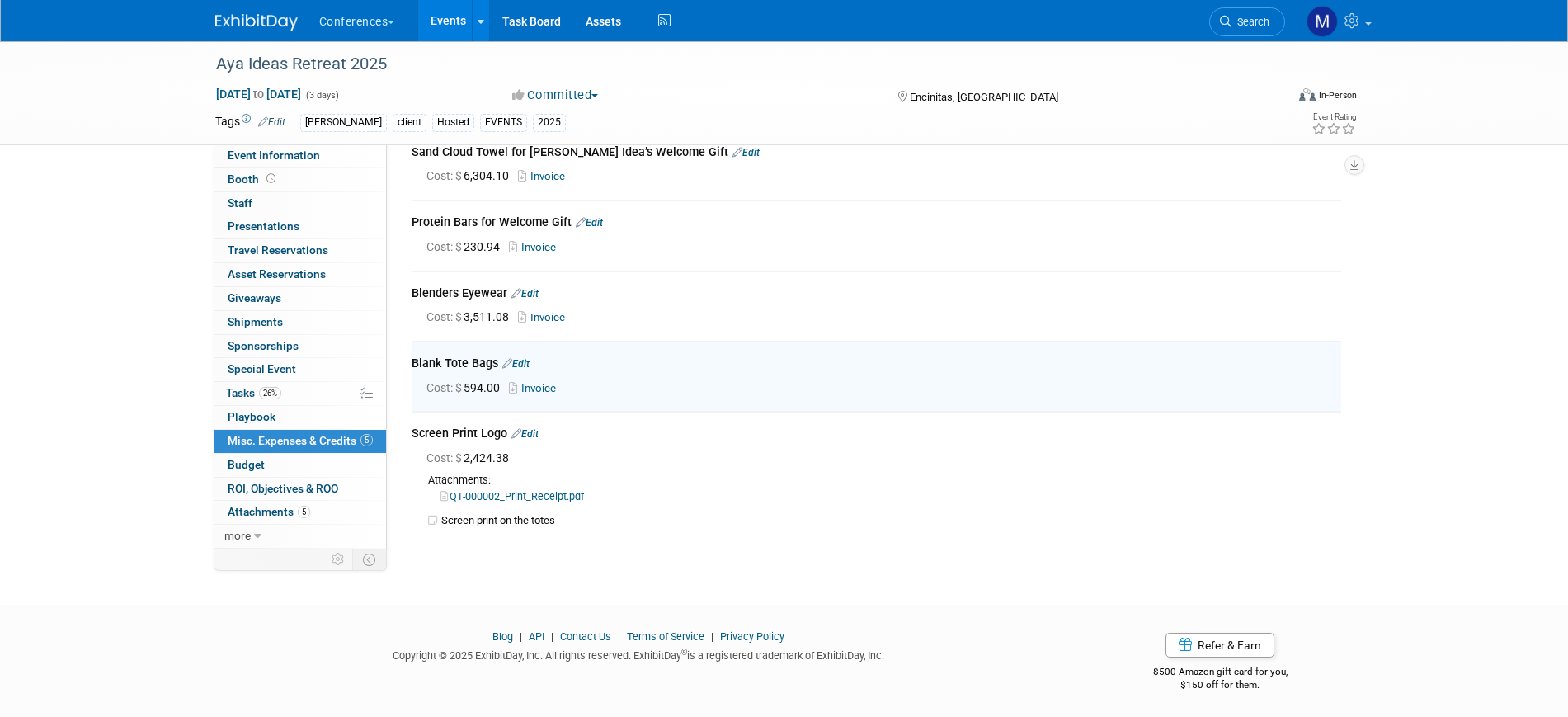
click at [530, 428] on link "Edit" at bounding box center [525, 433] width 27 height 11
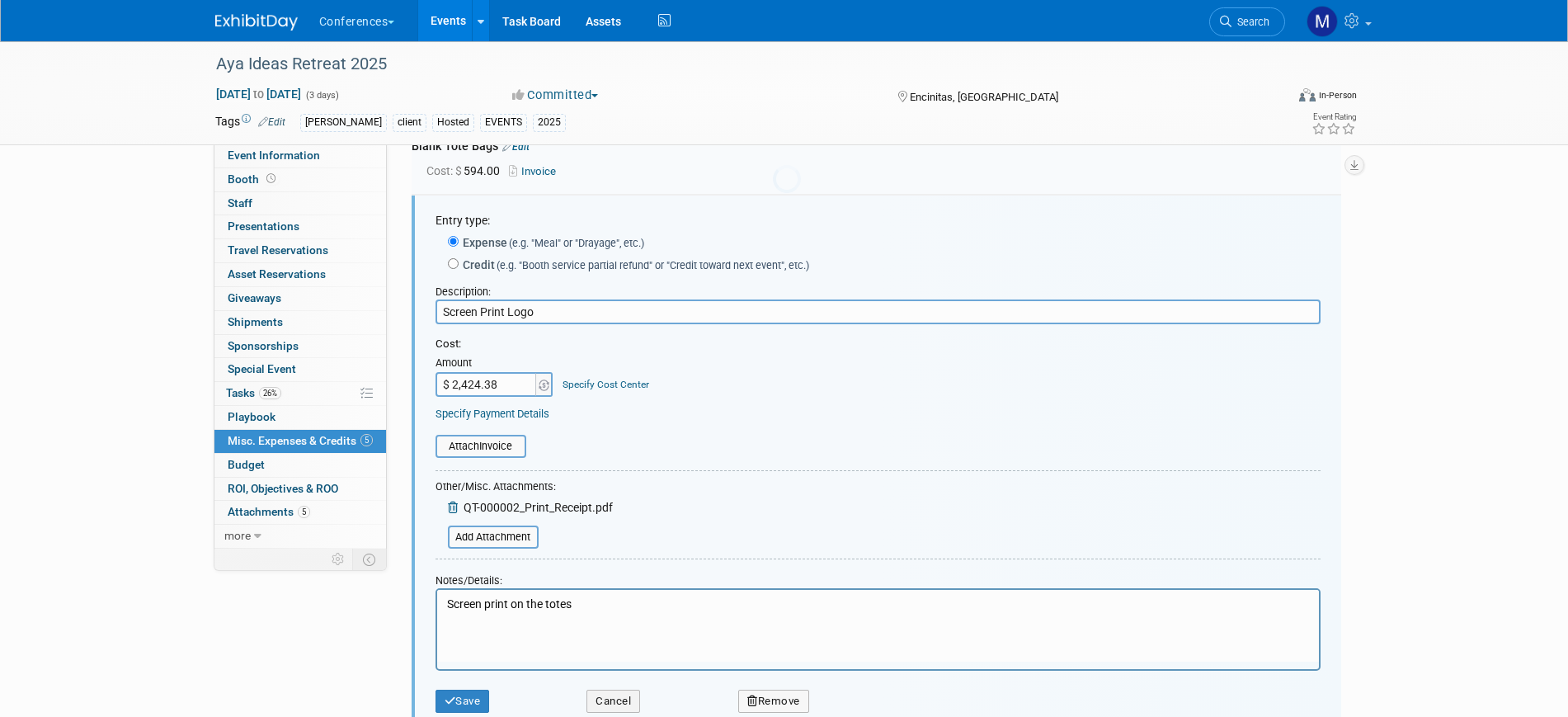
scroll to position [0, 0]
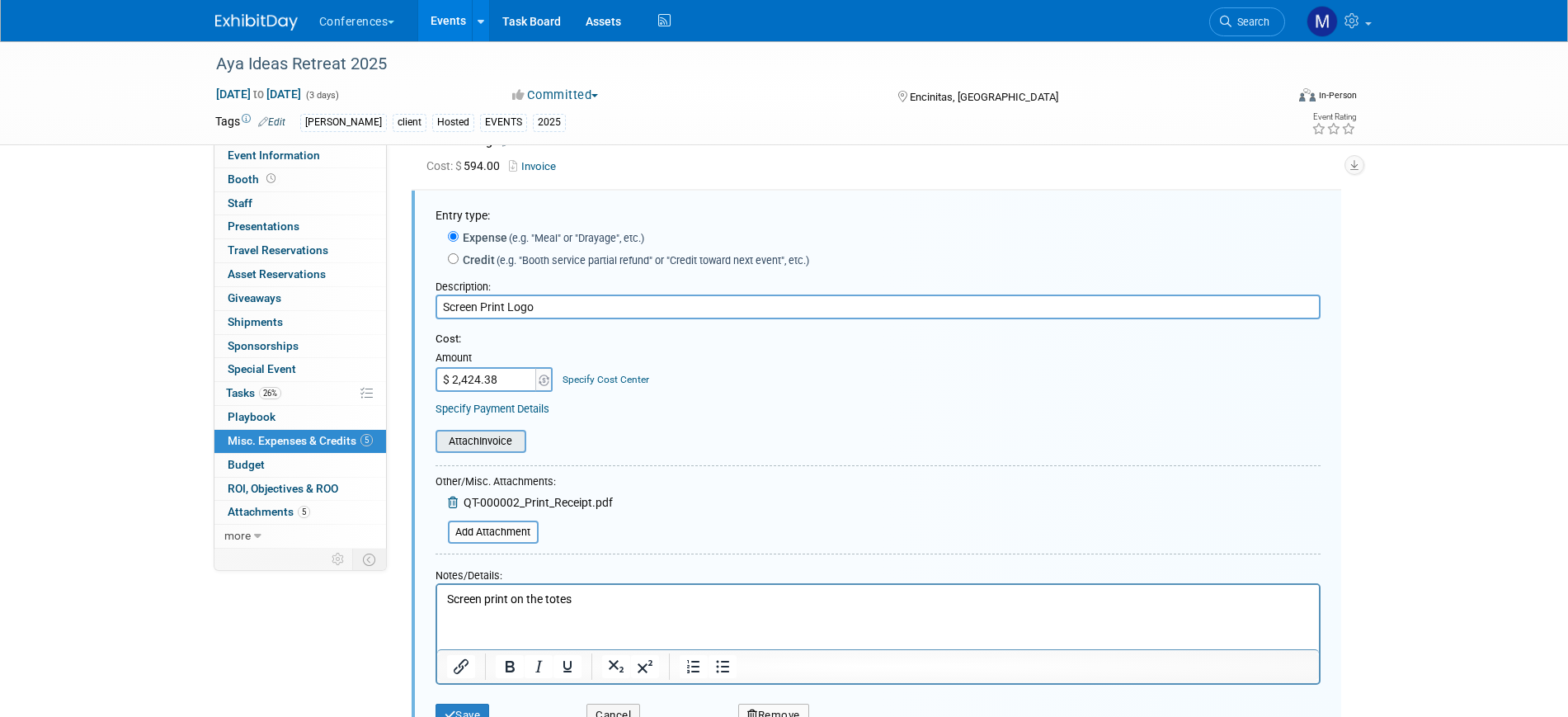
click at [482, 442] on input "file" at bounding box center [426, 441] width 197 height 20
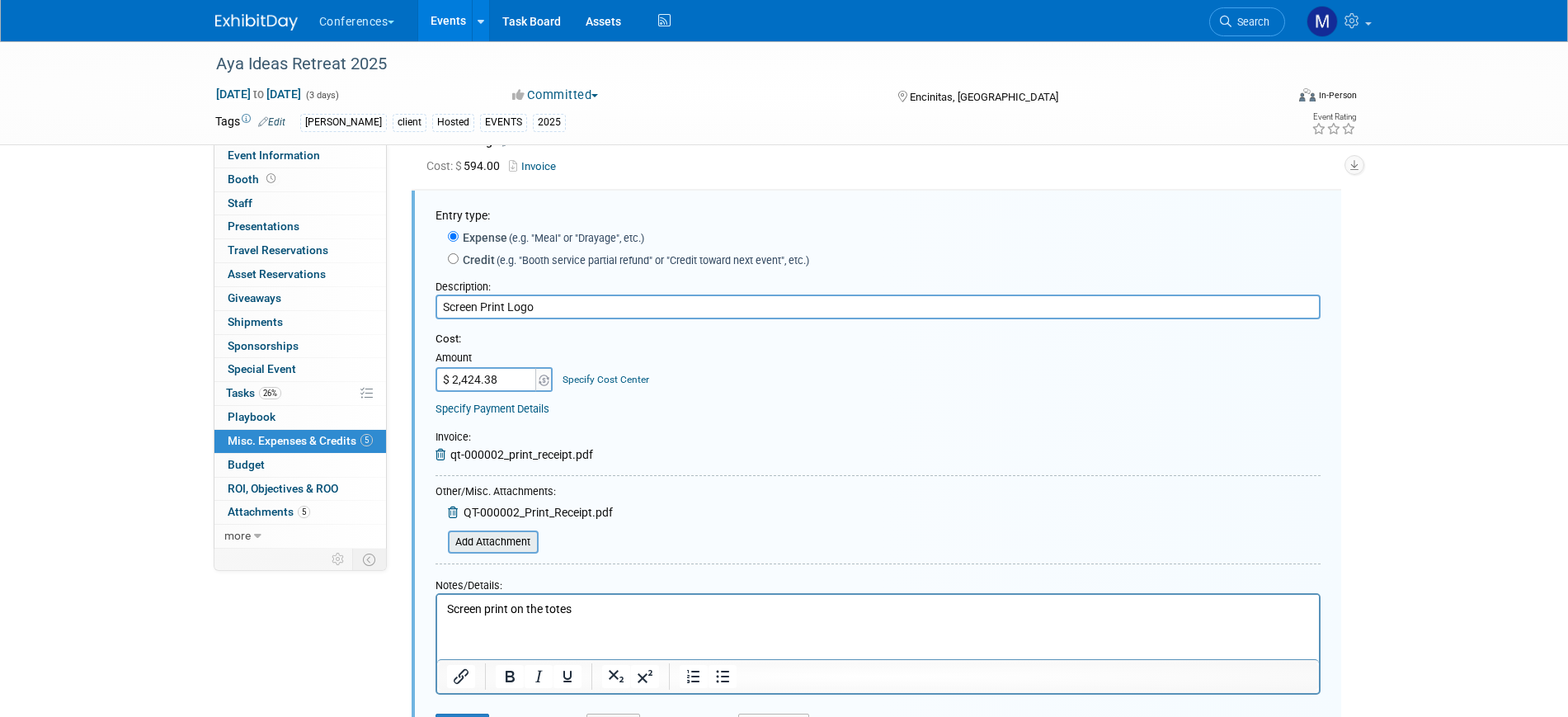
click at [451, 511] on icon at bounding box center [454, 512] width 13 height 11
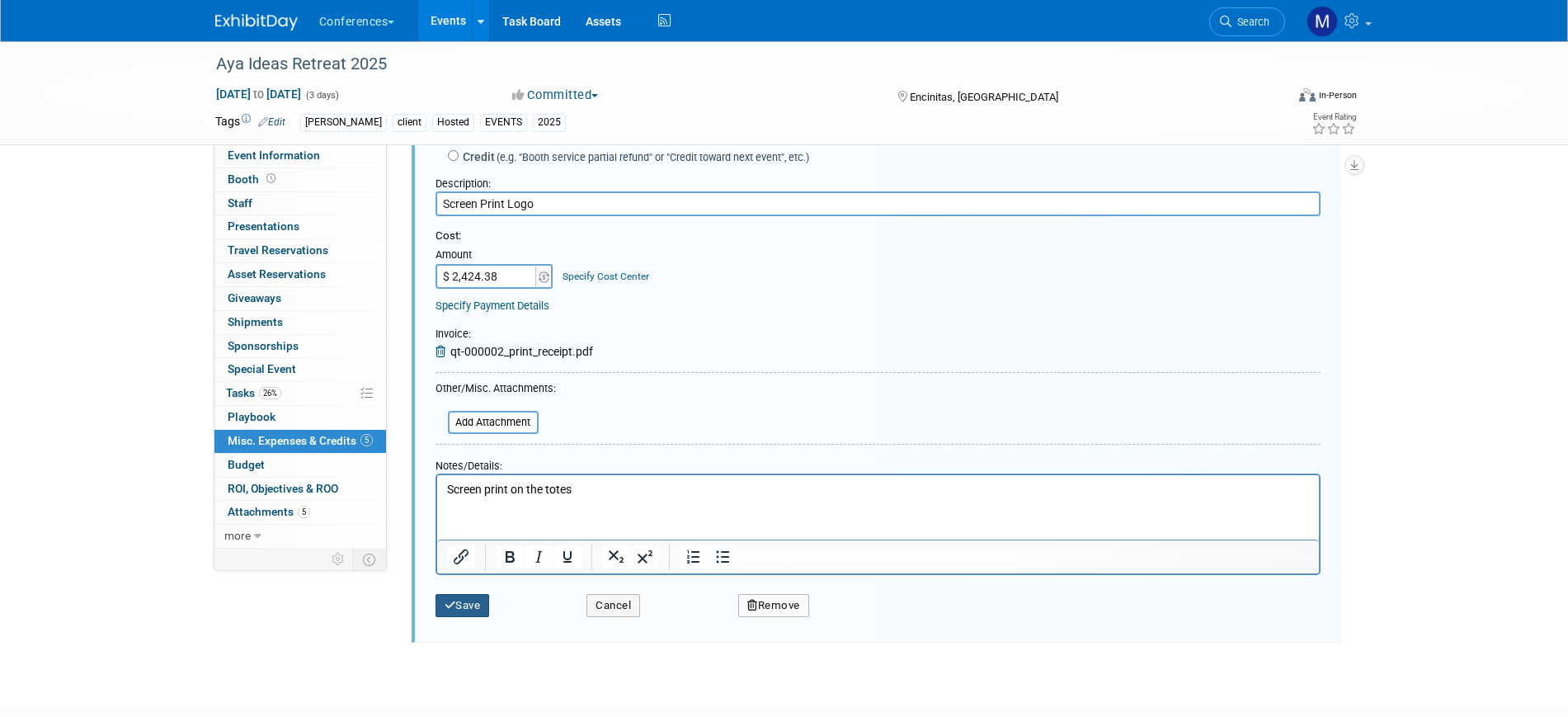
click at [477, 598] on button "Save" at bounding box center [462, 605] width 54 height 23
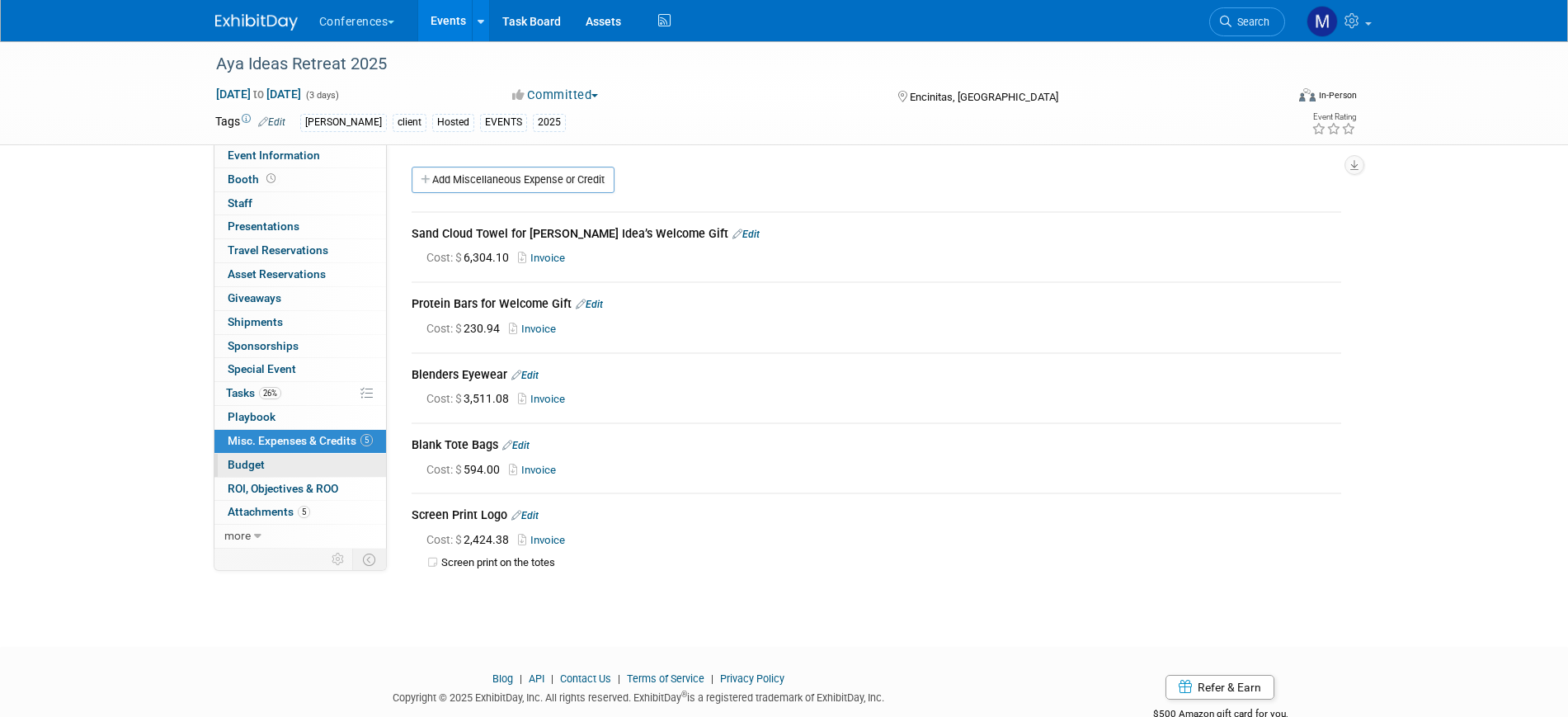
click at [272, 471] on link "Budget" at bounding box center [301, 465] width 172 height 23
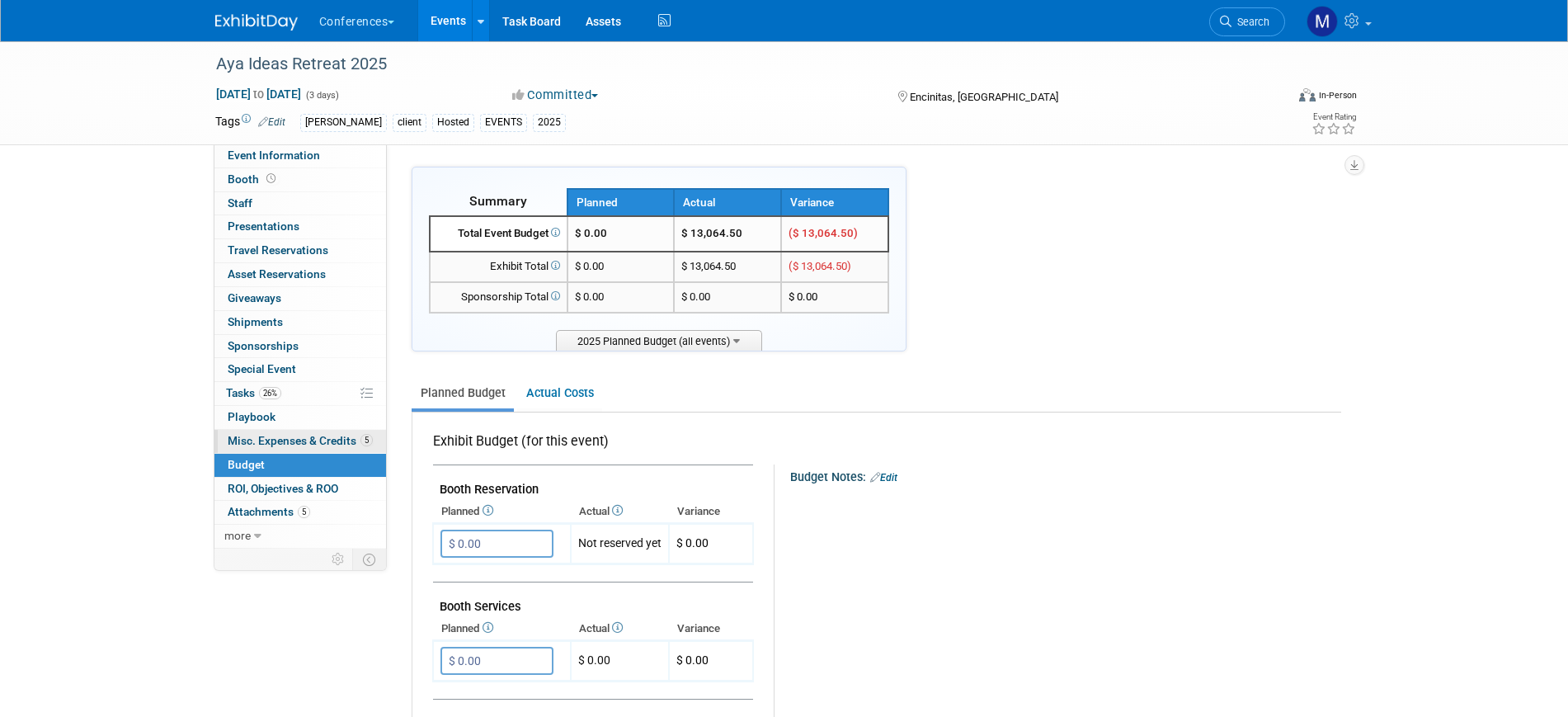
click at [275, 434] on span "Misc. Expenses & Credits 5" at bounding box center [300, 440] width 145 height 13
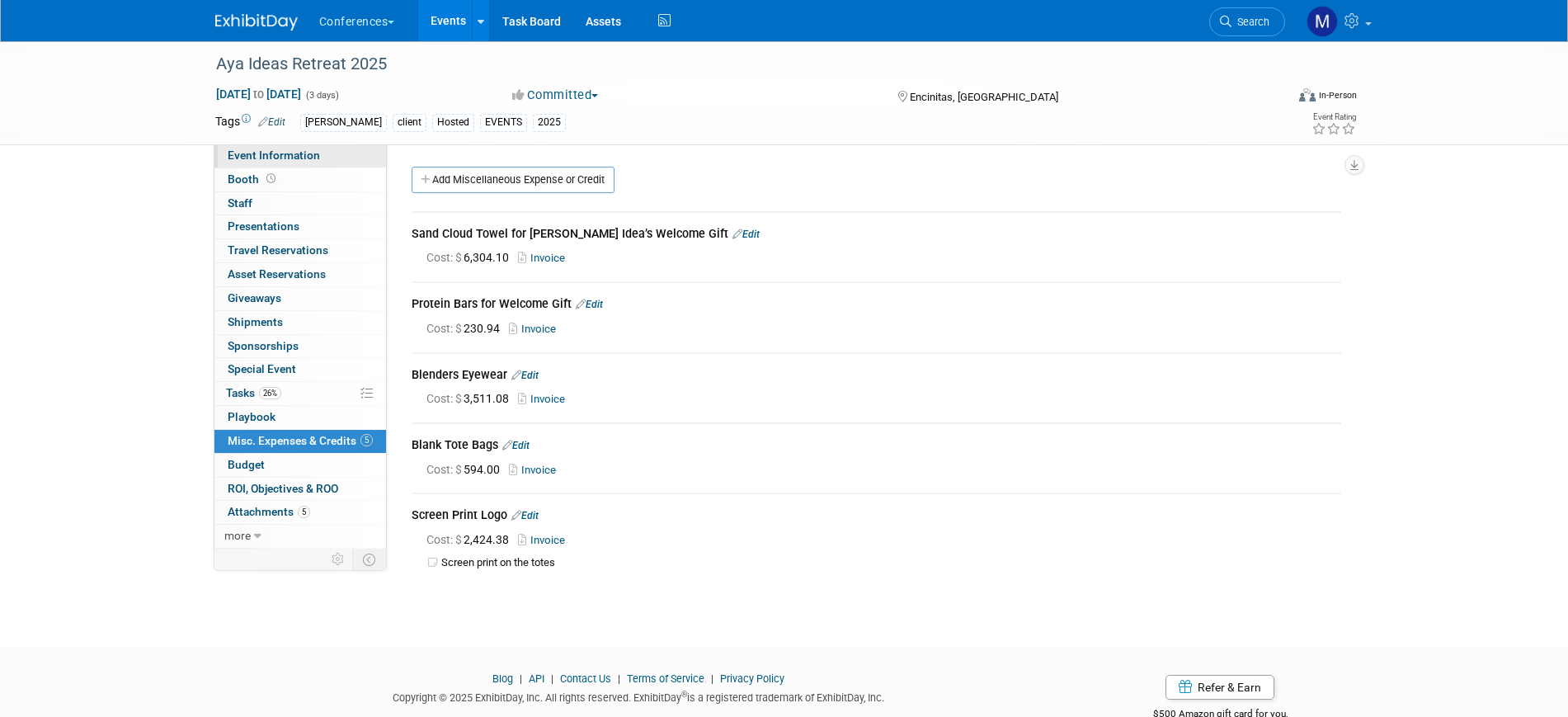
click at [238, 151] on span "Event Information" at bounding box center [274, 155] width 93 height 13
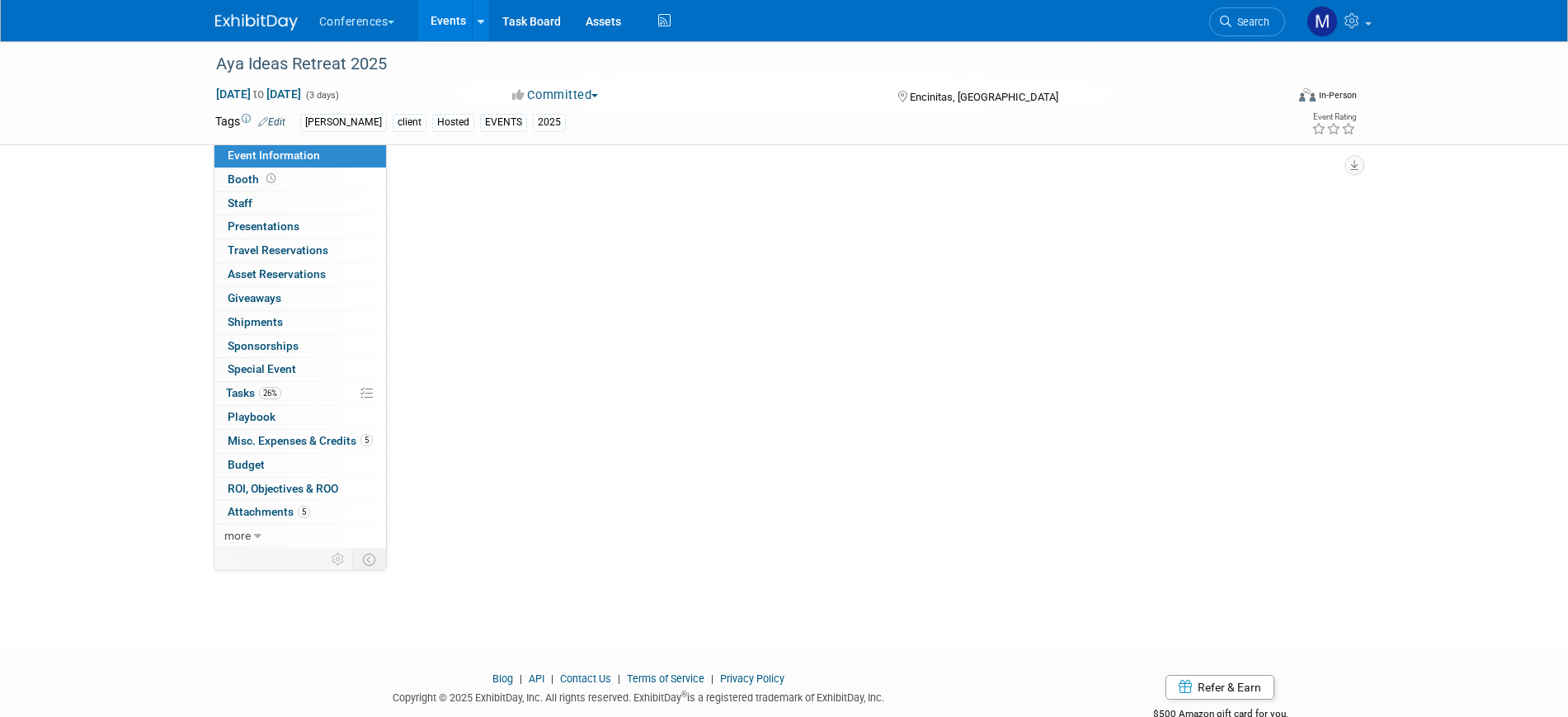
select select "[PERSON_NAME]"
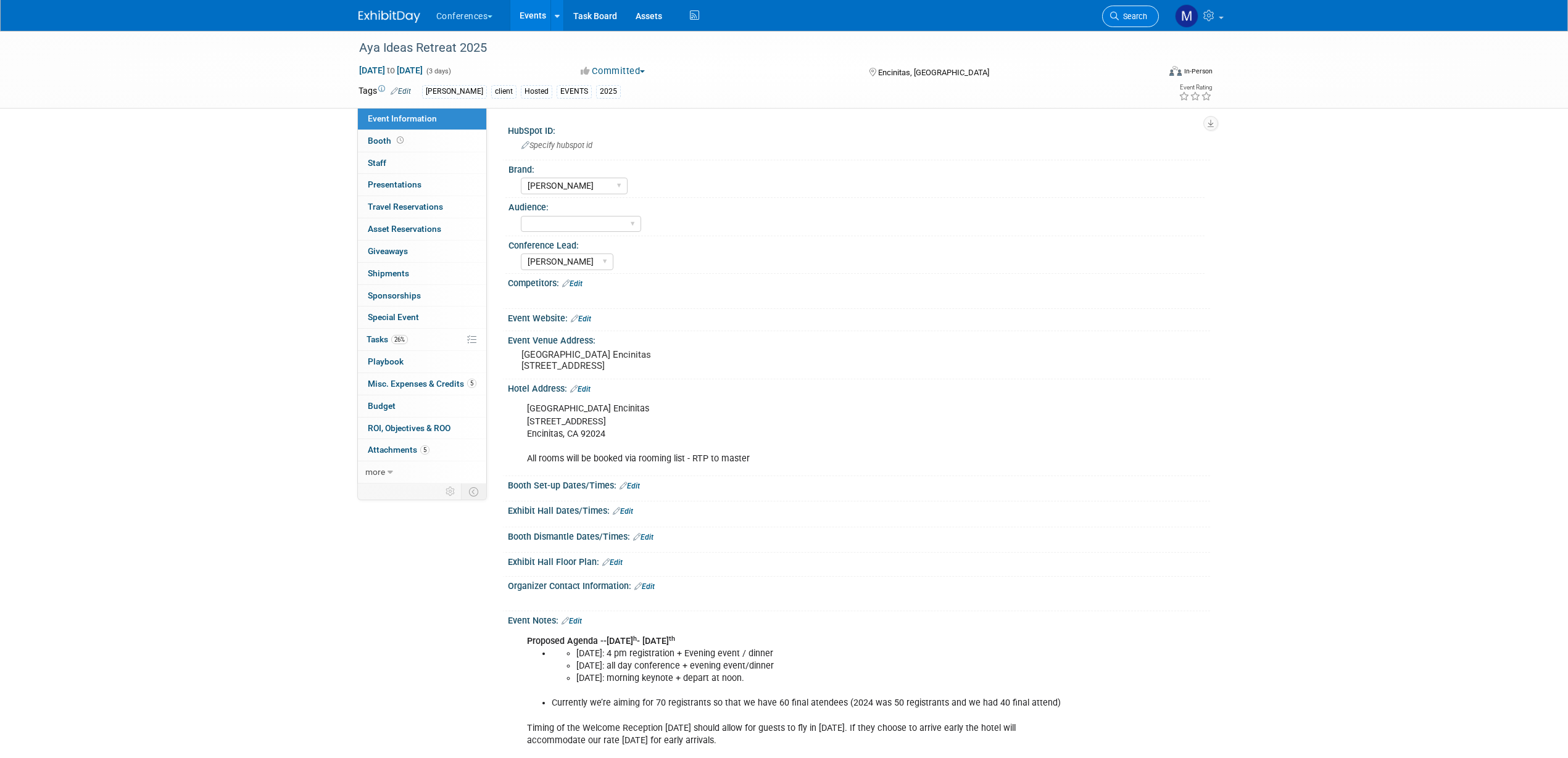
click at [1143, 13] on span "Search" at bounding box center [1133, 16] width 28 height 9
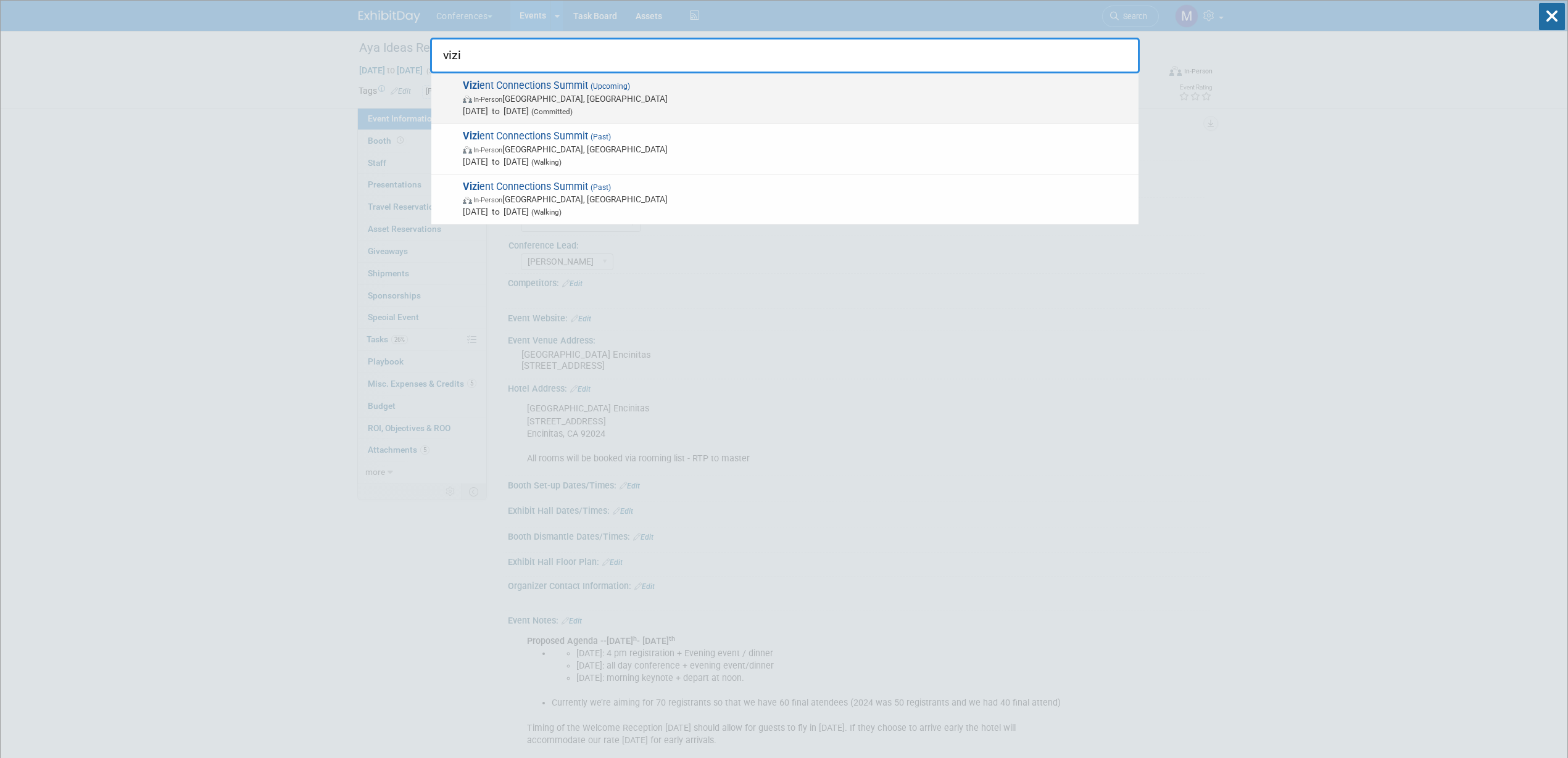
type input "vizi"
click at [483, 107] on span "Sep 15, 2025 to Sep 19, 2025 (Committed)" at bounding box center [797, 110] width 670 height 12
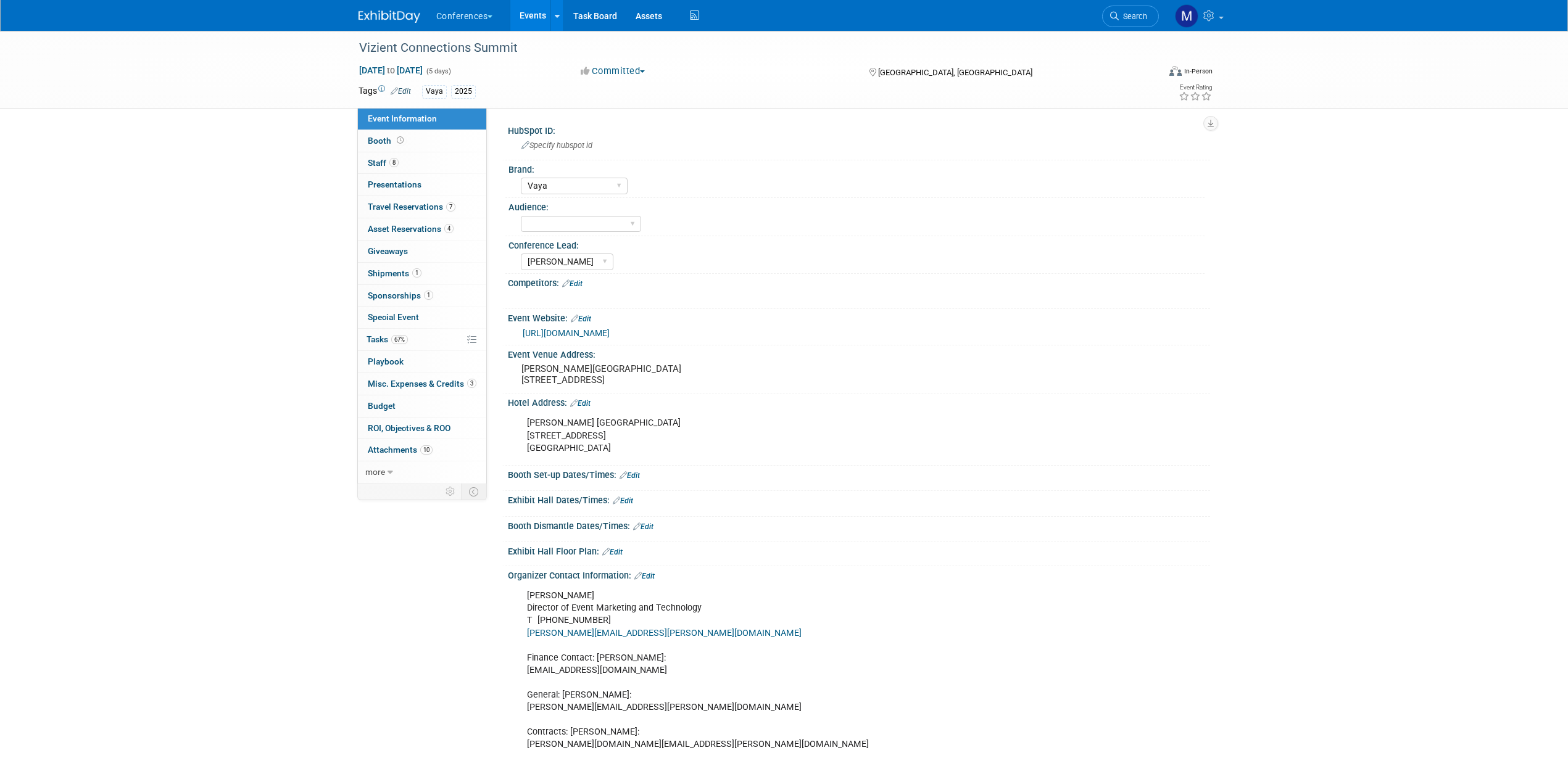
select select "Vaya"
select select "[PERSON_NAME]"
click at [564, 334] on link "[URL][DOMAIN_NAME]" at bounding box center [566, 333] width 87 height 10
